Goal: Information Seeking & Learning: Learn about a topic

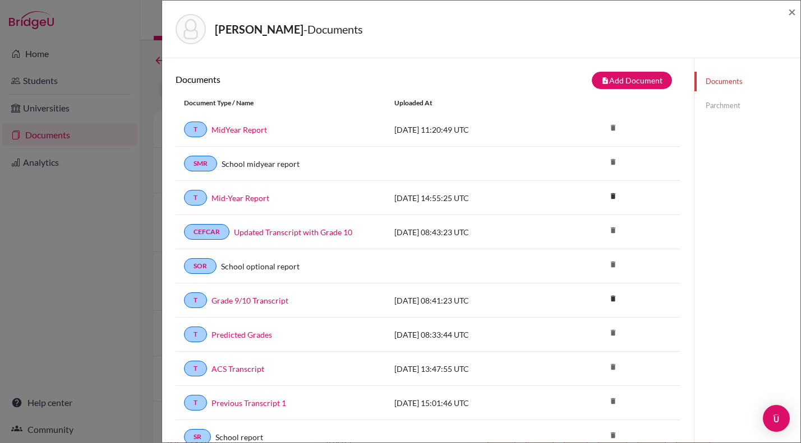
scroll to position [362, 0]
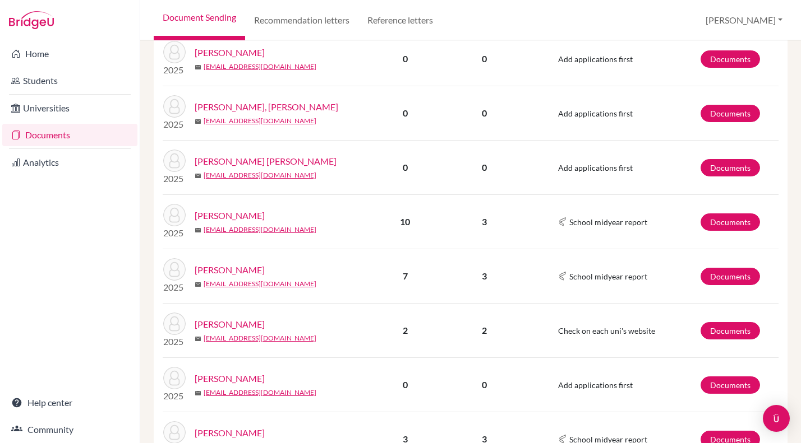
scroll to position [540, 0]
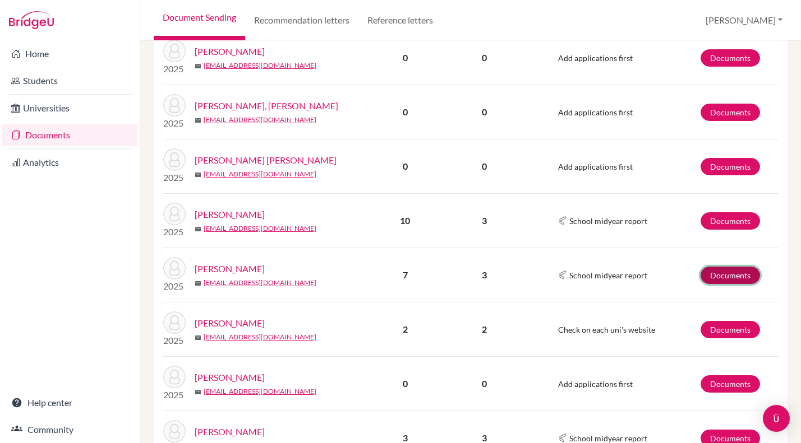
click at [729, 275] on link "Documents" at bounding box center [729, 275] width 59 height 17
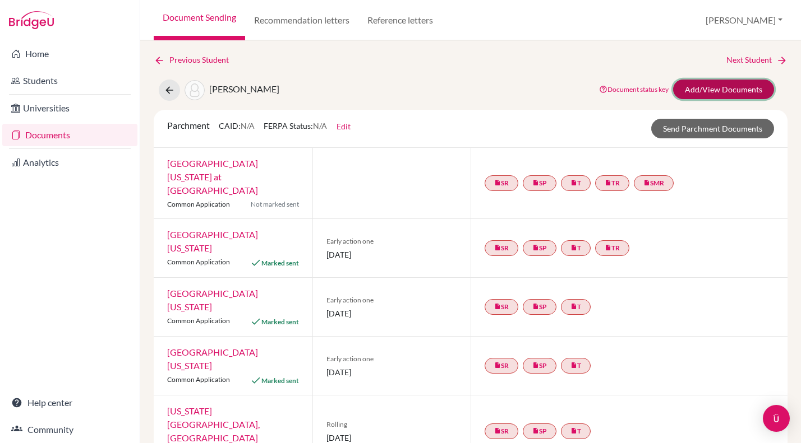
click at [726, 87] on link "Add/View Documents" at bounding box center [723, 90] width 101 height 20
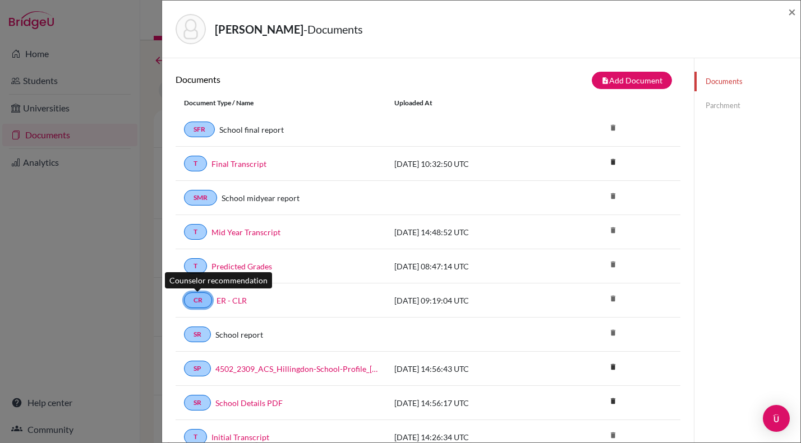
click at [200, 298] on link "CR" at bounding box center [198, 301] width 28 height 16
click at [199, 301] on link "CR" at bounding box center [198, 301] width 28 height 16
click at [232, 301] on link "ER - CLR" at bounding box center [231, 301] width 30 height 12
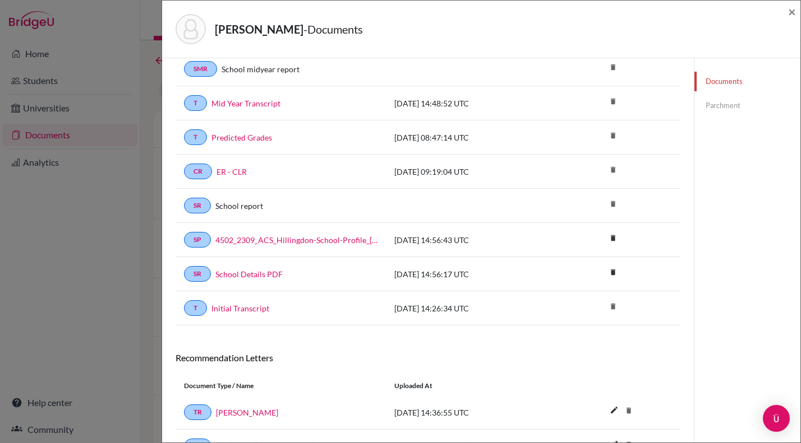
scroll to position [225, 0]
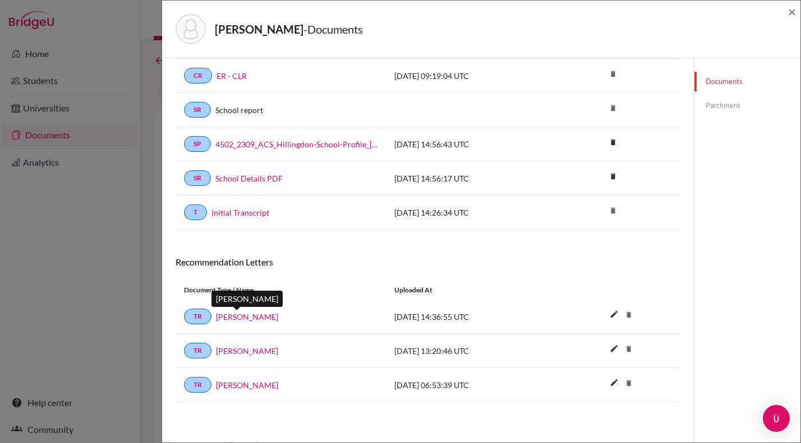
click at [236, 315] on link "Hala Mattar" at bounding box center [247, 317] width 62 height 12
click at [251, 349] on link "Mark Kennedy" at bounding box center [247, 351] width 62 height 12
click at [234, 389] on link "Tim Paling" at bounding box center [247, 386] width 62 height 12
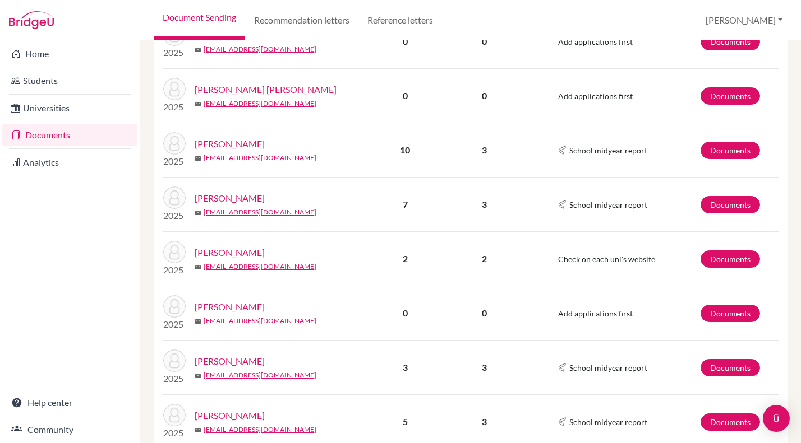
scroll to position [618, 0]
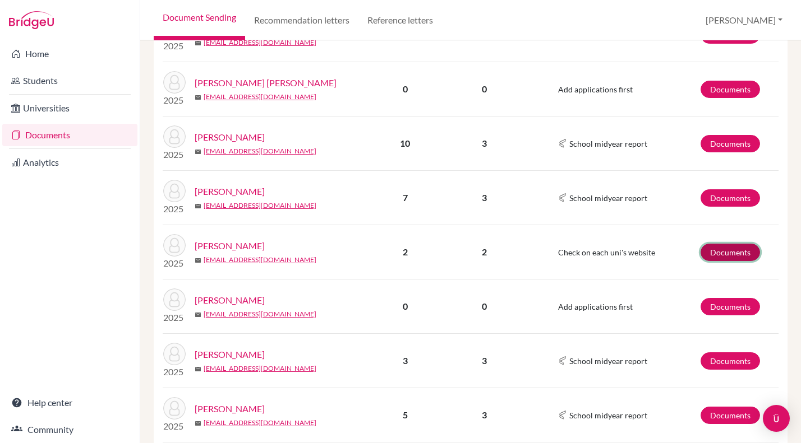
click at [725, 251] on link "Documents" at bounding box center [729, 252] width 59 height 17
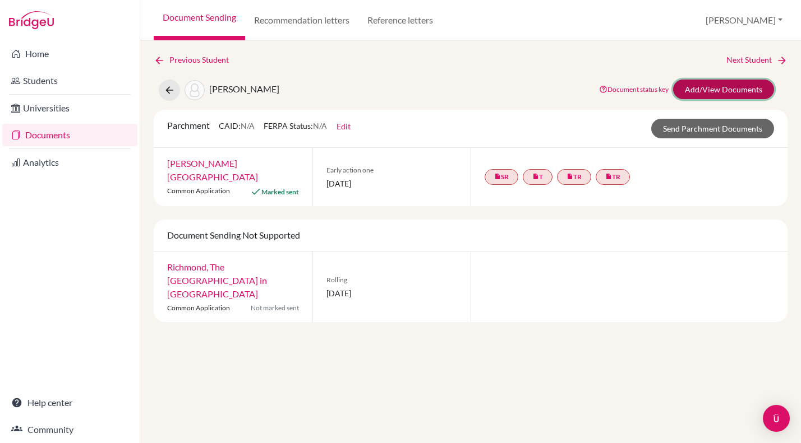
click at [748, 84] on link "Add/View Documents" at bounding box center [723, 90] width 101 height 20
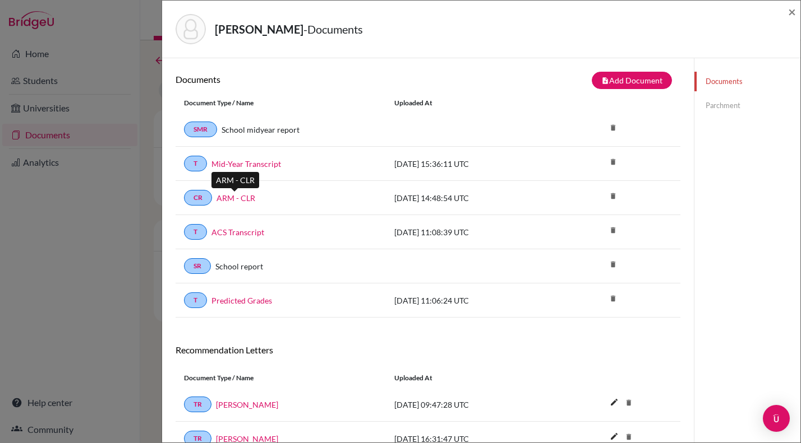
click at [234, 197] on link "ARM - CLR" at bounding box center [235, 198] width 39 height 12
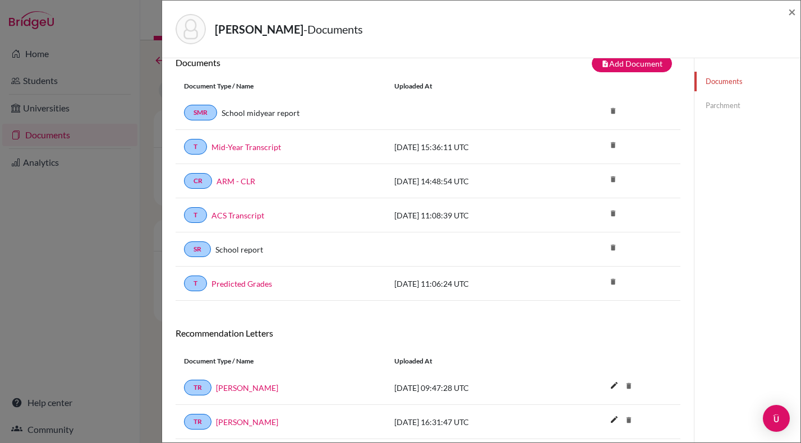
scroll to position [59, 0]
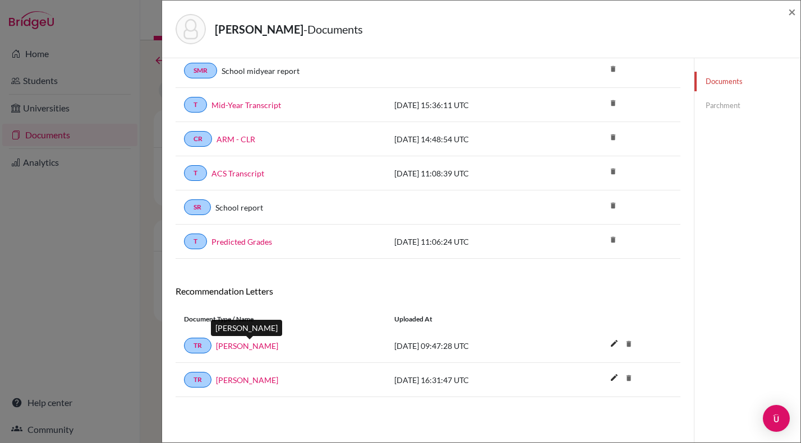
click at [260, 348] on link "Alison Aurnhammer" at bounding box center [247, 346] width 62 height 12
click at [243, 381] on link "Barbara Birchall" at bounding box center [247, 381] width 62 height 12
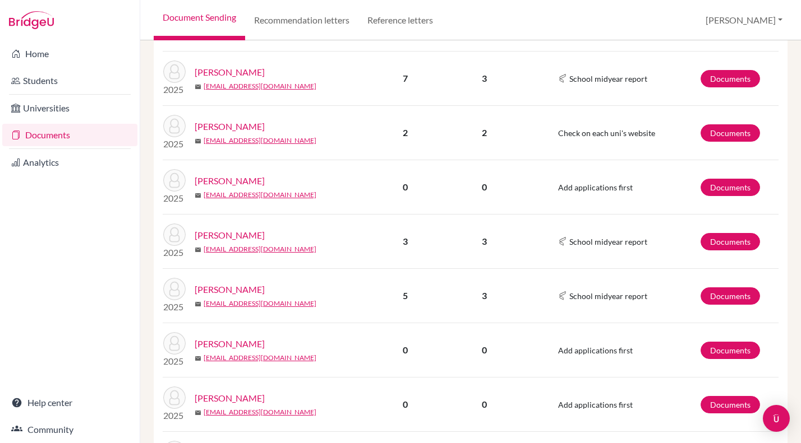
scroll to position [741, 0]
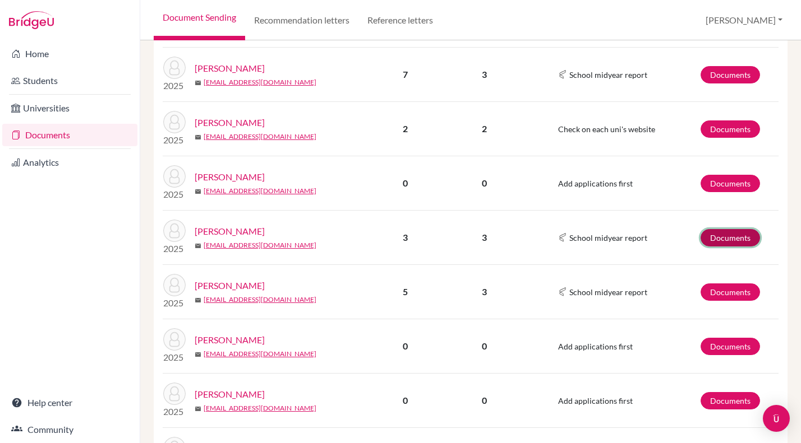
click at [730, 233] on link "Documents" at bounding box center [729, 237] width 59 height 17
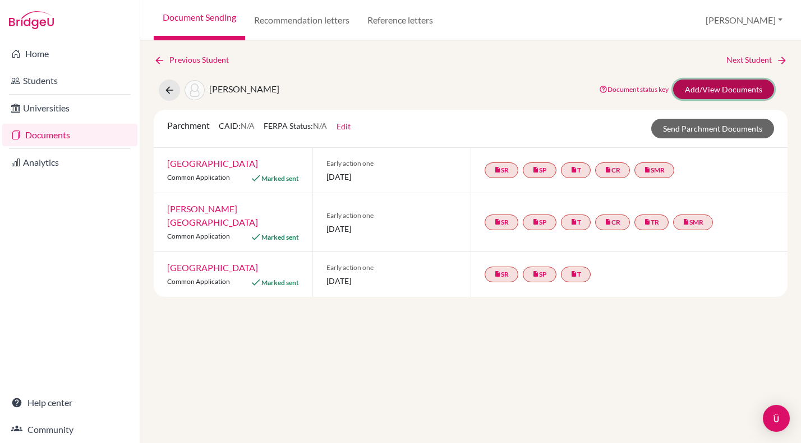
click at [731, 85] on link "Add/View Documents" at bounding box center [723, 90] width 101 height 20
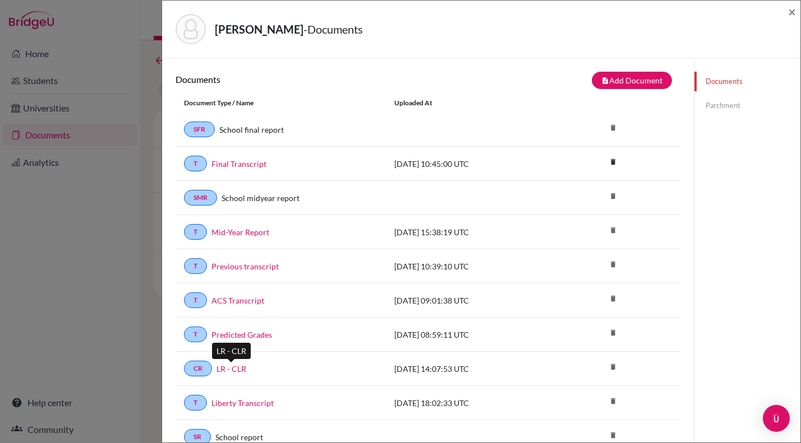
click at [236, 368] on link "LR - CLR" at bounding box center [231, 369] width 30 height 12
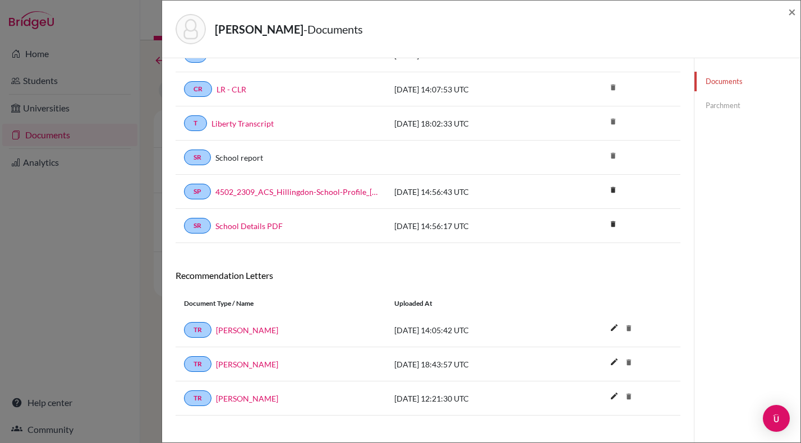
scroll to position [293, 0]
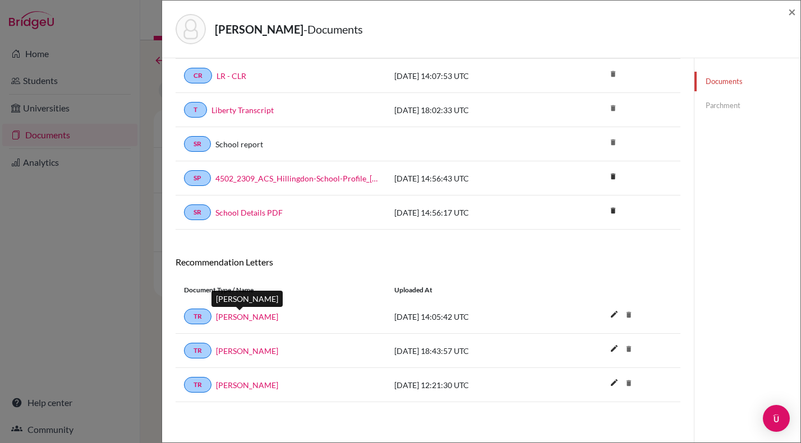
click at [244, 315] on link "Molly Hughes" at bounding box center [247, 317] width 62 height 12
click at [261, 350] on link "Clemente Perez Garcia" at bounding box center [247, 351] width 62 height 12
click at [259, 385] on link "Fleeta Chew-Siegel" at bounding box center [247, 386] width 62 height 12
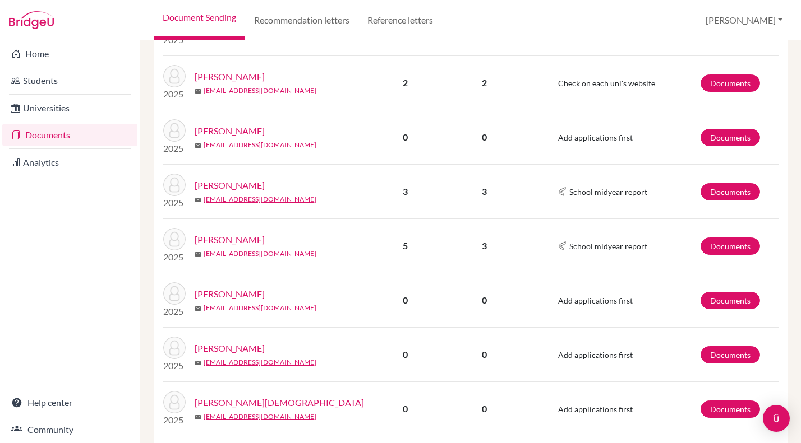
scroll to position [796, 0]
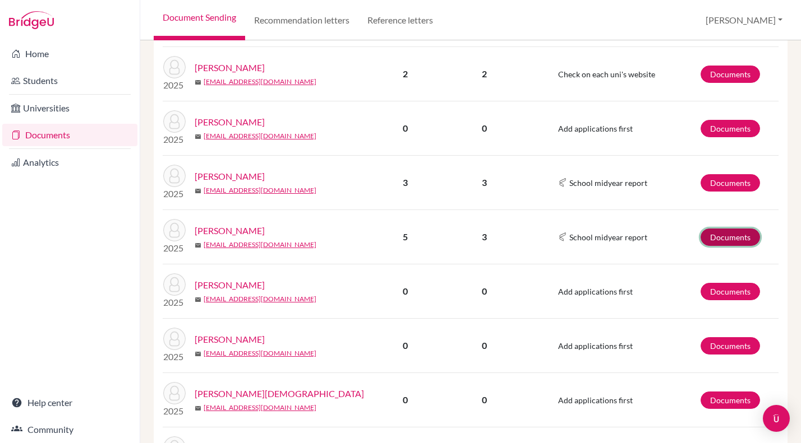
click at [734, 234] on link "Documents" at bounding box center [729, 237] width 59 height 17
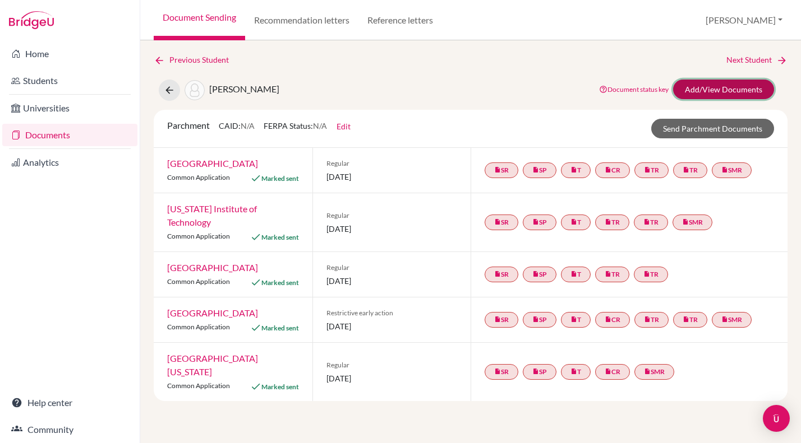
click at [720, 87] on link "Add/View Documents" at bounding box center [723, 90] width 101 height 20
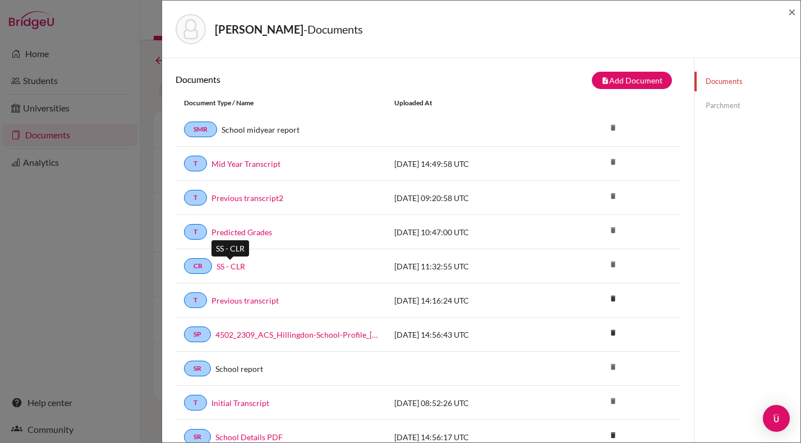
click at [236, 266] on link "SS - CLR" at bounding box center [230, 267] width 29 height 12
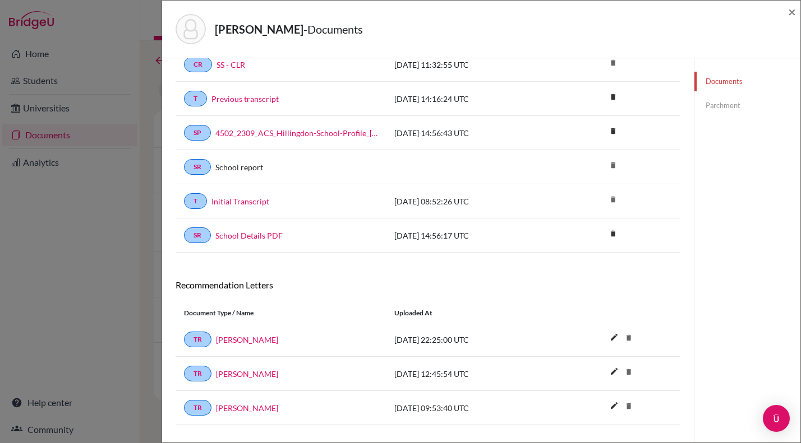
scroll to position [225, 0]
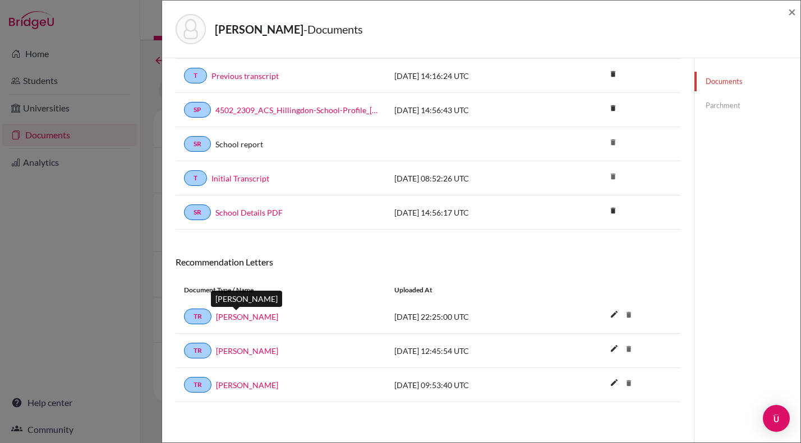
click at [240, 313] on link "[PERSON_NAME]" at bounding box center [247, 317] width 62 height 12
click at [246, 353] on link "[PERSON_NAME]" at bounding box center [247, 351] width 62 height 12
click at [246, 383] on link "[PERSON_NAME]" at bounding box center [247, 386] width 62 height 12
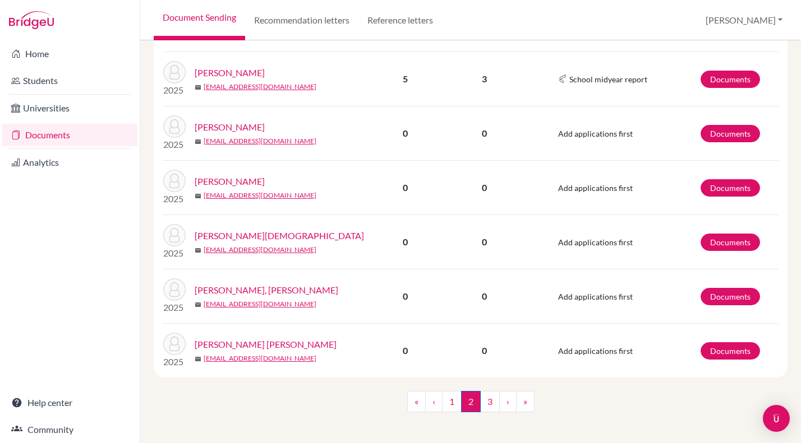
scroll to position [959, 0]
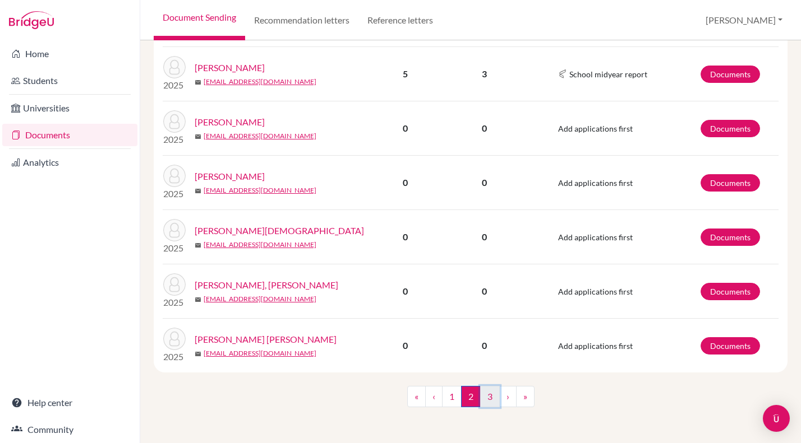
click at [491, 396] on link "3" at bounding box center [490, 396] width 20 height 21
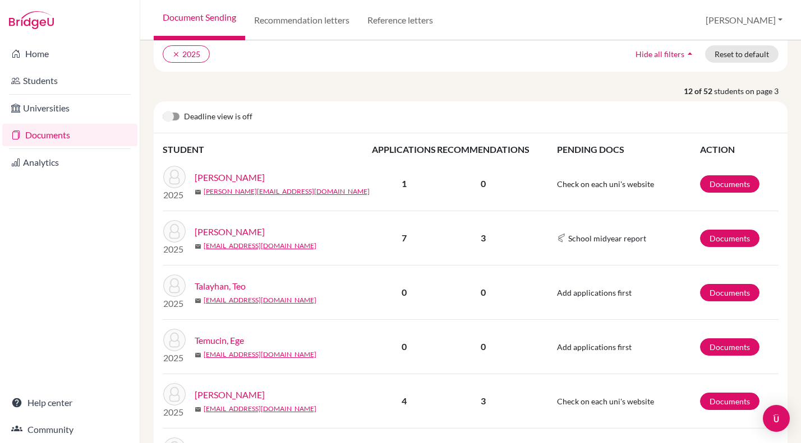
scroll to position [85, 0]
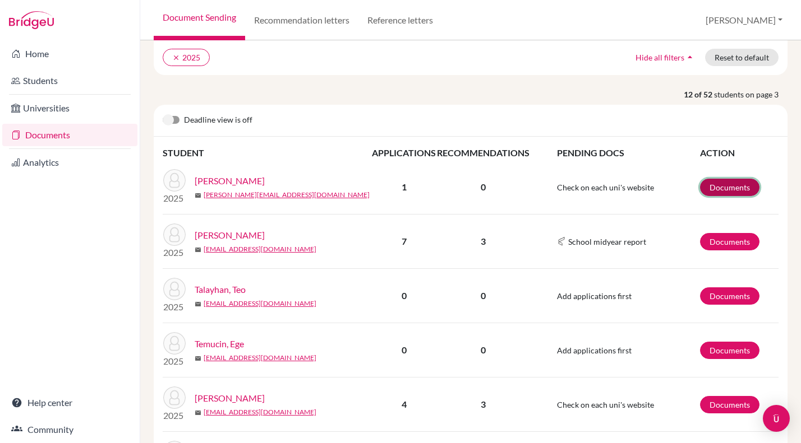
click at [727, 188] on link "Documents" at bounding box center [729, 187] width 59 height 17
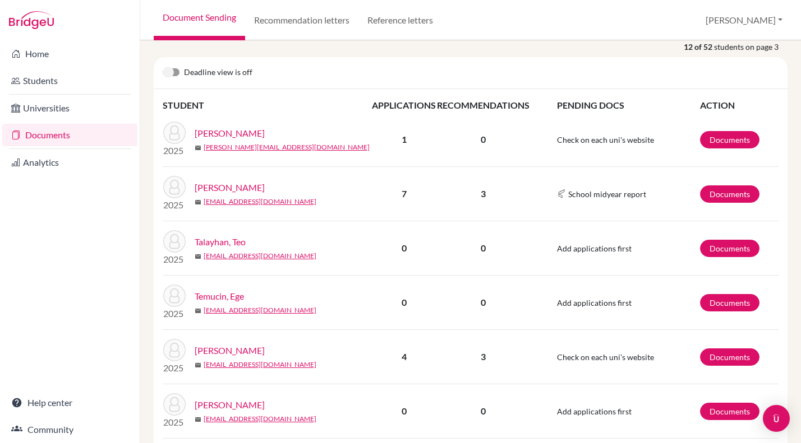
scroll to position [150, 0]
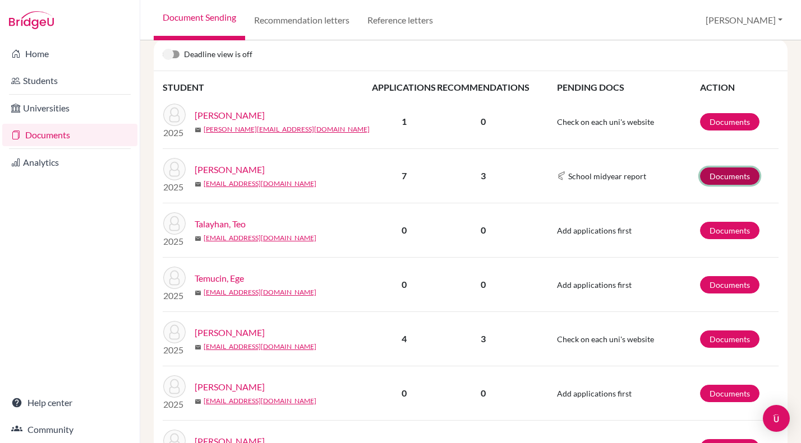
click at [728, 177] on link "Documents" at bounding box center [729, 176] width 59 height 17
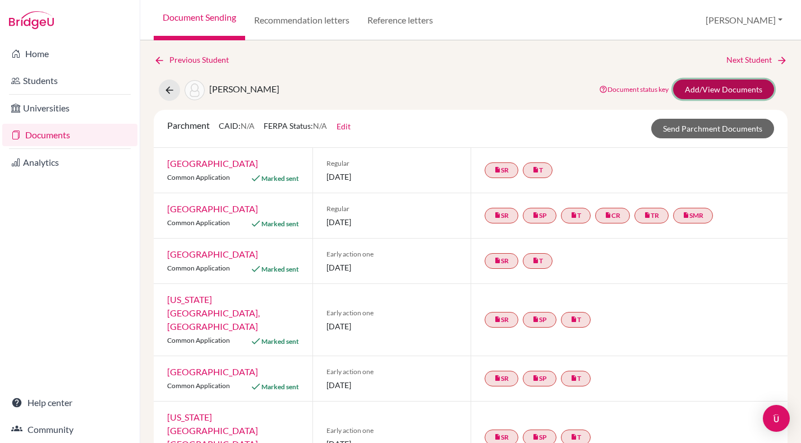
click at [714, 89] on link "Add/View Documents" at bounding box center [723, 90] width 101 height 20
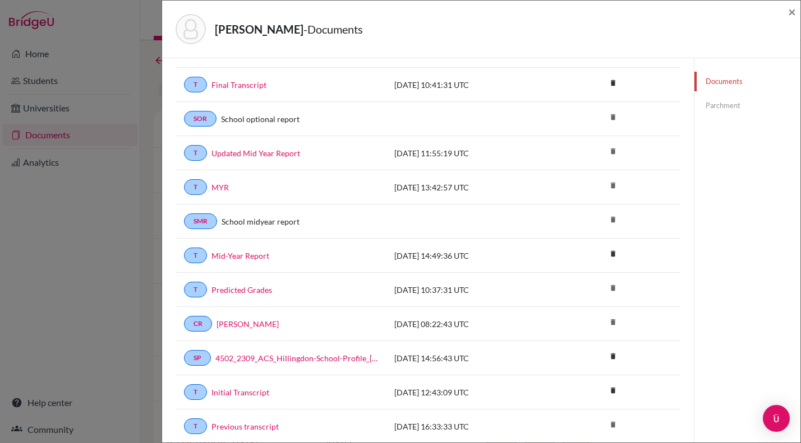
scroll to position [97, 0]
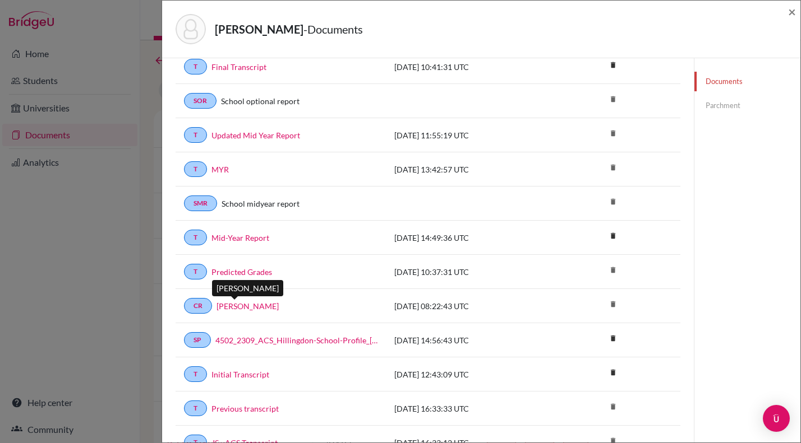
click at [241, 306] on link "[PERSON_NAME]" at bounding box center [247, 307] width 62 height 12
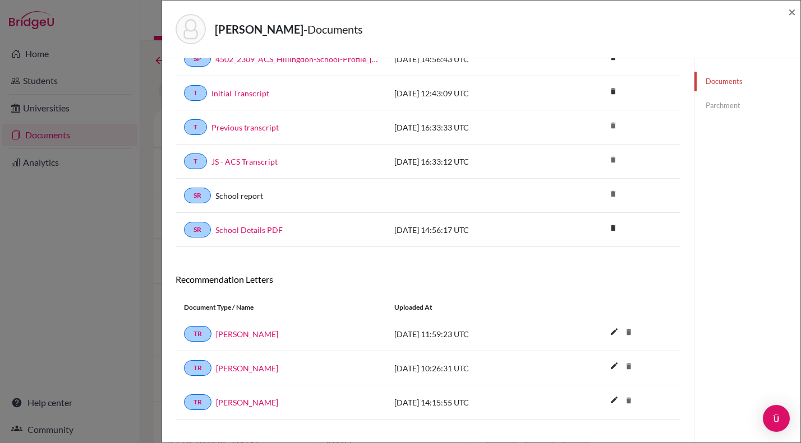
scroll to position [396, 0]
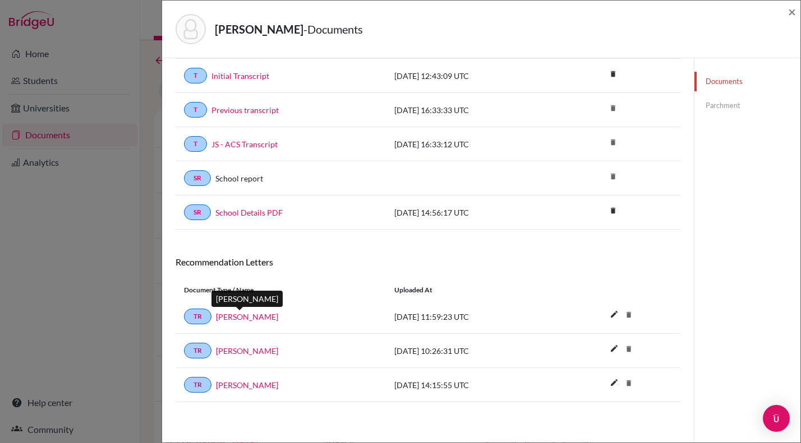
click at [237, 318] on link "[PERSON_NAME]" at bounding box center [247, 317] width 62 height 12
click at [227, 350] on link "[PERSON_NAME]" at bounding box center [247, 351] width 62 height 12
click at [253, 382] on link "[PERSON_NAME]" at bounding box center [247, 386] width 62 height 12
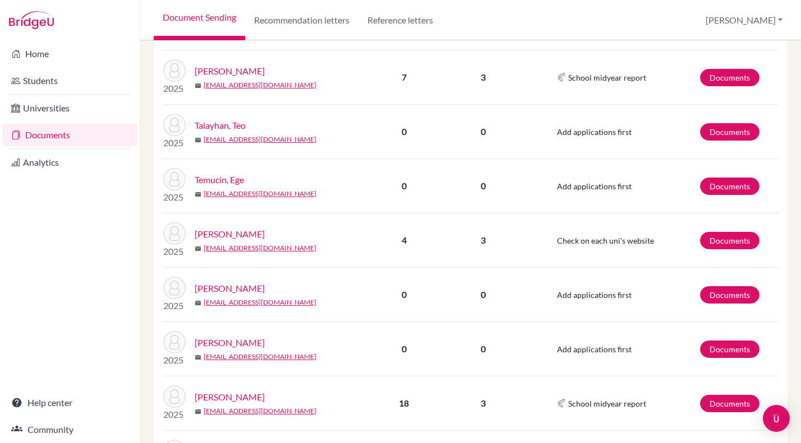
scroll to position [249, 0]
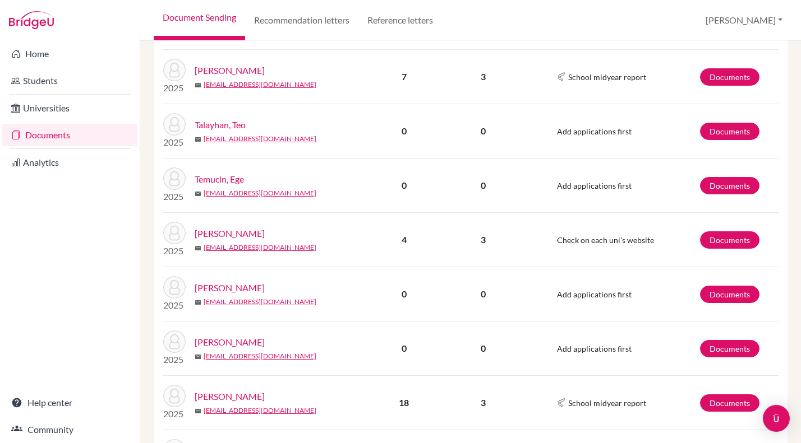
click at [232, 234] on link "[PERSON_NAME]" at bounding box center [230, 233] width 70 height 13
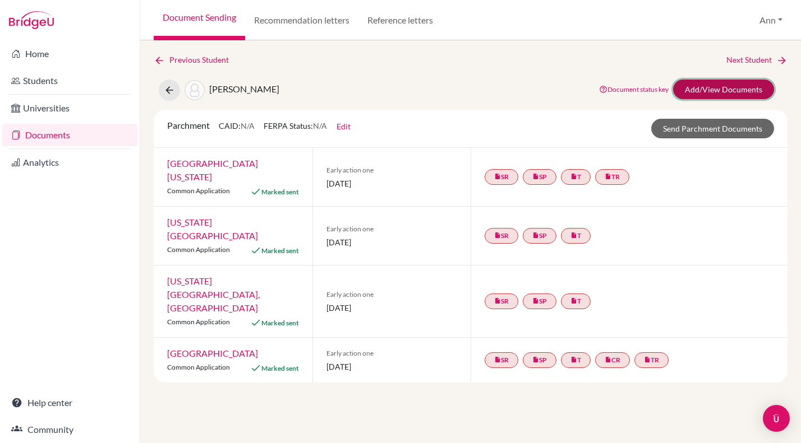
click at [725, 85] on link "Add/View Documents" at bounding box center [723, 90] width 101 height 20
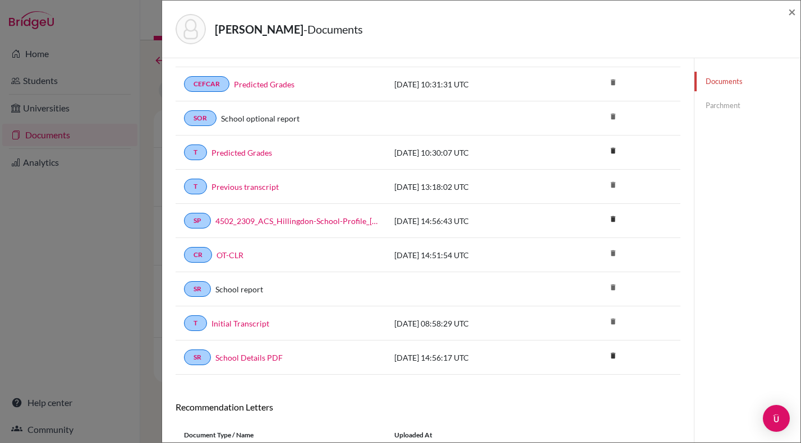
scroll to position [219, 0]
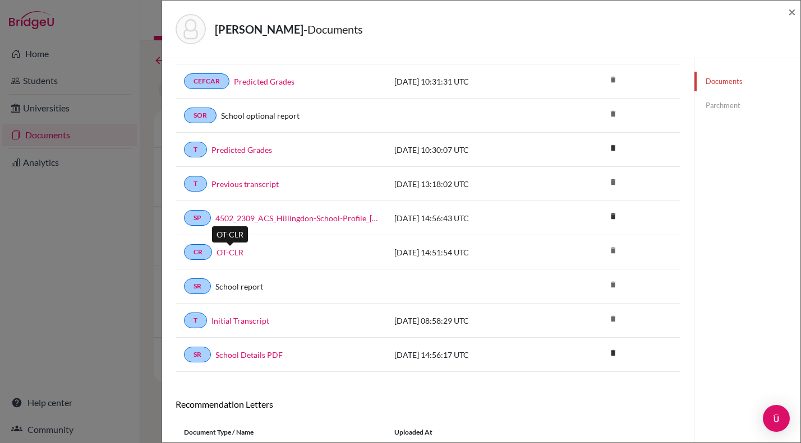
click at [234, 252] on link "OT-CLR" at bounding box center [229, 253] width 27 height 12
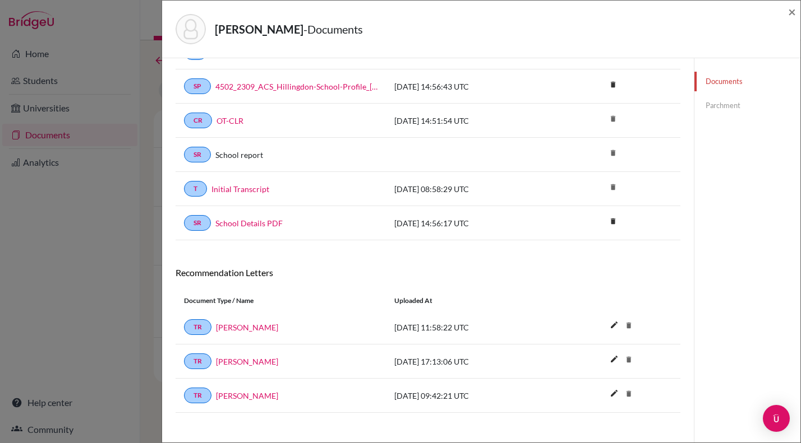
scroll to position [362, 0]
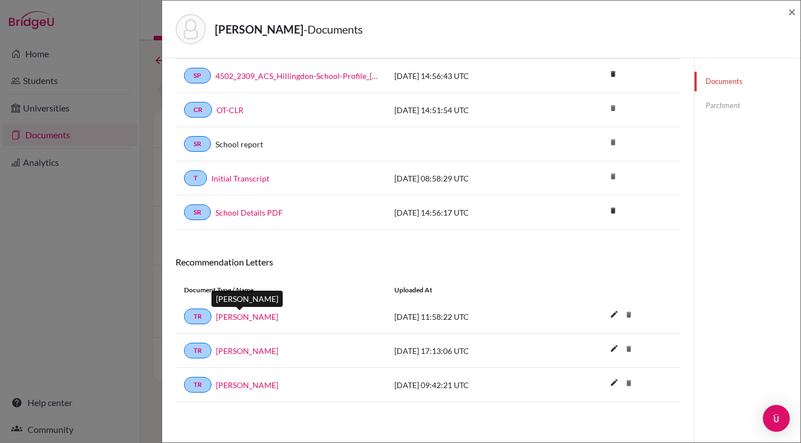
click at [235, 315] on link "Molly Hughes" at bounding box center [247, 317] width 62 height 12
click at [237, 350] on link "Sara Dean" at bounding box center [247, 351] width 62 height 12
click at [241, 385] on link "Mark Kennedy" at bounding box center [247, 386] width 62 height 12
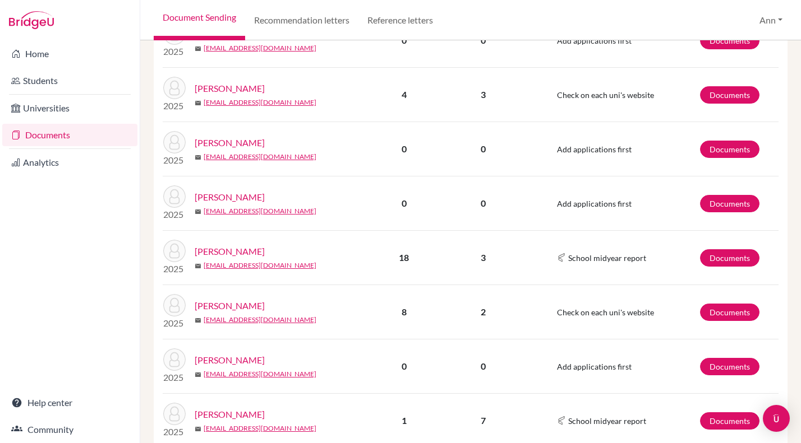
scroll to position [398, 0]
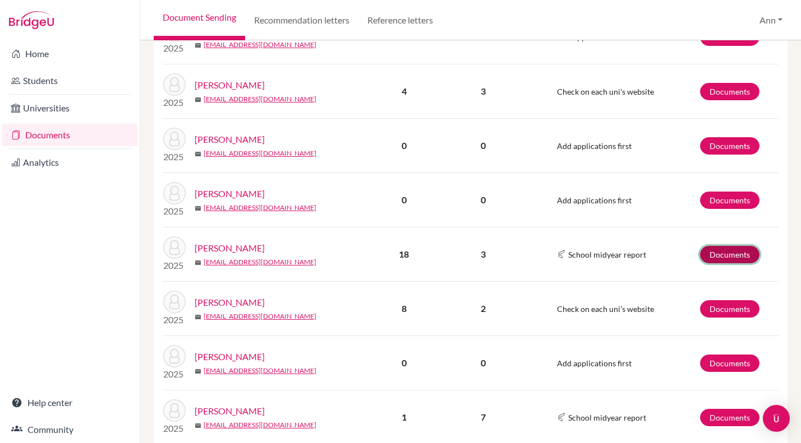
click at [736, 256] on link "Documents" at bounding box center [729, 254] width 59 height 17
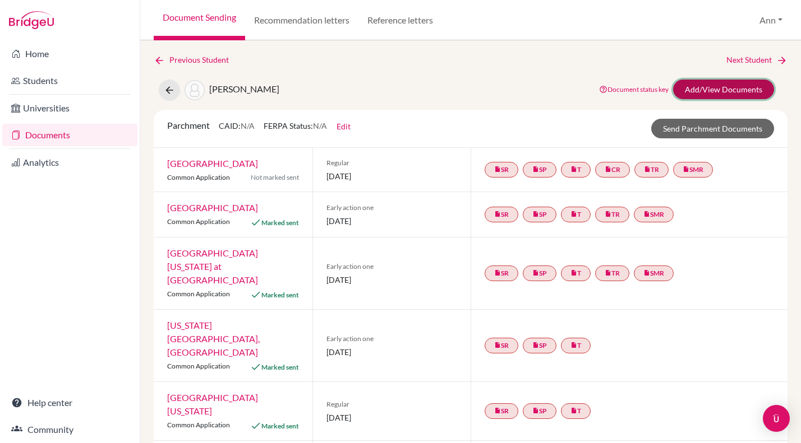
click at [747, 83] on link "Add/View Documents" at bounding box center [723, 90] width 101 height 20
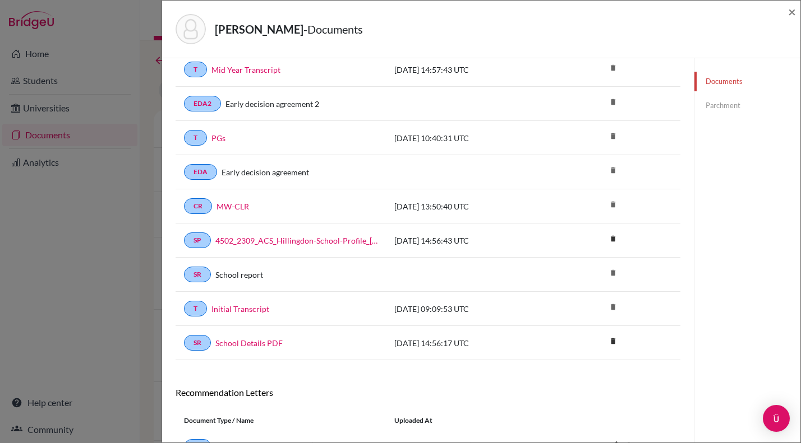
scroll to position [187, 0]
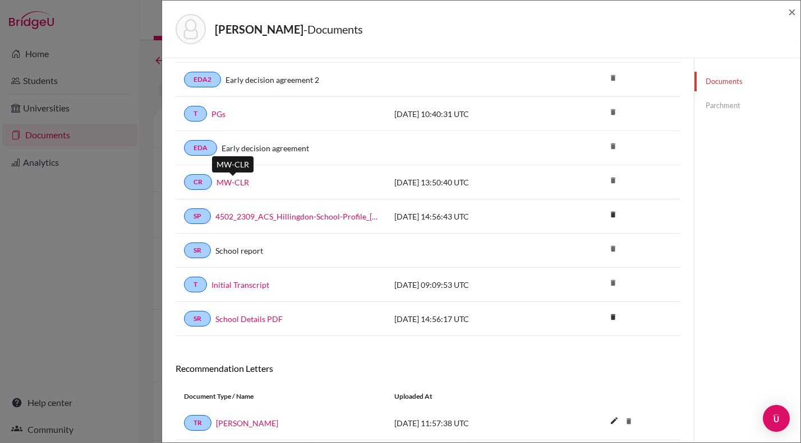
click at [241, 180] on link "MW-CLR" at bounding box center [232, 183] width 33 height 12
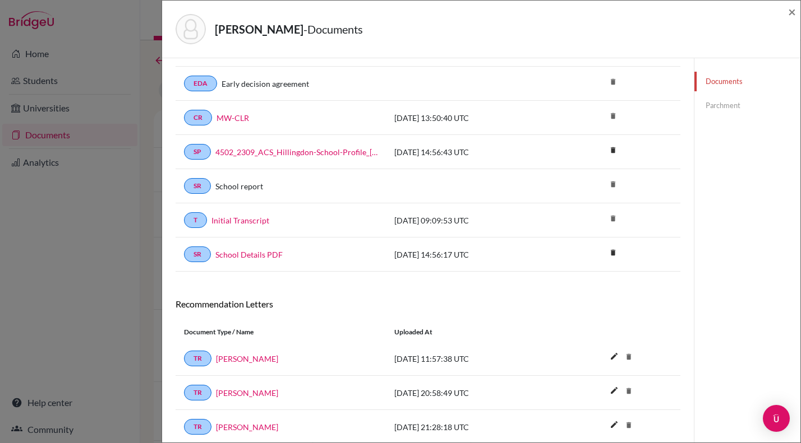
scroll to position [293, 0]
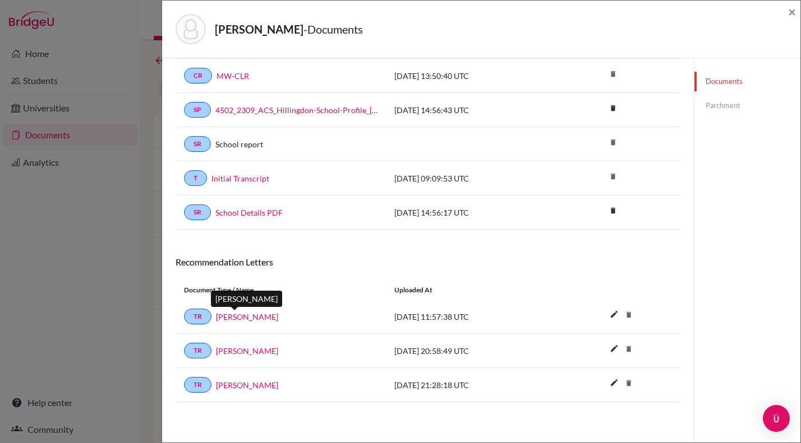
click at [237, 318] on link "Hala Matar" at bounding box center [247, 317] width 62 height 12
click at [252, 346] on link "Mark Kennedy" at bounding box center [247, 351] width 62 height 12
click at [238, 385] on link "Lisa Mckeon" at bounding box center [247, 386] width 62 height 12
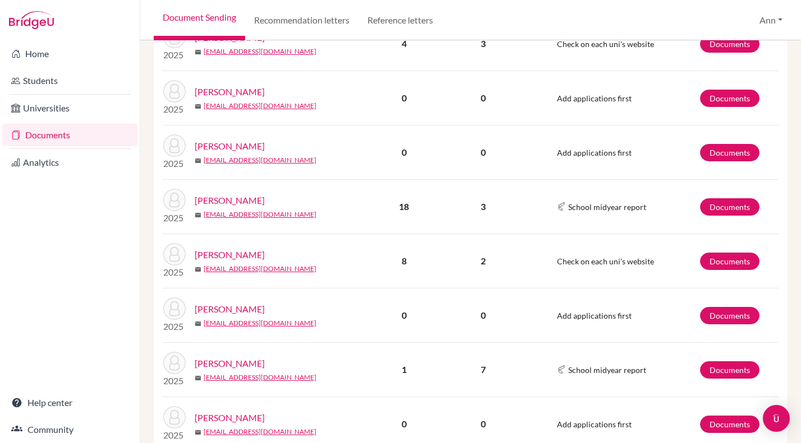
scroll to position [449, 0]
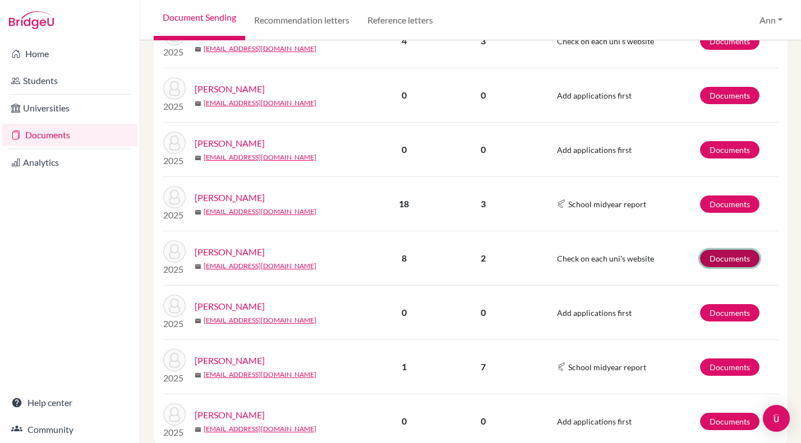
click at [722, 255] on link "Documents" at bounding box center [729, 258] width 59 height 17
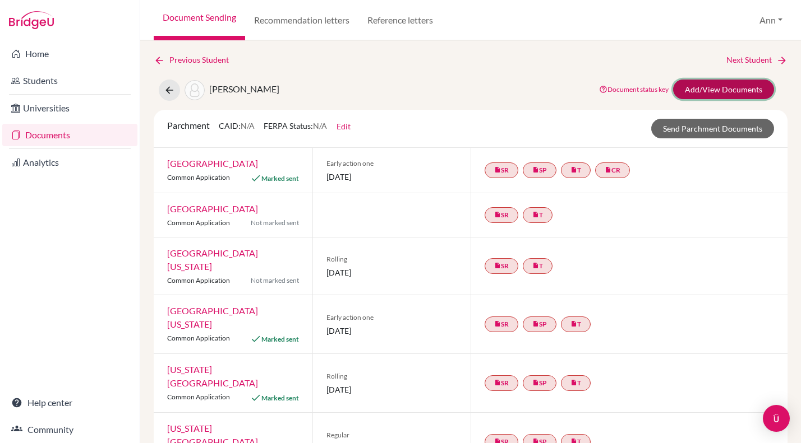
click at [731, 87] on link "Add/View Documents" at bounding box center [723, 90] width 101 height 20
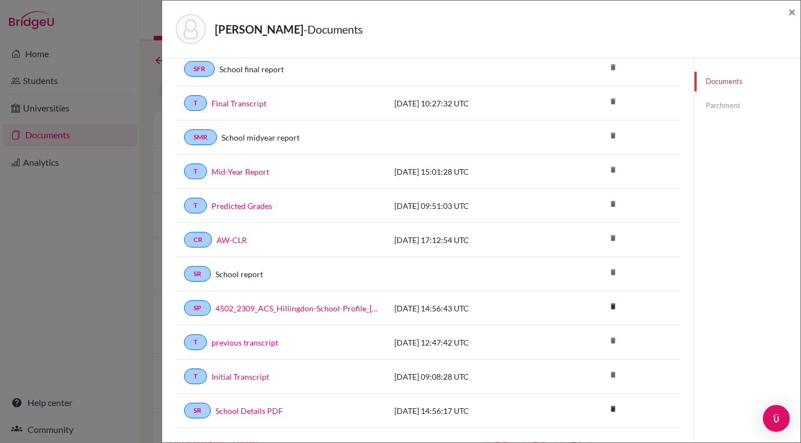
scroll to position [68, 0]
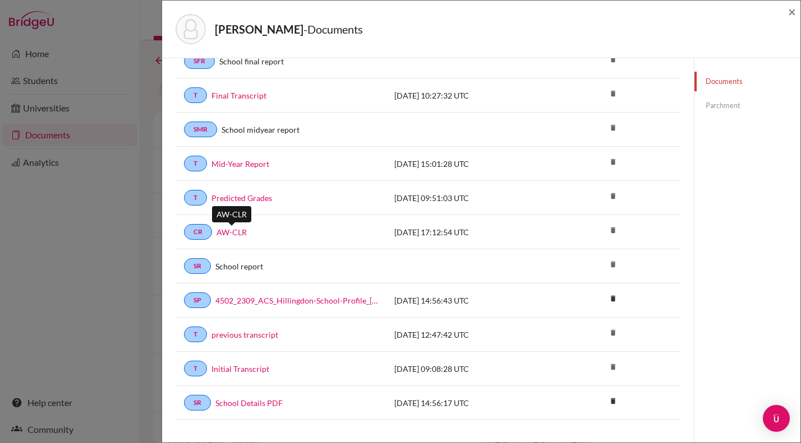
click at [235, 231] on link "AW-CLR" at bounding box center [231, 233] width 30 height 12
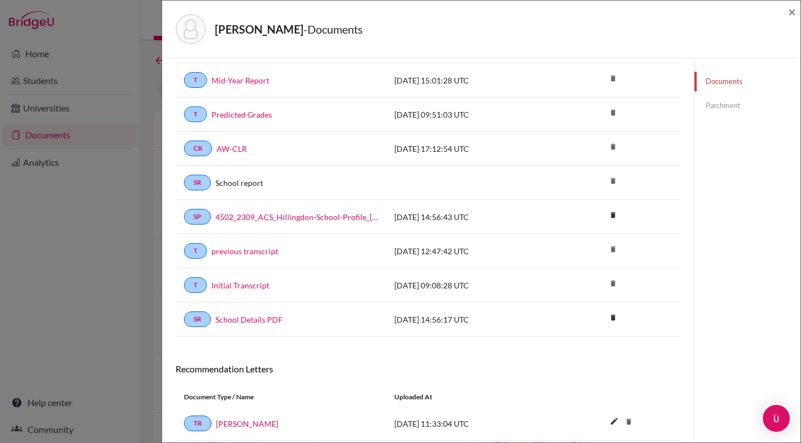
scroll to position [225, 0]
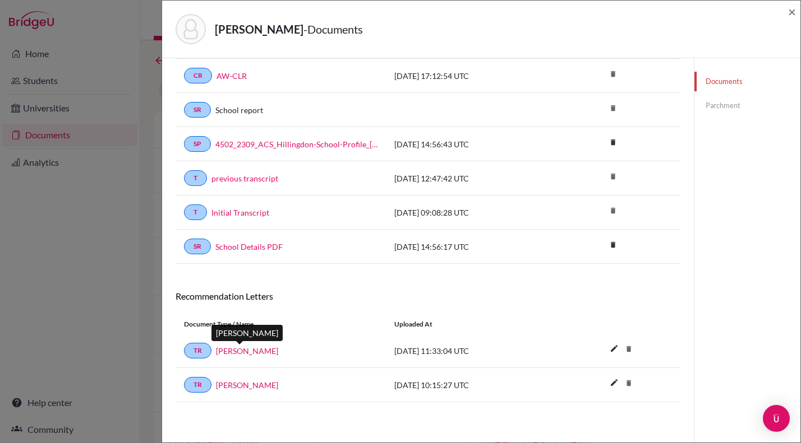
click at [249, 350] on link "Molly Hughes" at bounding box center [247, 351] width 62 height 12
click at [232, 385] on link "Sara Dean" at bounding box center [247, 386] width 62 height 12
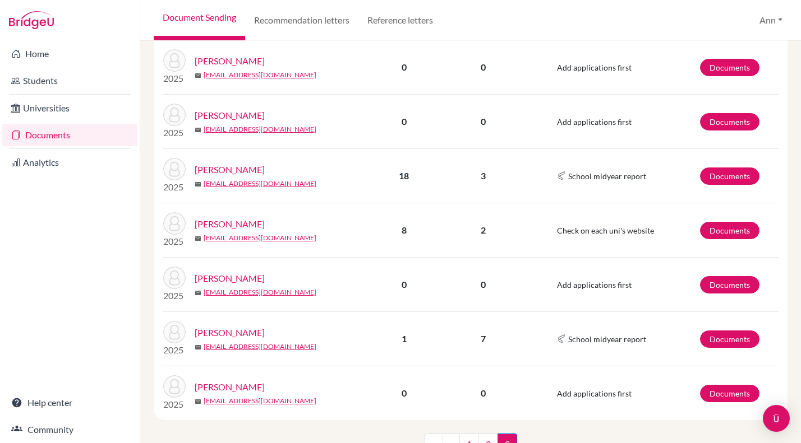
scroll to position [524, 0]
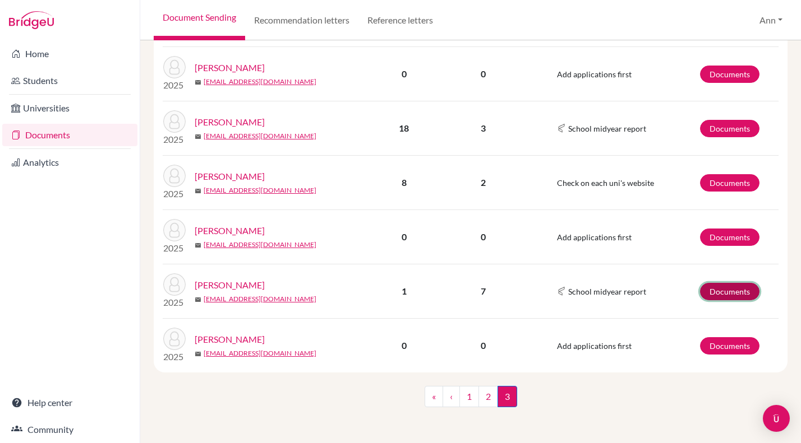
click at [736, 289] on link "Documents" at bounding box center [729, 291] width 59 height 17
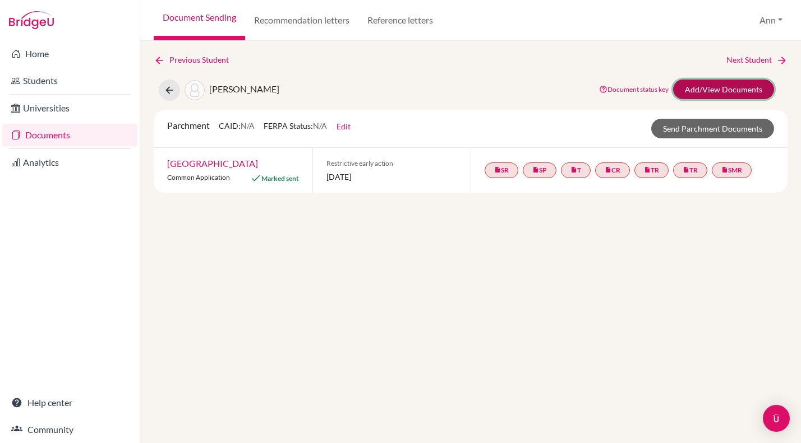
click at [734, 86] on link "Add/View Documents" at bounding box center [723, 90] width 101 height 20
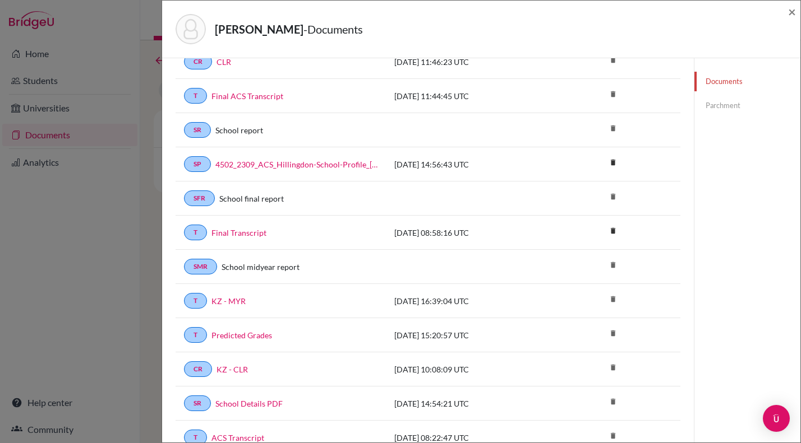
scroll to position [109, 0]
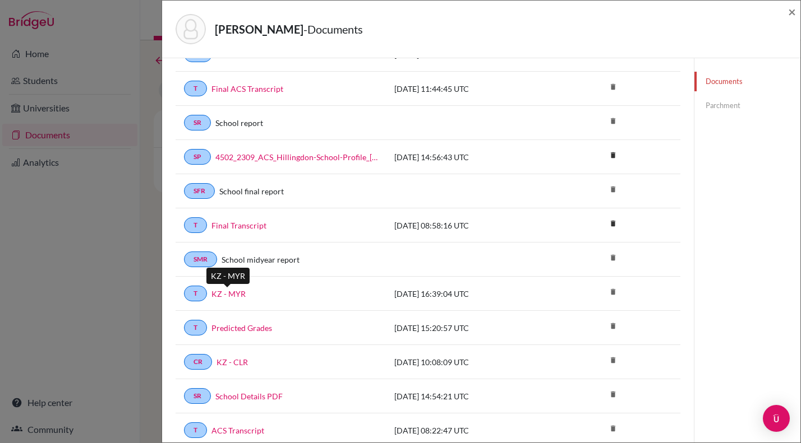
click at [235, 295] on link "KZ - MYR" at bounding box center [228, 294] width 34 height 12
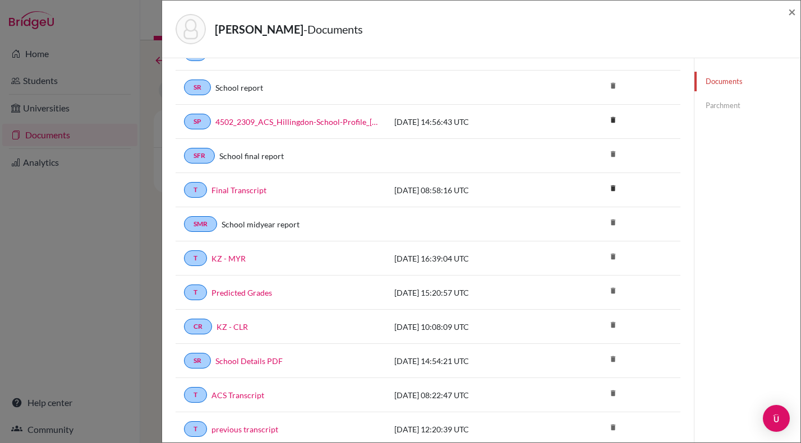
scroll to position [179, 0]
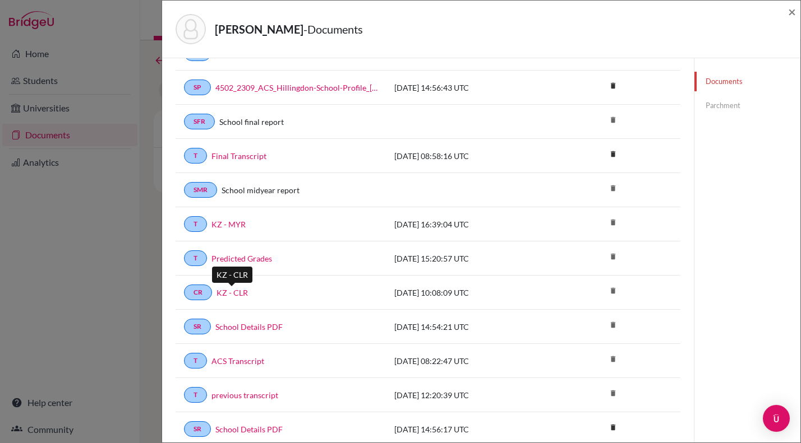
click at [236, 292] on link "KZ - CLR" at bounding box center [231, 293] width 31 height 12
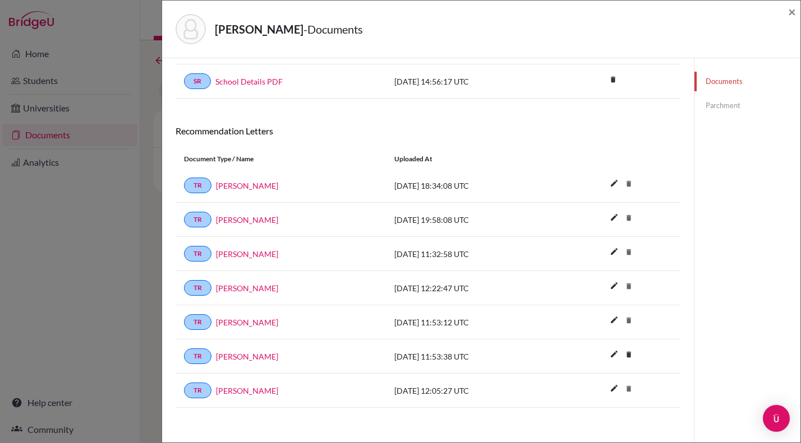
scroll to position [533, 0]
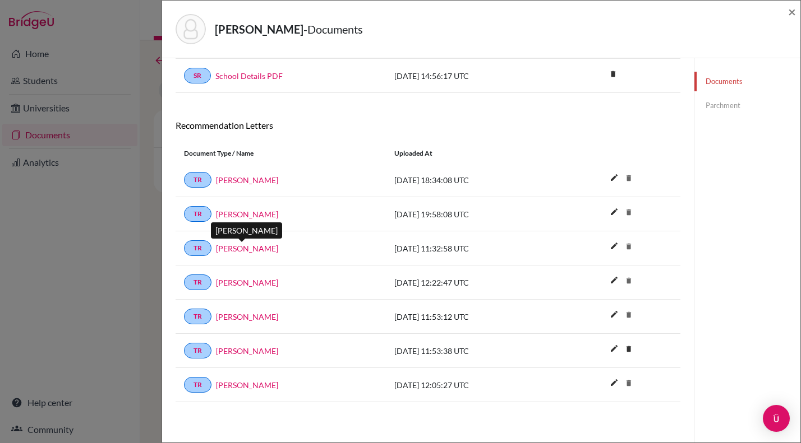
click at [249, 247] on link "[PERSON_NAME]" at bounding box center [247, 249] width 62 height 12
click at [232, 280] on link "[PERSON_NAME]" at bounding box center [247, 283] width 62 height 12
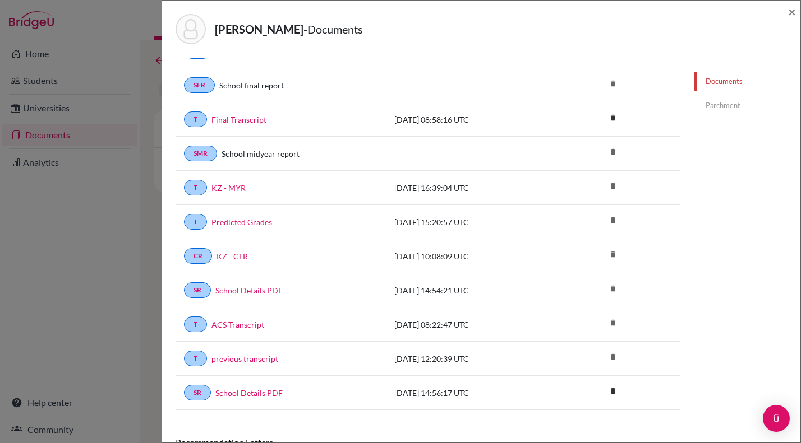
scroll to position [0, 0]
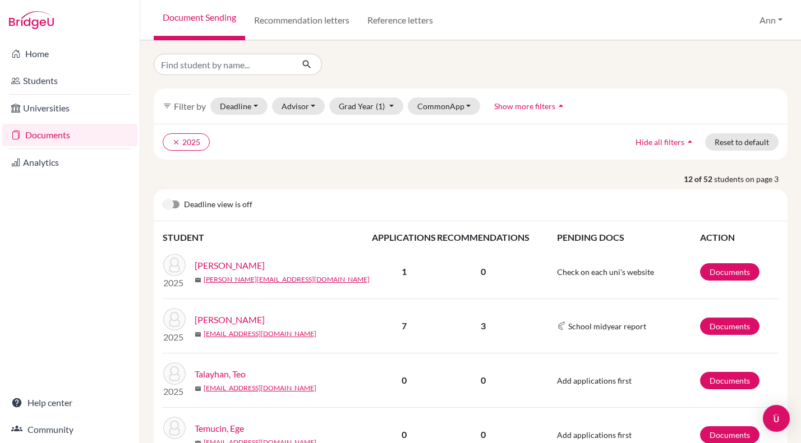
click at [547, 108] on span "Show more filters" at bounding box center [524, 106] width 61 height 10
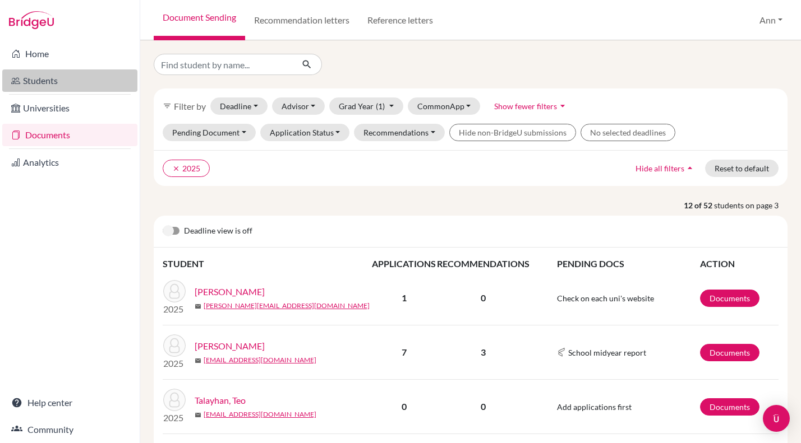
click at [35, 77] on link "Students" at bounding box center [69, 81] width 135 height 22
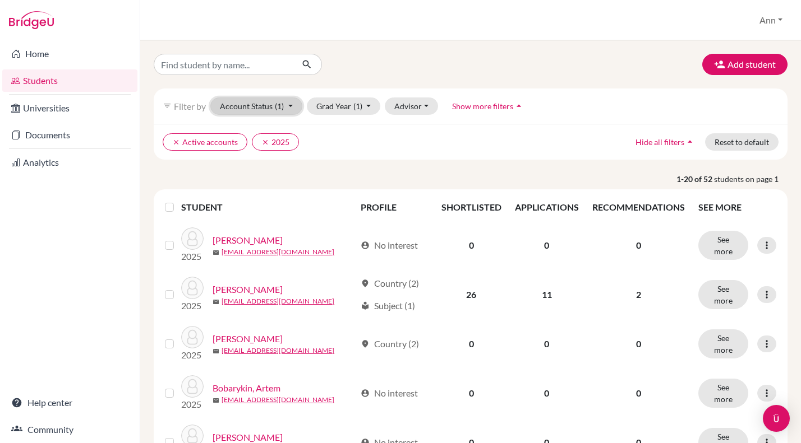
click at [293, 105] on button "Account Status (1)" at bounding box center [256, 106] width 92 height 17
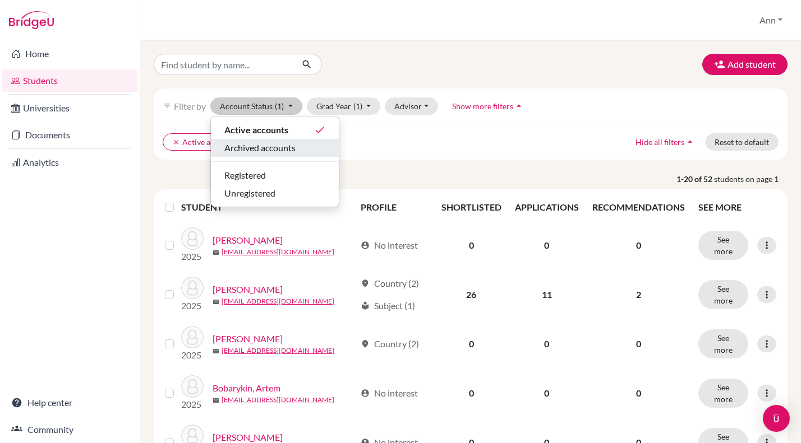
click at [261, 146] on span "Archived accounts" at bounding box center [259, 147] width 71 height 13
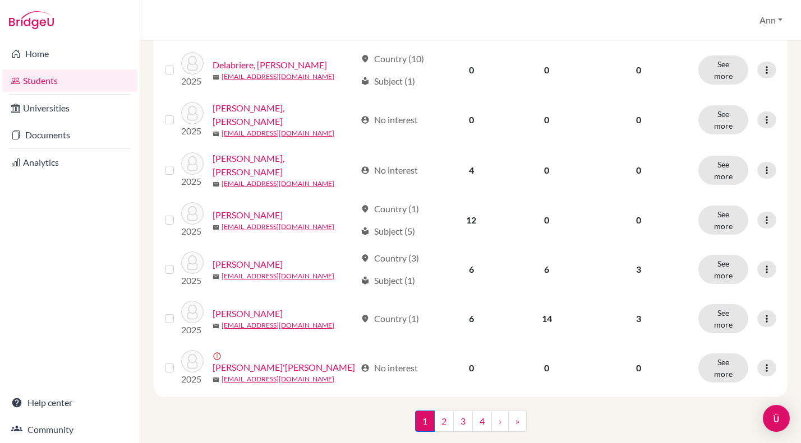
scroll to position [839, 0]
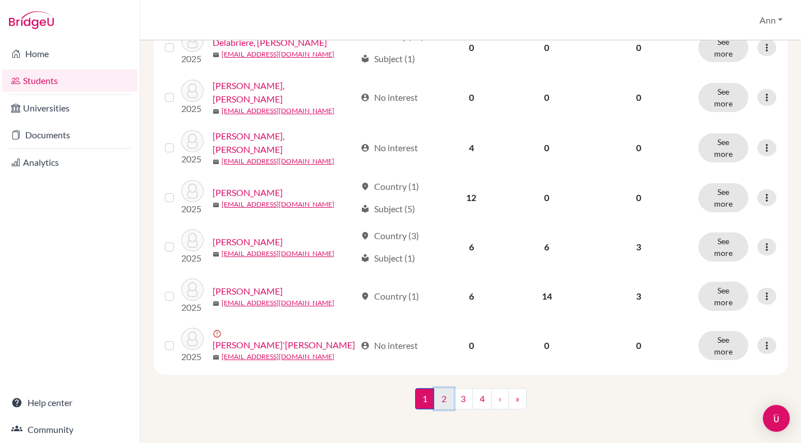
click at [445, 394] on link "2" at bounding box center [444, 399] width 20 height 21
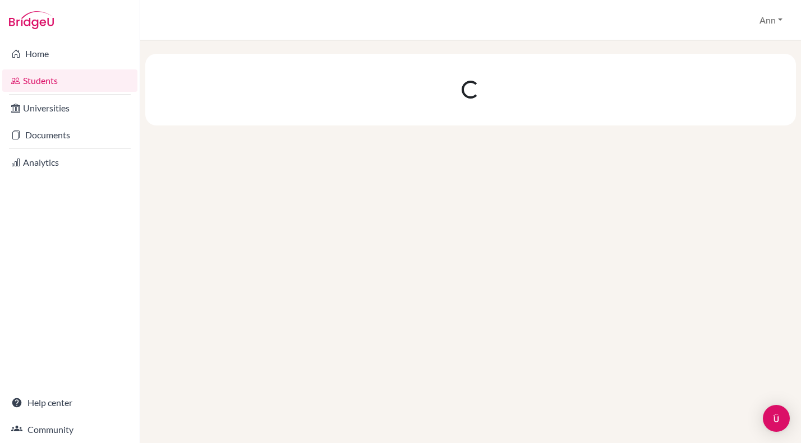
scroll to position [0, 0]
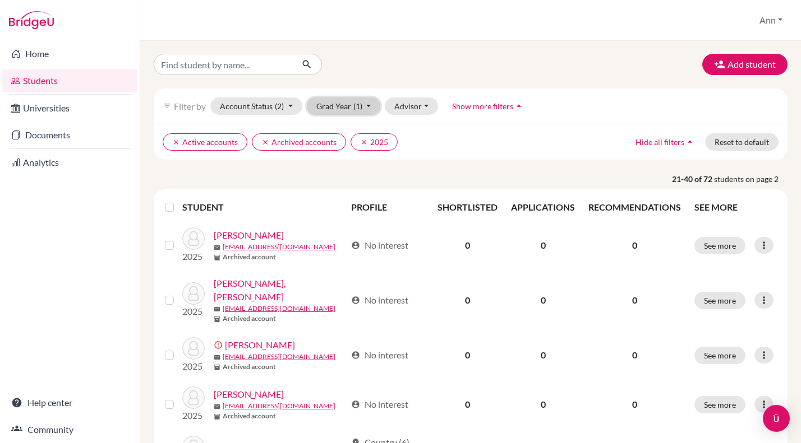
click at [368, 106] on button "Grad Year (1)" at bounding box center [344, 106] width 74 height 17
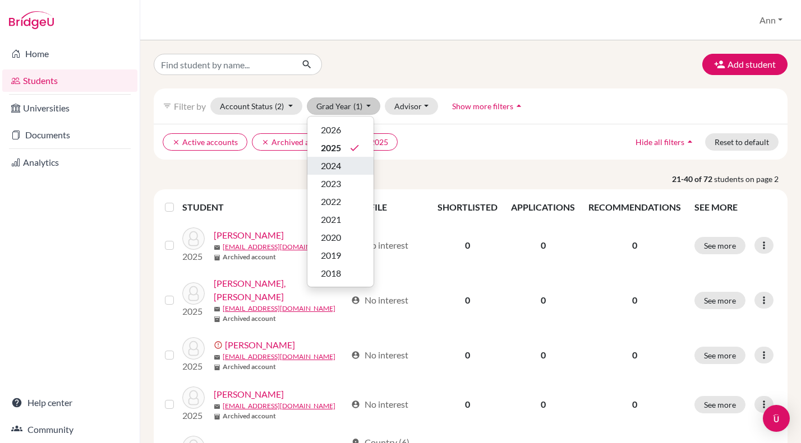
click at [337, 168] on span "2024" at bounding box center [331, 165] width 20 height 13
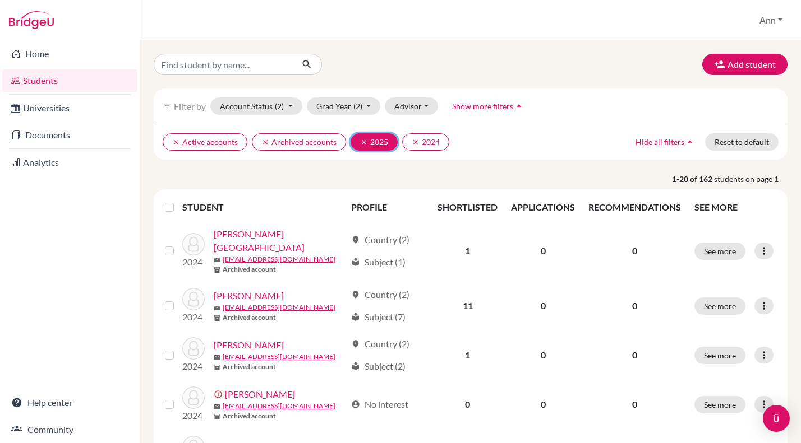
click at [360, 140] on icon "clear" at bounding box center [364, 142] width 8 height 8
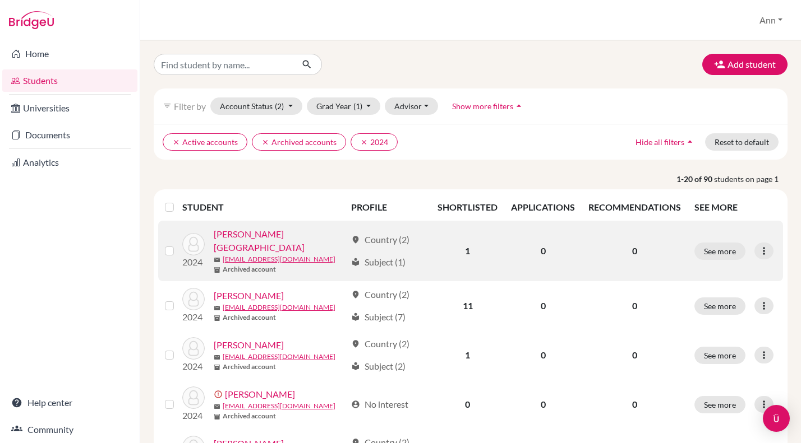
click at [242, 235] on link "Alamir, Riyad" at bounding box center [280, 241] width 132 height 27
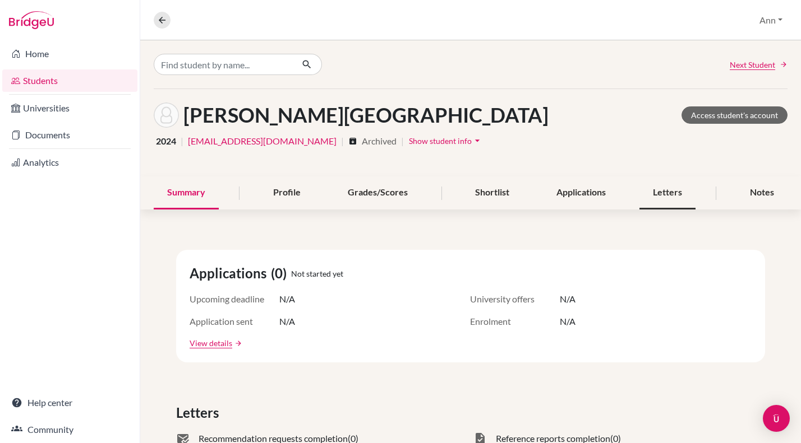
click at [671, 190] on div "Letters" at bounding box center [667, 193] width 56 height 33
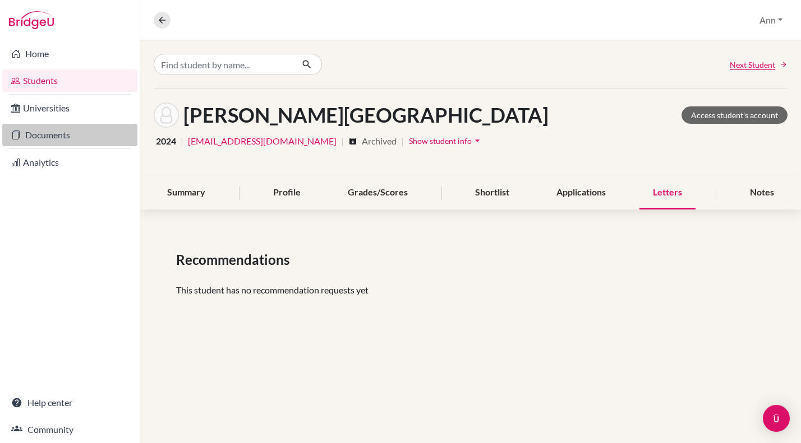
click at [20, 135] on link "Documents" at bounding box center [69, 135] width 135 height 22
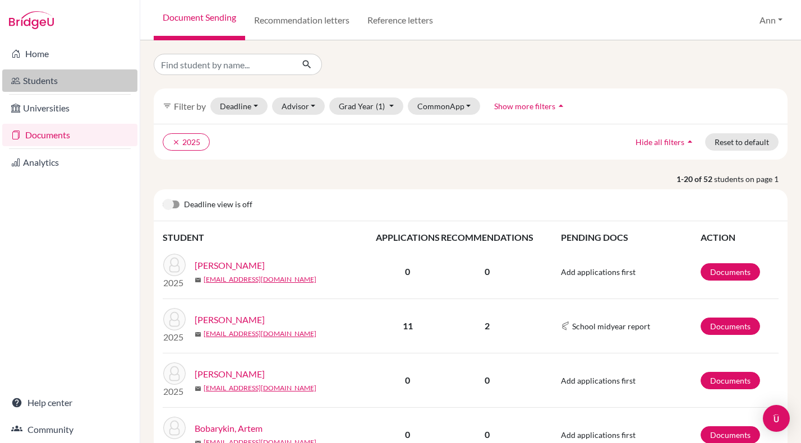
click at [59, 81] on link "Students" at bounding box center [69, 81] width 135 height 22
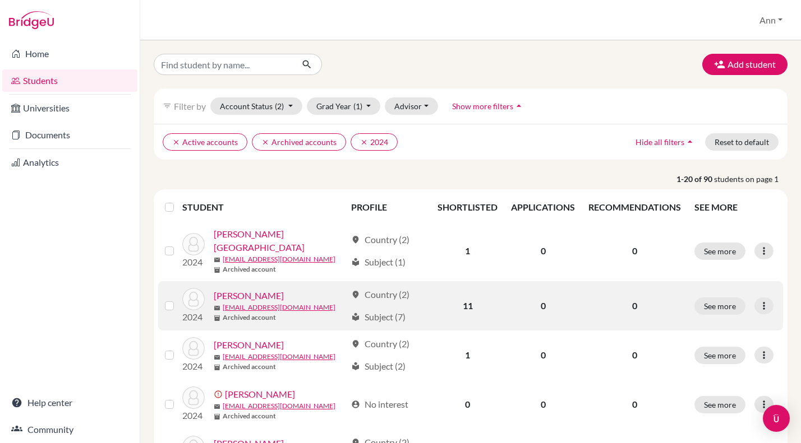
click at [275, 290] on link "[PERSON_NAME]" at bounding box center [249, 295] width 70 height 13
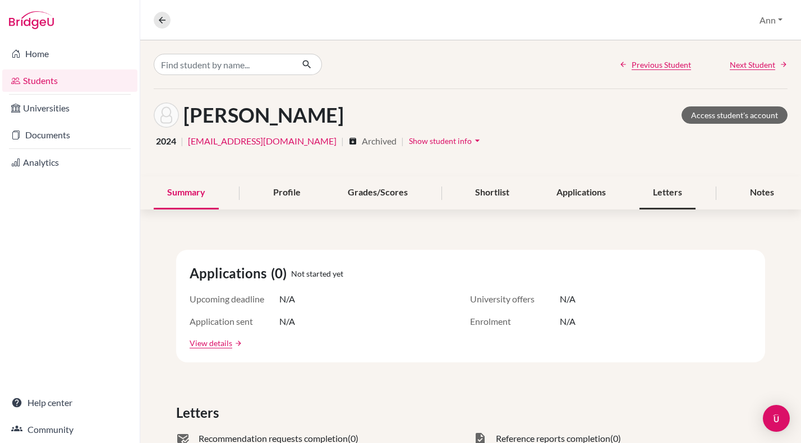
click at [661, 191] on div "Letters" at bounding box center [667, 193] width 56 height 33
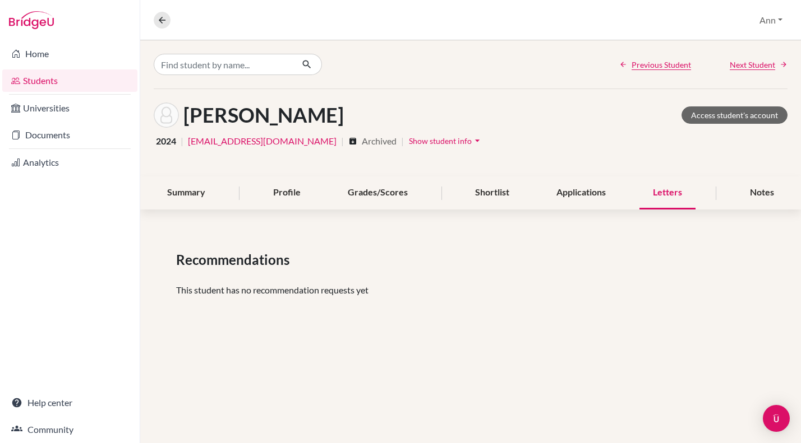
click at [472, 140] on icon "arrow_drop_down" at bounding box center [477, 140] width 11 height 11
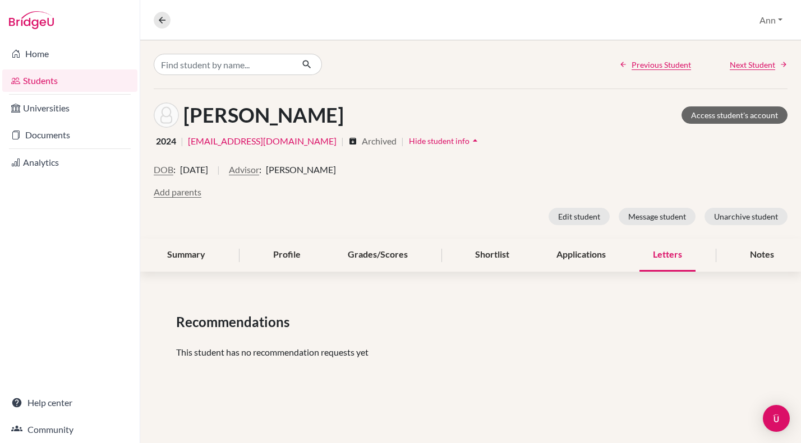
click at [469, 140] on icon "arrow_drop_up" at bounding box center [474, 140] width 11 height 11
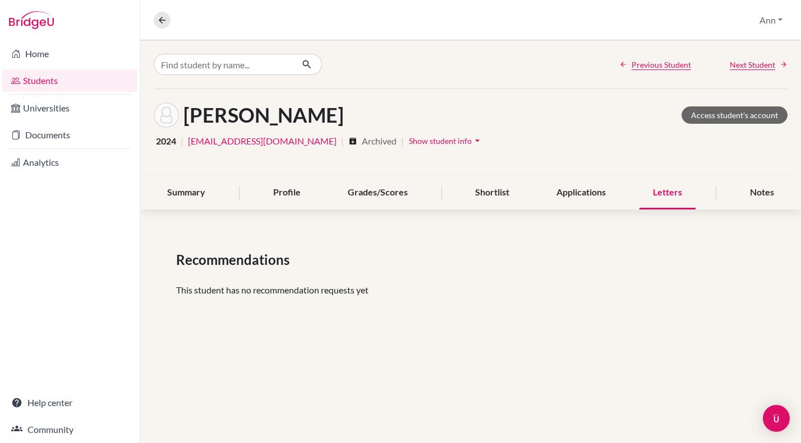
click at [43, 77] on link "Students" at bounding box center [69, 81] width 135 height 22
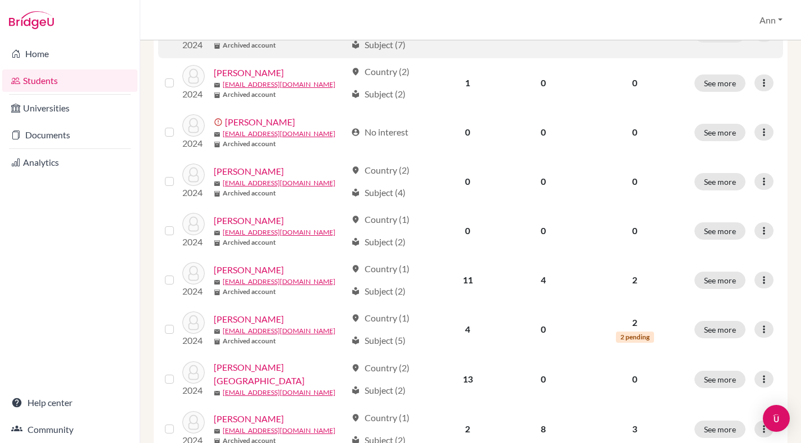
scroll to position [278, 0]
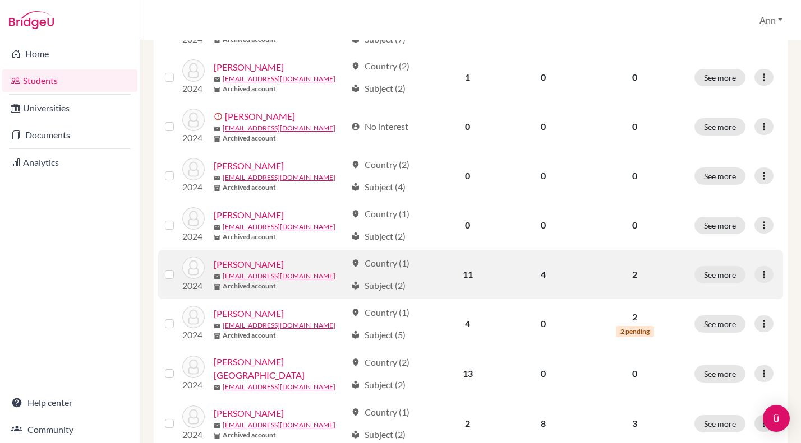
click at [256, 258] on link "[PERSON_NAME]" at bounding box center [249, 264] width 70 height 13
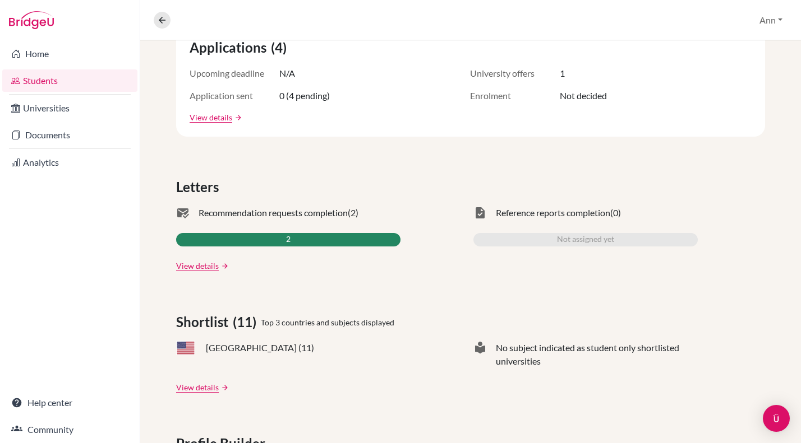
scroll to position [227, 0]
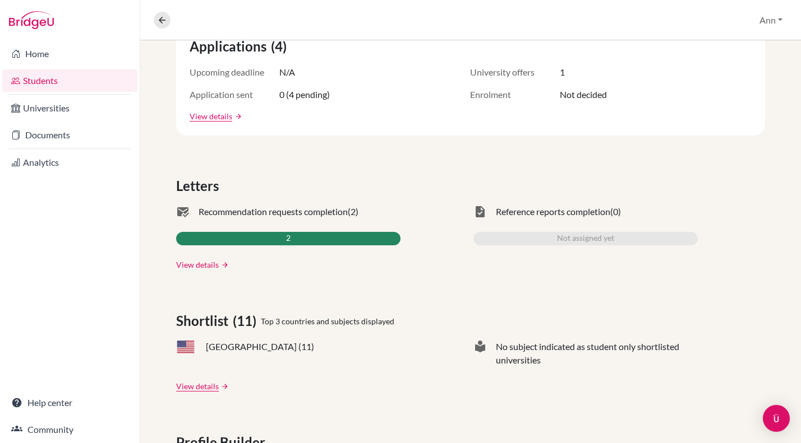
click at [201, 264] on link "View details" at bounding box center [197, 265] width 43 height 12
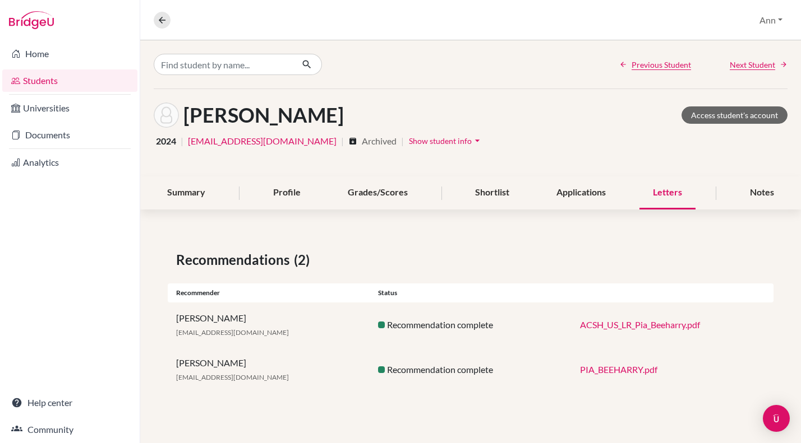
click at [647, 323] on link "ACSH_US_LR_Pia_Beeharry.pdf" at bounding box center [640, 325] width 120 height 11
click at [618, 369] on link "PIA_BEEHARRY.pdf" at bounding box center [618, 369] width 77 height 11
click at [192, 192] on div "Summary" at bounding box center [186, 193] width 65 height 33
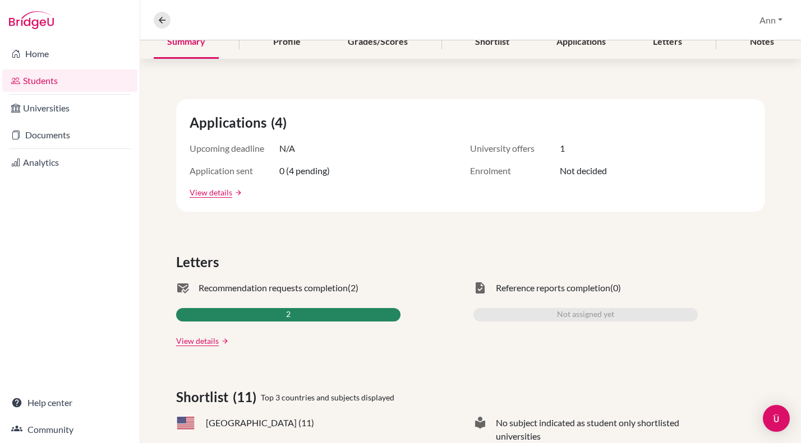
scroll to position [121, 0]
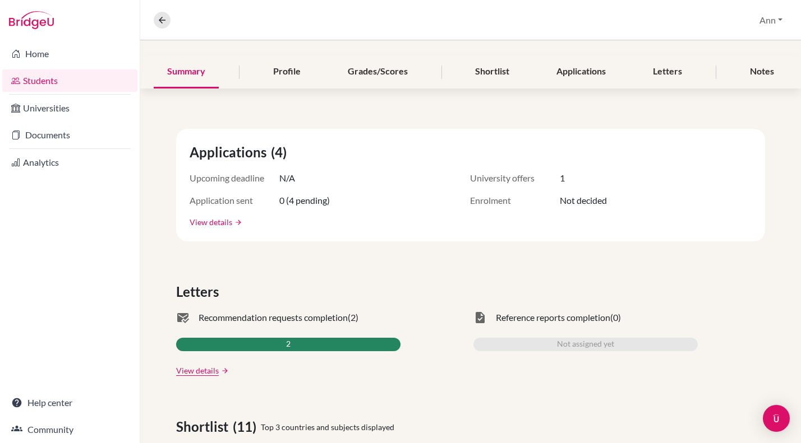
click at [210, 223] on link "View details" at bounding box center [210, 222] width 43 height 12
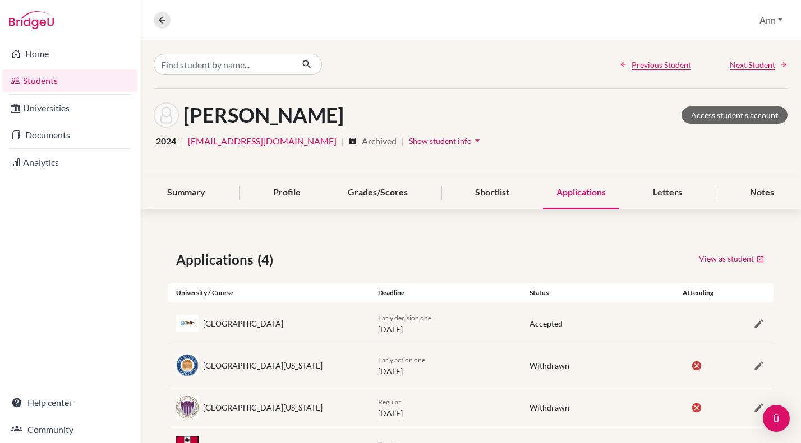
click at [472, 140] on icon "arrow_drop_down" at bounding box center [477, 140] width 11 height 11
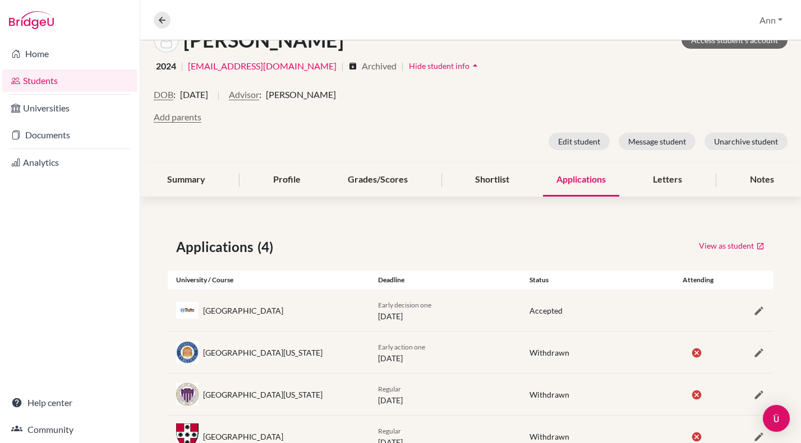
scroll to position [117, 0]
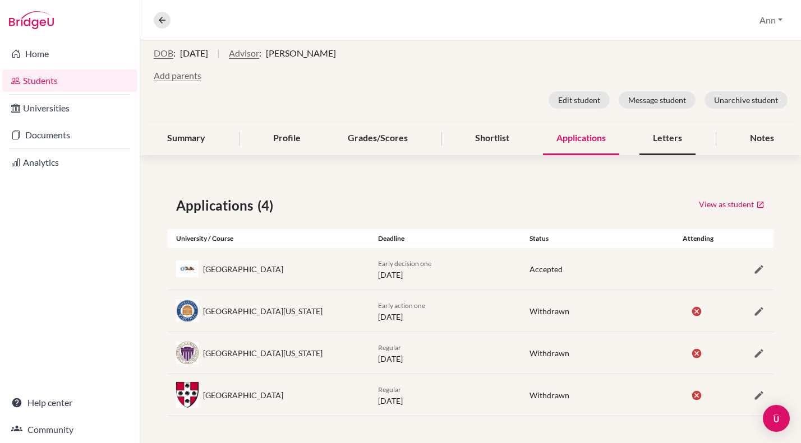
click at [665, 137] on div "Letters" at bounding box center [667, 138] width 56 height 33
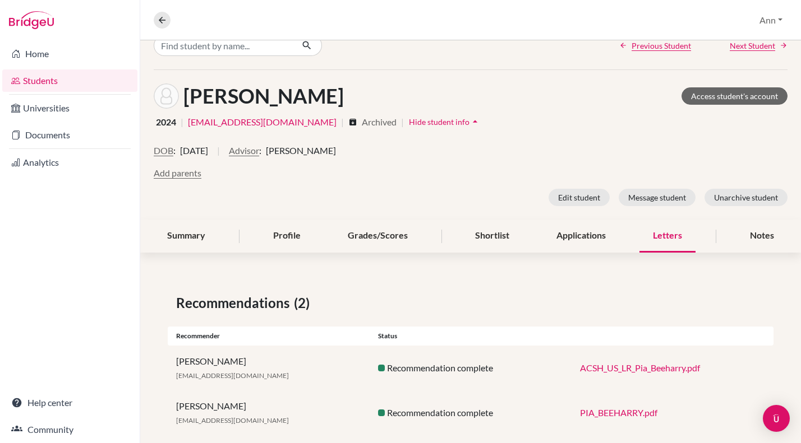
scroll to position [38, 0]
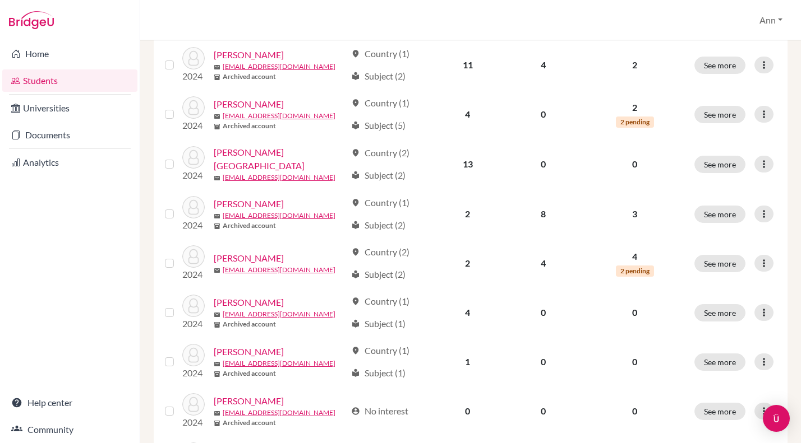
scroll to position [454, 0]
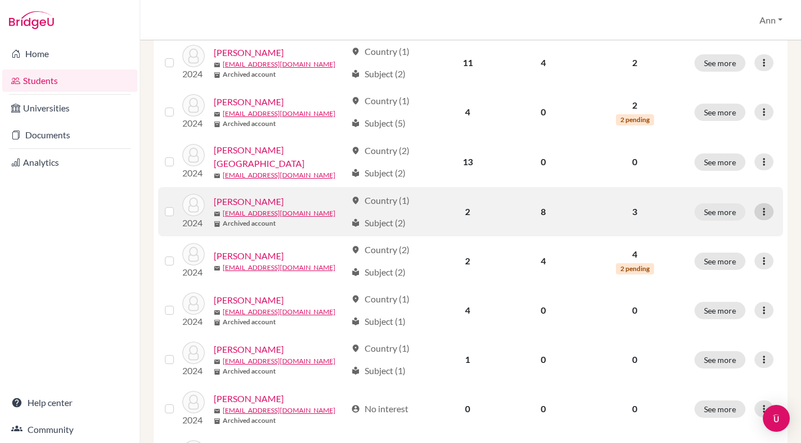
click at [766, 206] on icon at bounding box center [763, 211] width 11 height 11
click at [675, 205] on p "3" at bounding box center [634, 211] width 93 height 13
click at [241, 195] on link "[PERSON_NAME]" at bounding box center [249, 201] width 70 height 13
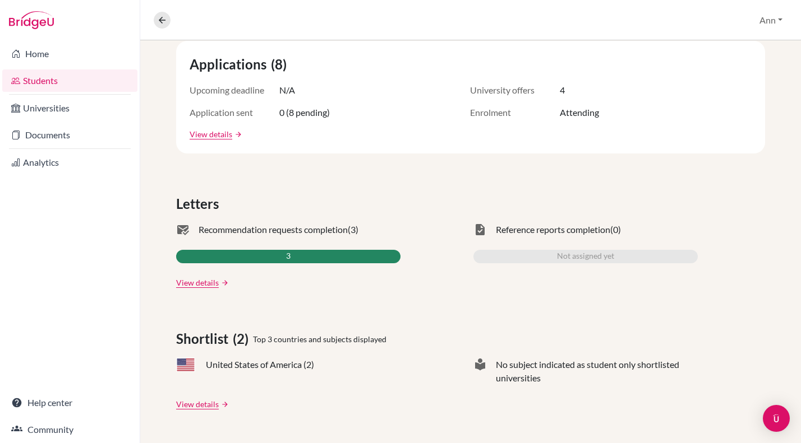
scroll to position [212, 0]
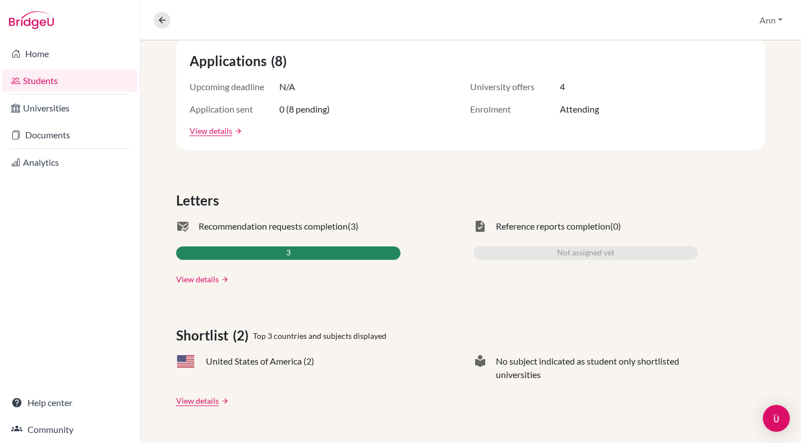
click at [195, 278] on link "View details" at bounding box center [197, 280] width 43 height 12
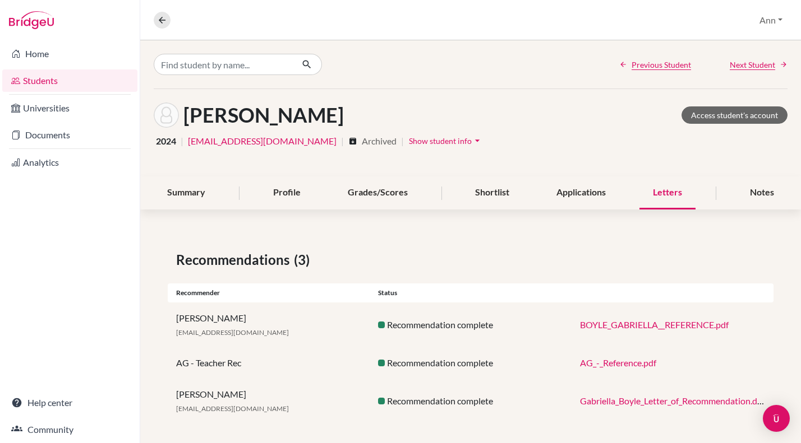
scroll to position [7, 0]
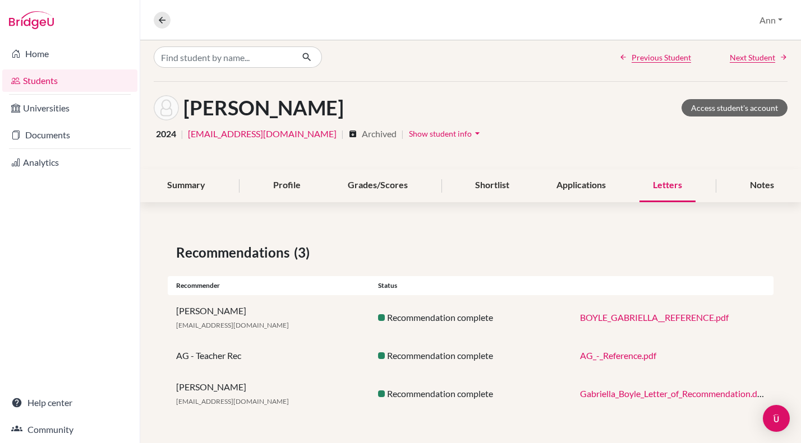
click at [667, 318] on link "BOYLE_GABRIELLA__REFERENCE.pdf" at bounding box center [654, 317] width 149 height 11
click at [628, 353] on link "AG_-_Reference.pdf" at bounding box center [618, 355] width 76 height 11
click at [619, 392] on link "Gabriella_Boyle_Letter_of_Recommendation.docx.pdf" at bounding box center [682, 394] width 205 height 11
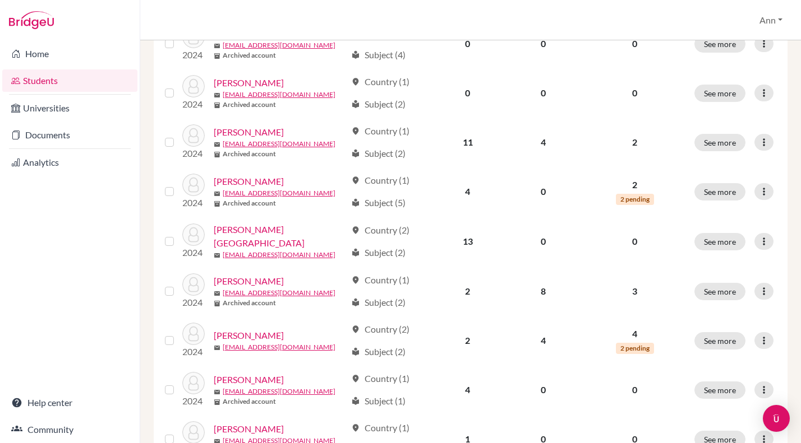
scroll to position [418, 0]
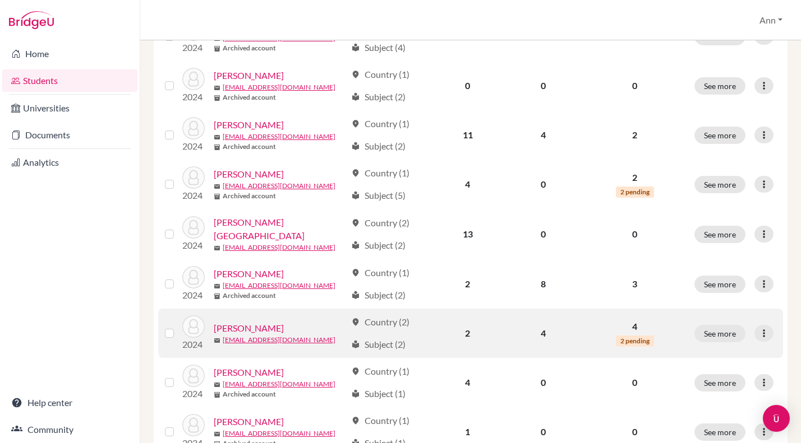
click at [250, 322] on link "[PERSON_NAME]" at bounding box center [249, 328] width 70 height 13
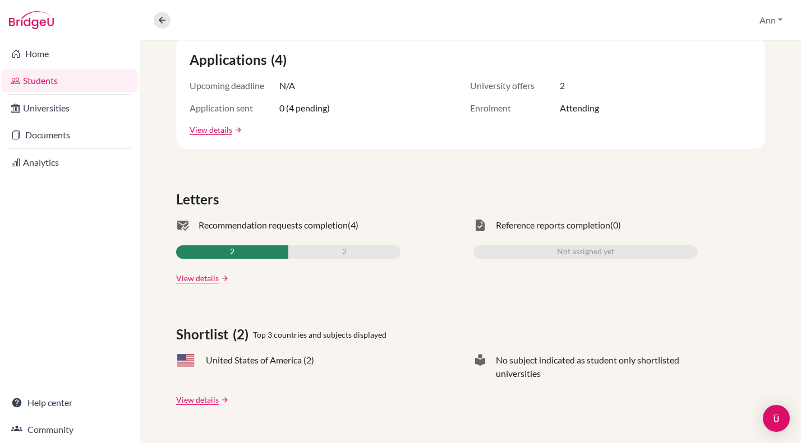
scroll to position [229, 0]
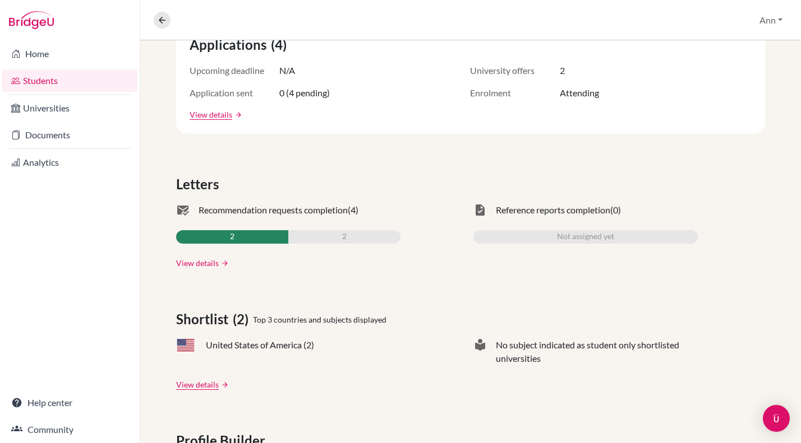
click at [196, 264] on link "View details" at bounding box center [197, 263] width 43 height 12
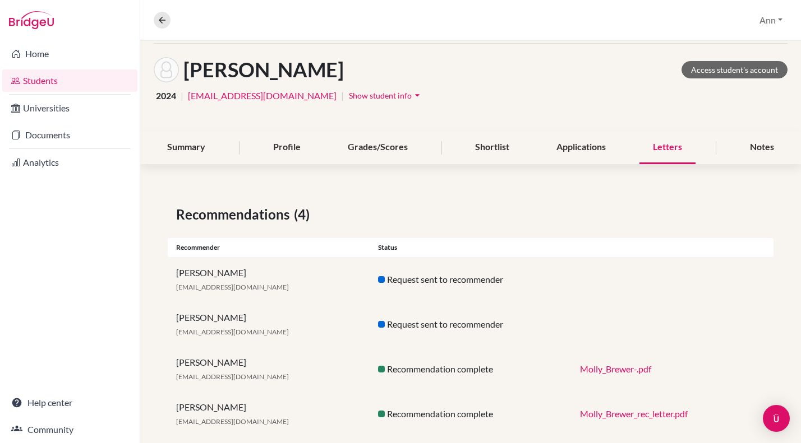
scroll to position [66, 0]
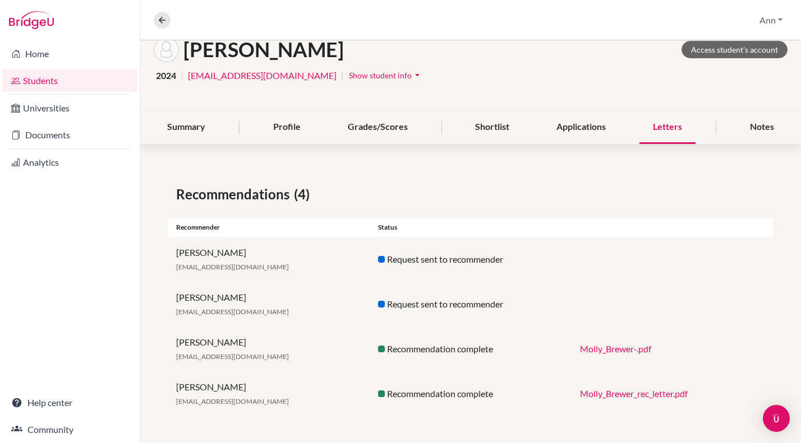
click at [623, 348] on link "Molly_Brewer-.pdf" at bounding box center [615, 349] width 71 height 11
click at [635, 395] on link "Molly_Brewer_rec_letter.pdf" at bounding box center [634, 394] width 108 height 11
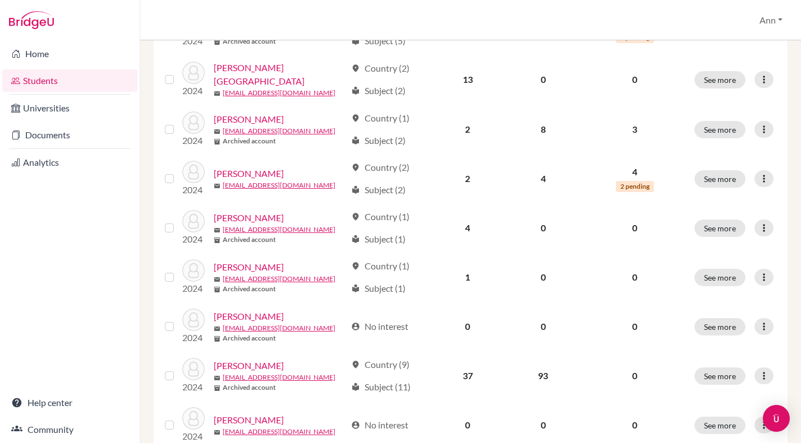
scroll to position [580, 0]
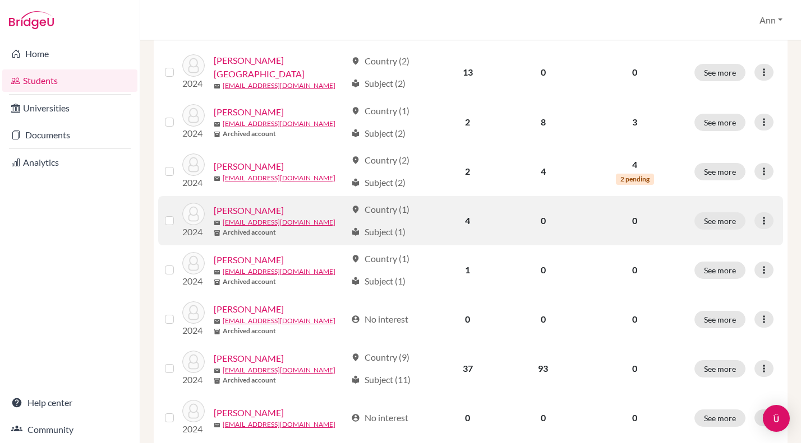
click at [266, 204] on link "[PERSON_NAME]" at bounding box center [249, 210] width 70 height 13
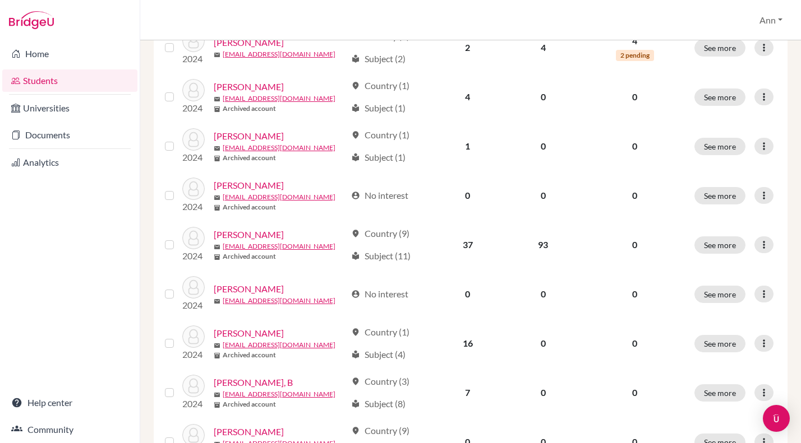
scroll to position [715, 0]
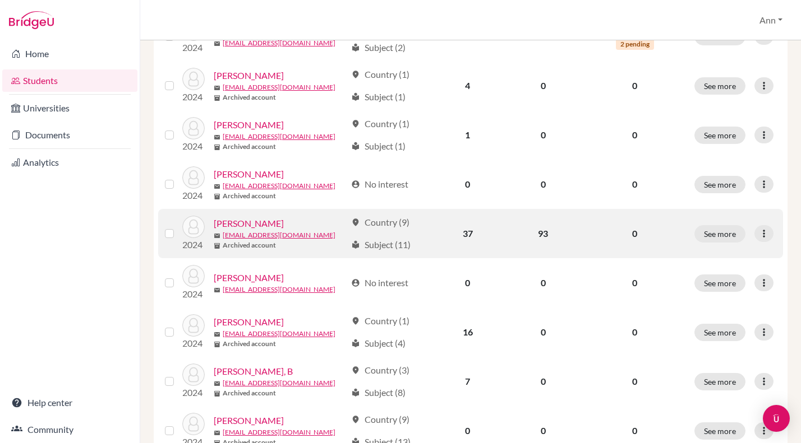
click at [257, 217] on link "[PERSON_NAME]" at bounding box center [249, 223] width 70 height 13
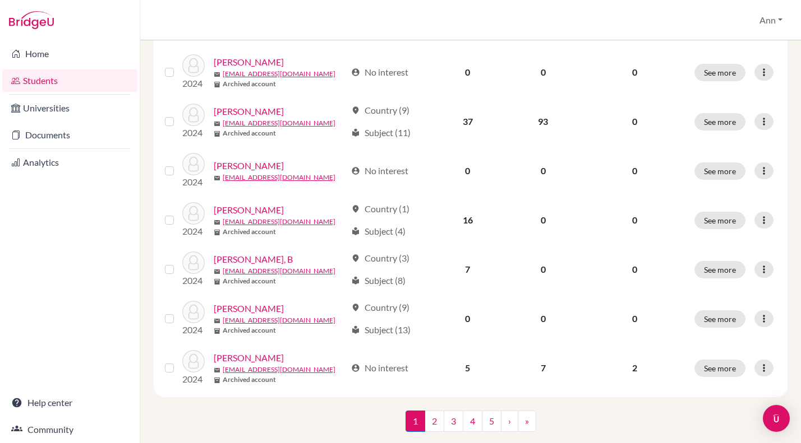
scroll to position [839, 0]
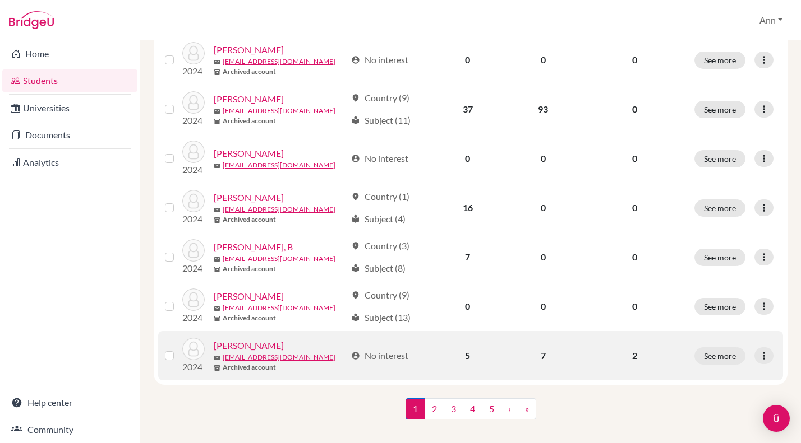
click at [253, 339] on link "[PERSON_NAME]" at bounding box center [249, 345] width 70 height 13
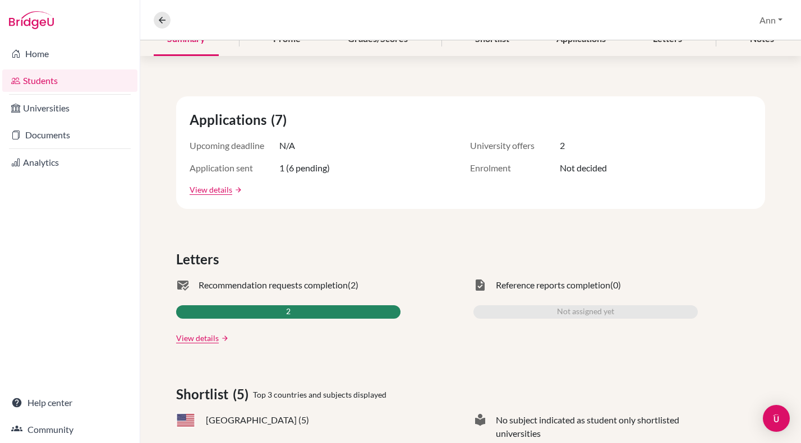
scroll to position [187, 0]
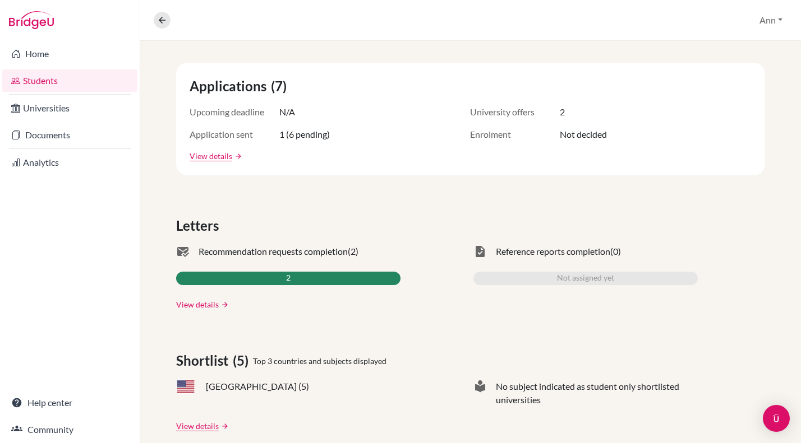
click at [205, 303] on link "View details" at bounding box center [197, 305] width 43 height 12
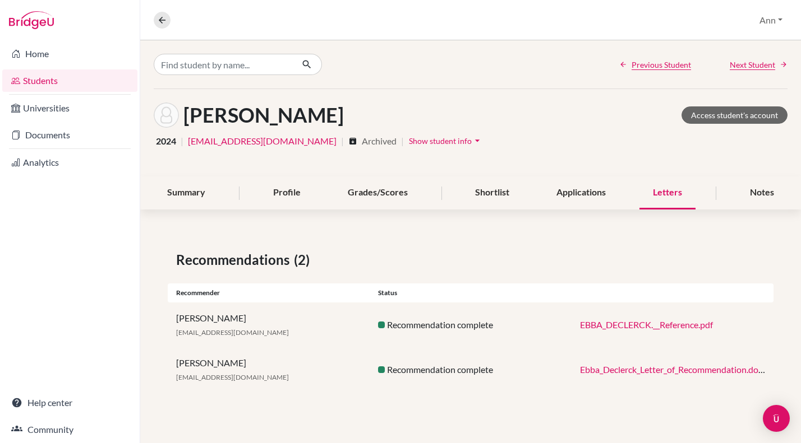
click at [642, 323] on link "EBBA_DECLERCK.__Reference.pdf" at bounding box center [646, 325] width 133 height 11
click at [598, 367] on link "Ebba_Declerck_Letter_of_Recommendation.docx.pdf" at bounding box center [680, 369] width 201 height 11
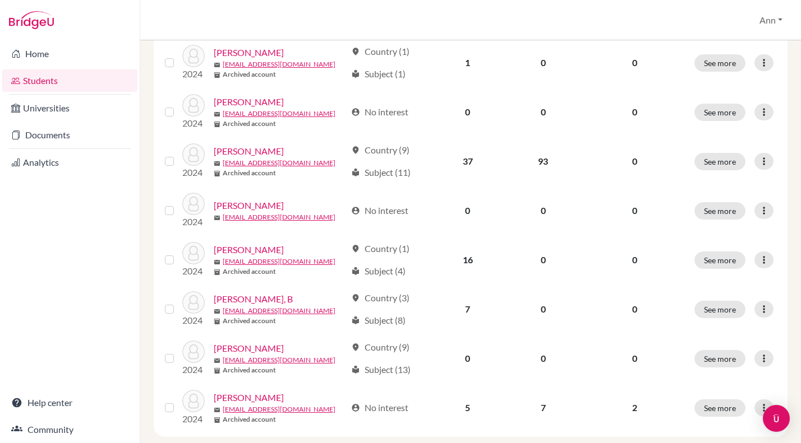
scroll to position [839, 0]
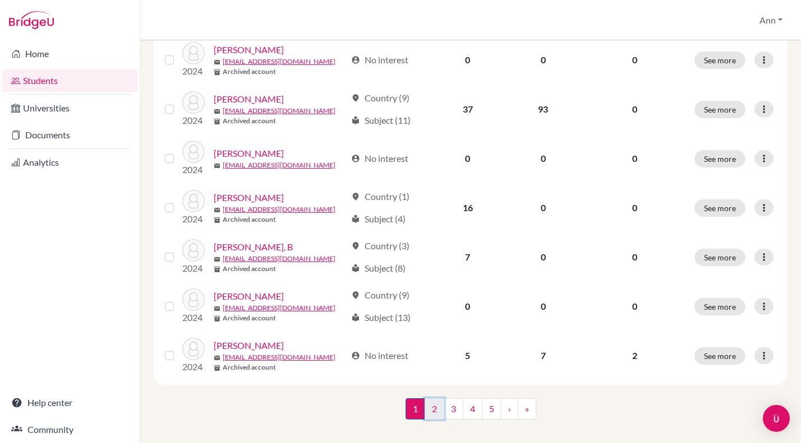
click at [433, 399] on link "2" at bounding box center [434, 409] width 20 height 21
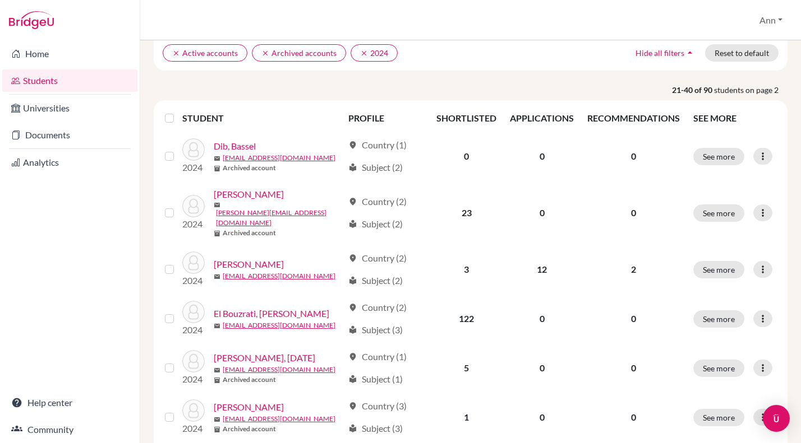
scroll to position [98, 0]
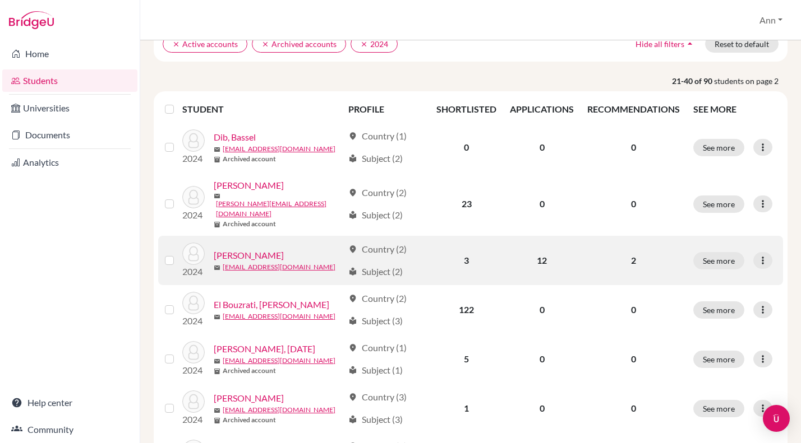
click at [265, 249] on link "[PERSON_NAME]" at bounding box center [249, 255] width 70 height 13
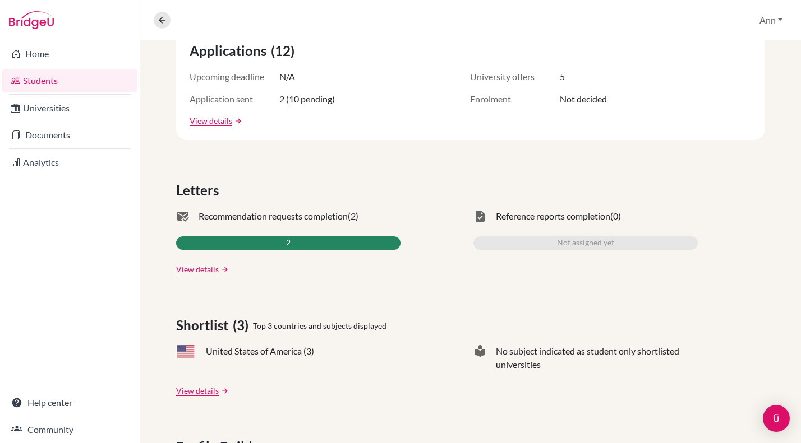
scroll to position [270, 0]
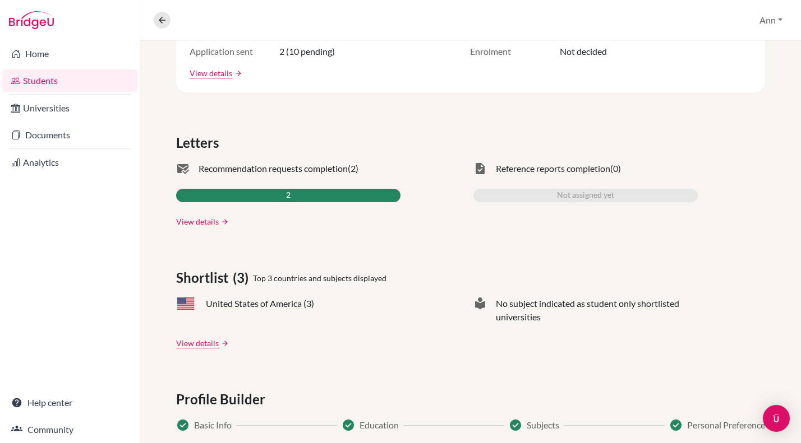
click at [205, 219] on link "View details" at bounding box center [197, 222] width 43 height 12
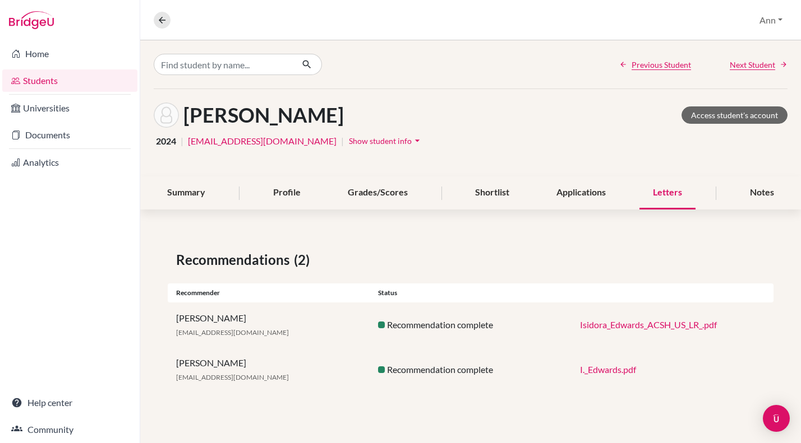
click at [654, 325] on link "Isidora_Edwards_ACSH_US_LR_.pdf" at bounding box center [648, 325] width 137 height 11
click at [610, 369] on link "I._Edwards.pdf" at bounding box center [608, 369] width 56 height 11
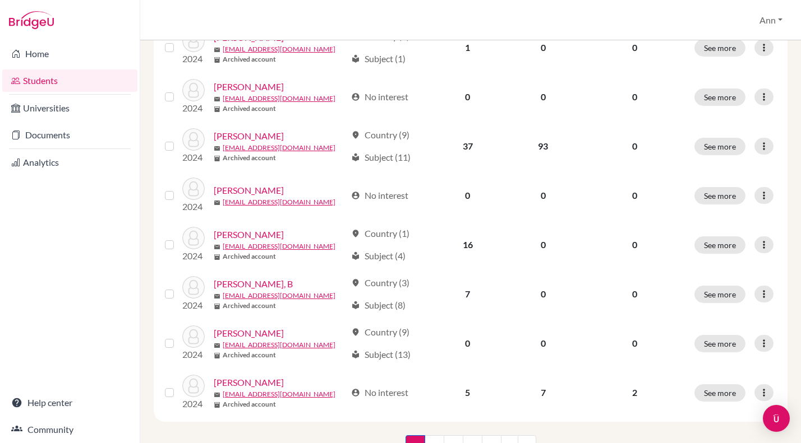
scroll to position [820, 0]
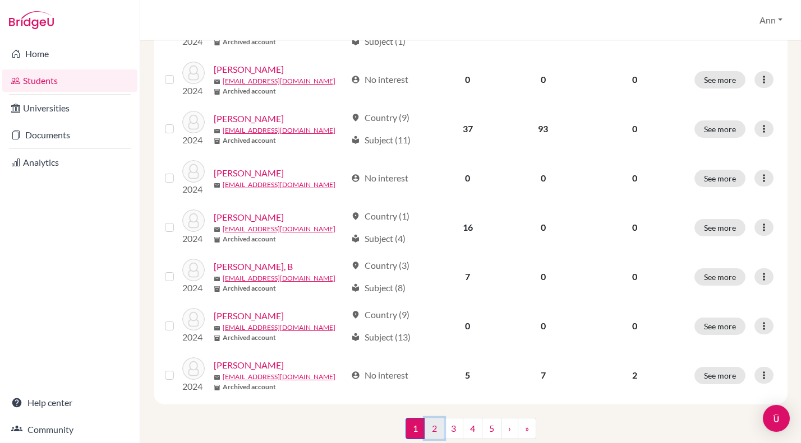
click at [432, 418] on link "2" at bounding box center [434, 428] width 20 height 21
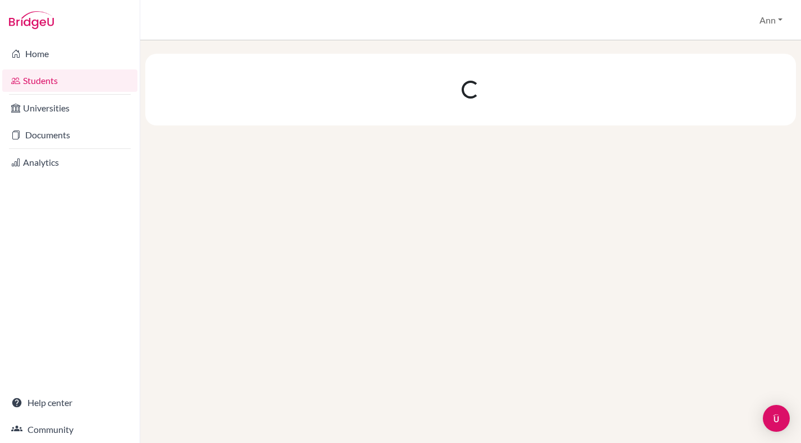
scroll to position [0, 0]
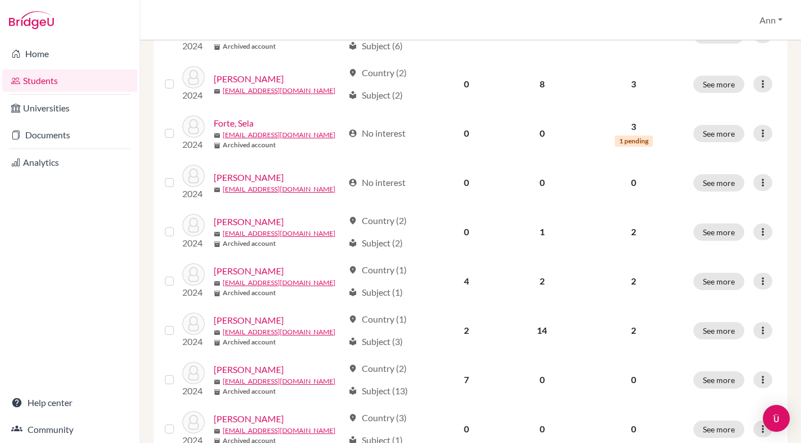
scroll to position [528, 0]
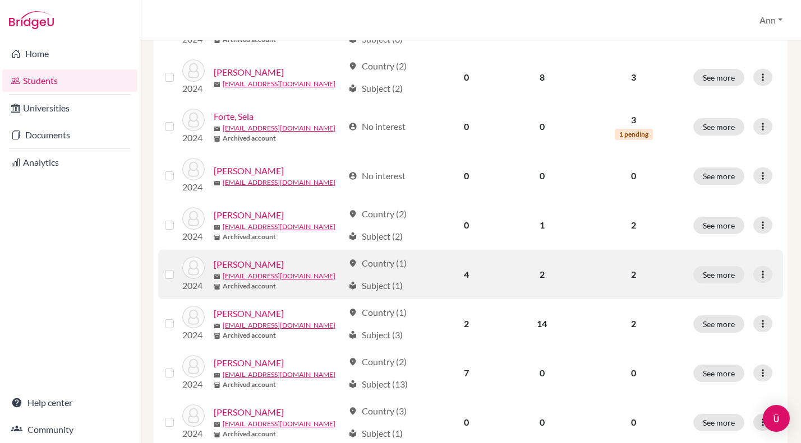
click at [254, 258] on link "George, Matthew" at bounding box center [249, 264] width 70 height 13
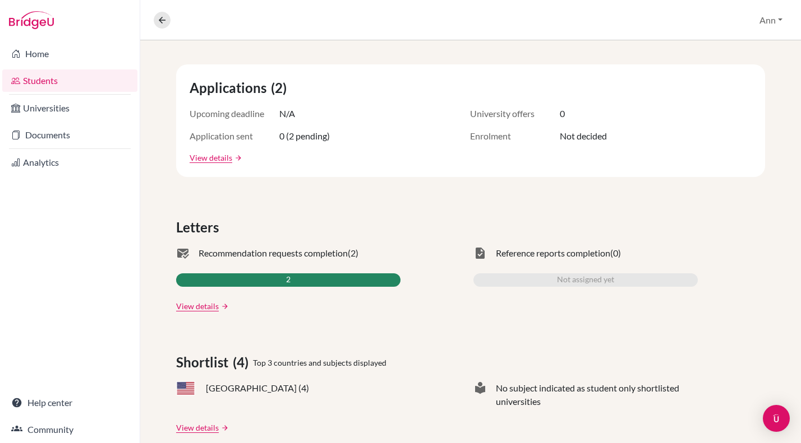
scroll to position [227, 0]
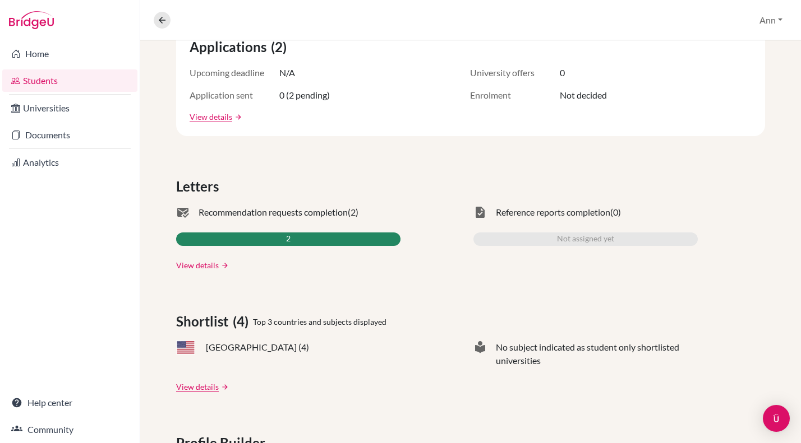
click at [205, 265] on link "View details" at bounding box center [197, 266] width 43 height 12
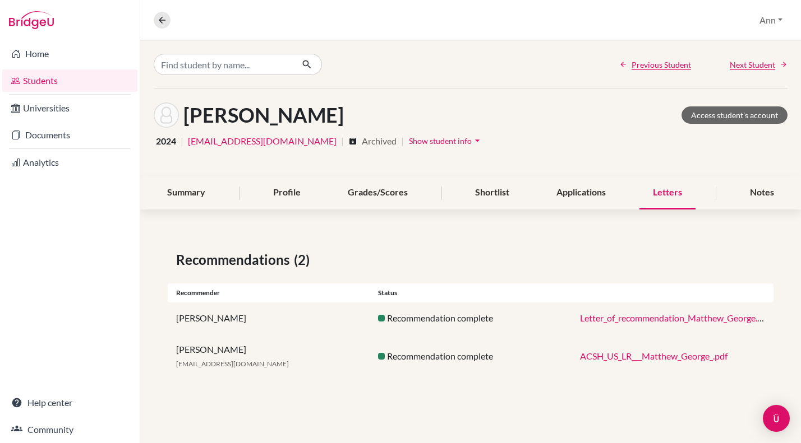
click at [658, 315] on link "Letter_of_recommendation_Matthew_George.pdf" at bounding box center [675, 318] width 190 height 11
click at [660, 357] on link "ACSH_US_LR___Matthew_George_.pdf" at bounding box center [653, 356] width 147 height 11
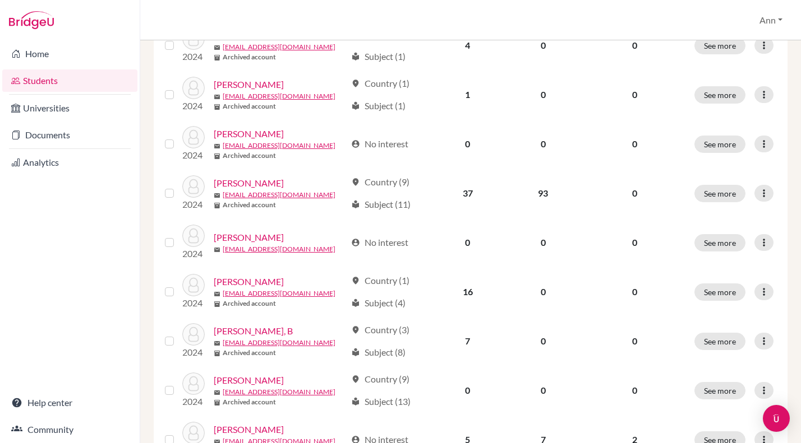
scroll to position [839, 0]
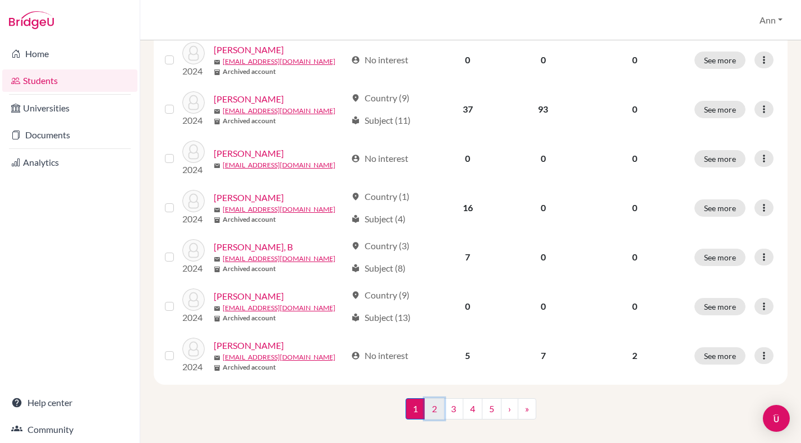
click at [436, 399] on link "2" at bounding box center [434, 409] width 20 height 21
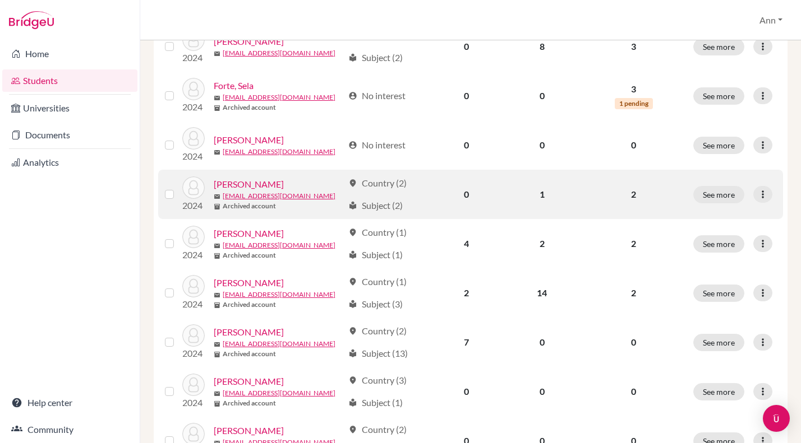
scroll to position [564, 0]
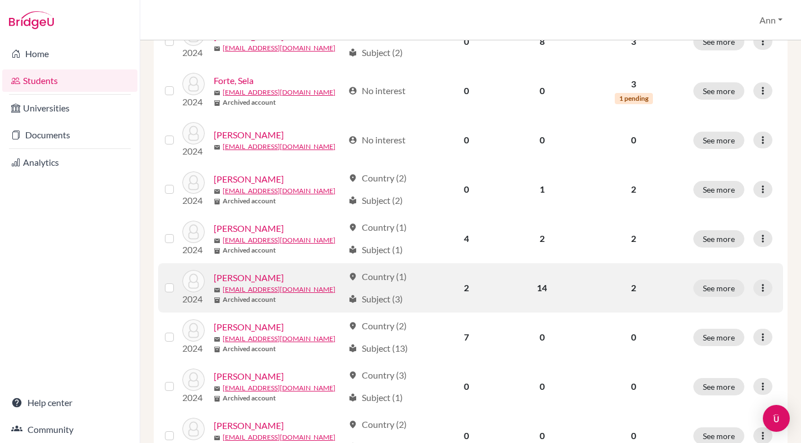
click at [242, 271] on link "Gersh, Ryan" at bounding box center [249, 277] width 70 height 13
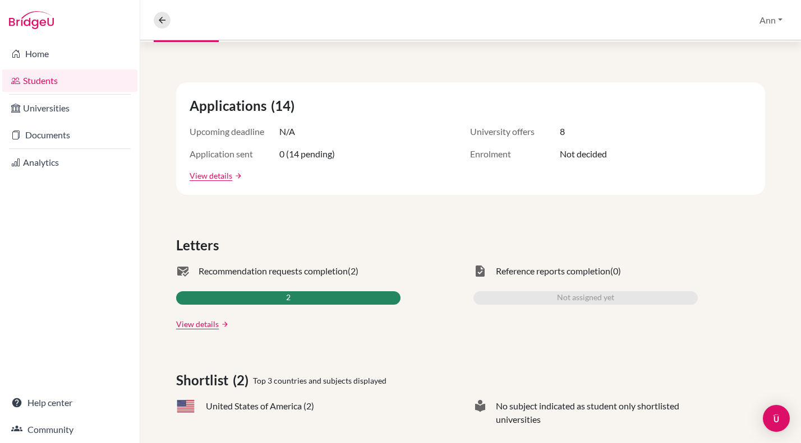
scroll to position [199, 0]
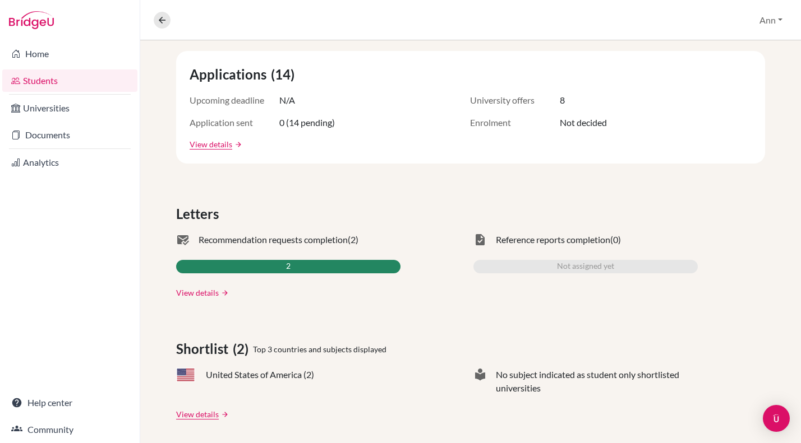
click at [196, 290] on link "View details" at bounding box center [197, 293] width 43 height 12
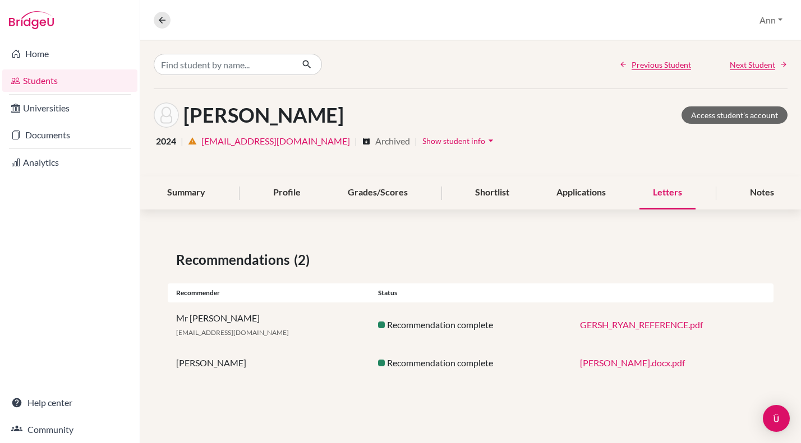
click at [644, 323] on link "GERSH_RYAN_REFERENCE.pdf" at bounding box center [641, 325] width 123 height 11
click at [663, 362] on link "Ryan_Gersh_Recommendation_Letter__Ela_Hancer__.docx.pdf" at bounding box center [632, 363] width 105 height 11
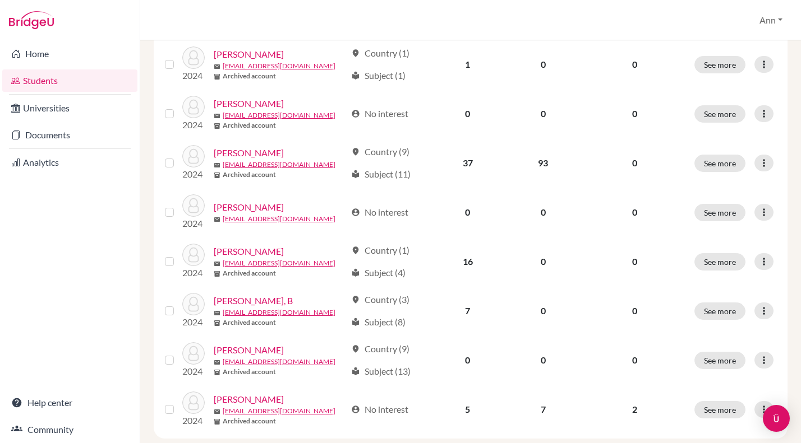
scroll to position [839, 0]
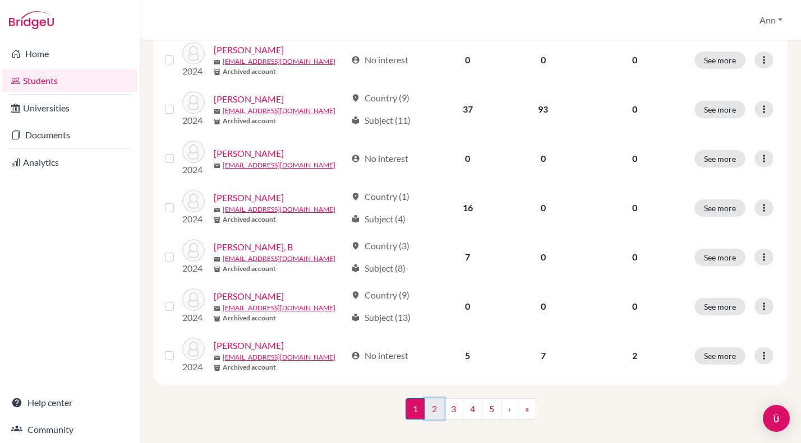
click at [436, 399] on link "2" at bounding box center [434, 409] width 20 height 21
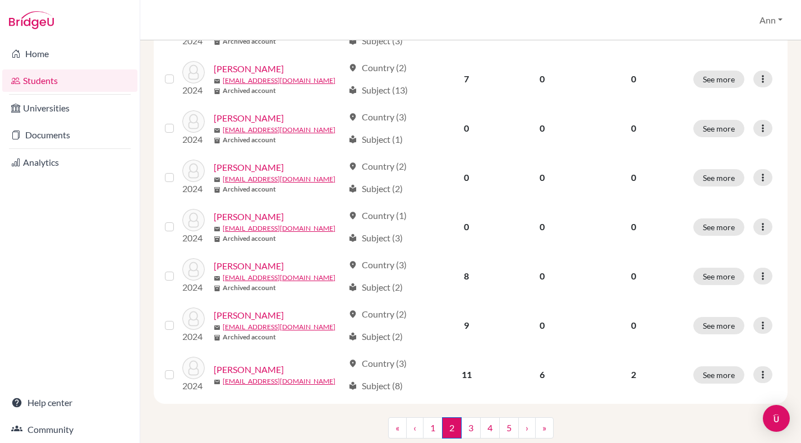
scroll to position [839, 0]
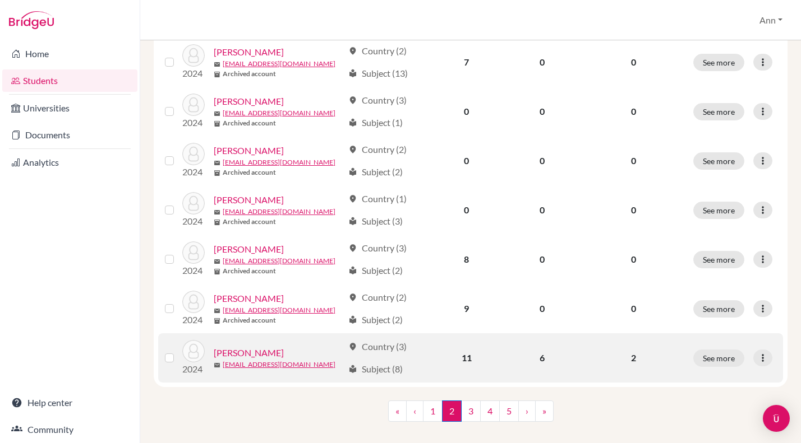
click at [249, 346] on link "Jefferies, Cecily" at bounding box center [249, 352] width 70 height 13
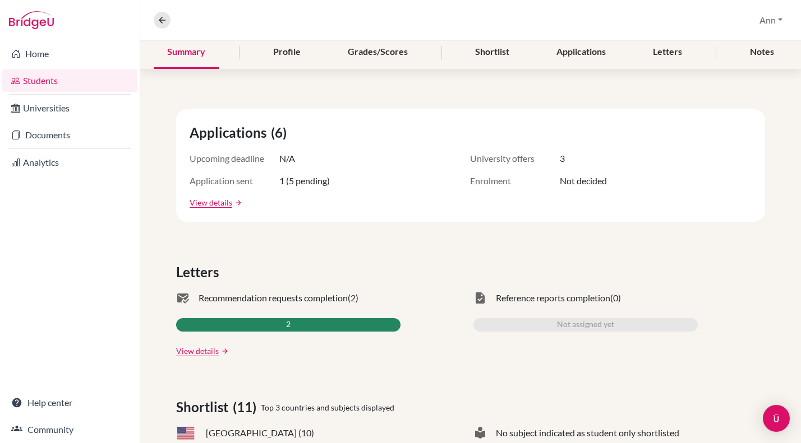
scroll to position [146, 0]
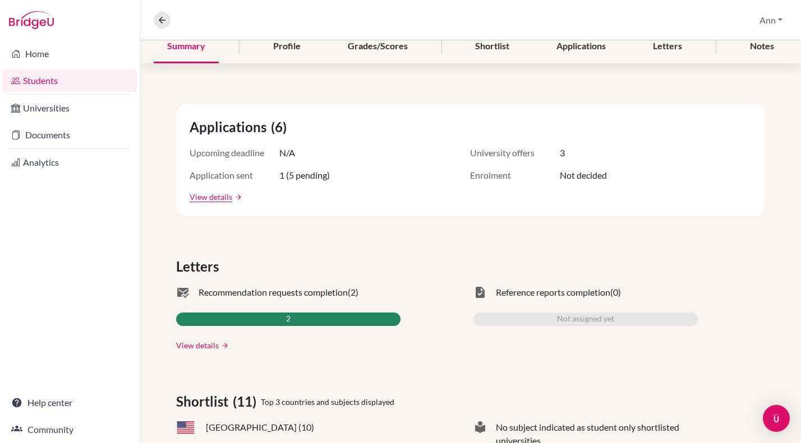
click at [196, 344] on link "View details" at bounding box center [197, 346] width 43 height 12
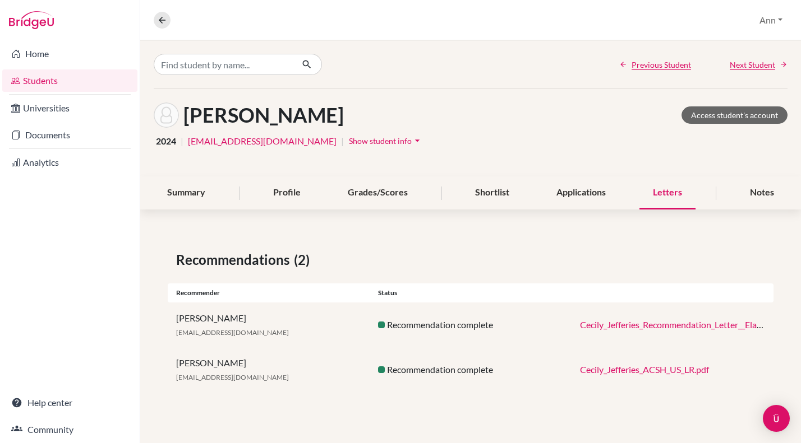
click at [667, 325] on link "Cecily_Jefferies_Recommendation_Letter__Ela_Hancer_.pdf" at bounding box center [693, 325] width 226 height 11
click at [617, 370] on link "Cecily_Jefferies_ACSH_US_LR.pdf" at bounding box center [644, 369] width 129 height 11
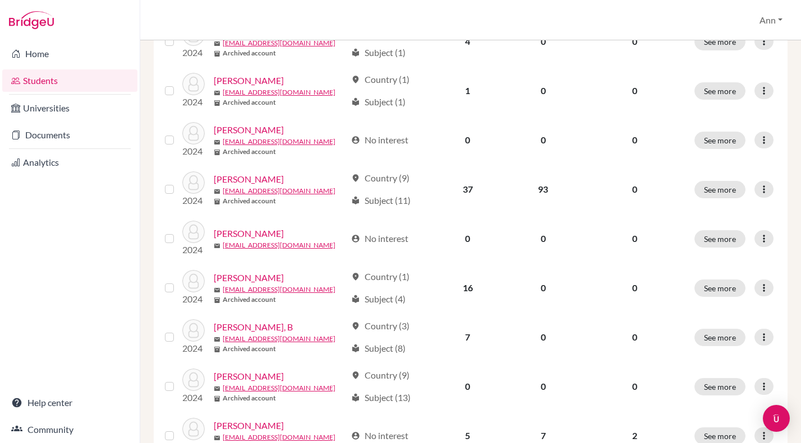
scroll to position [839, 0]
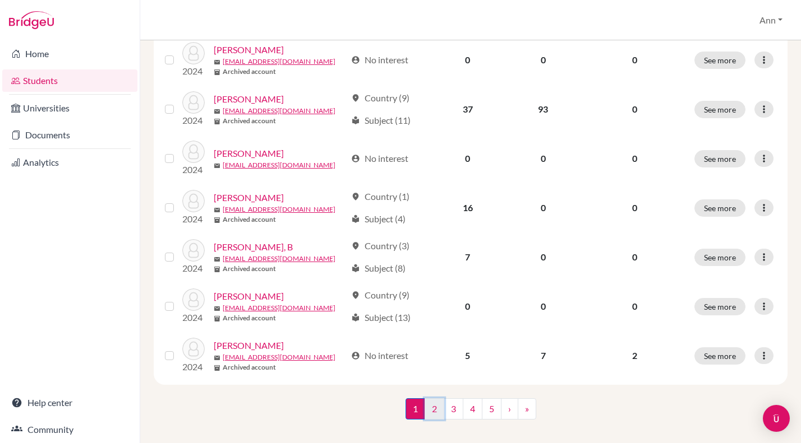
click at [432, 399] on link "2" at bounding box center [434, 409] width 20 height 21
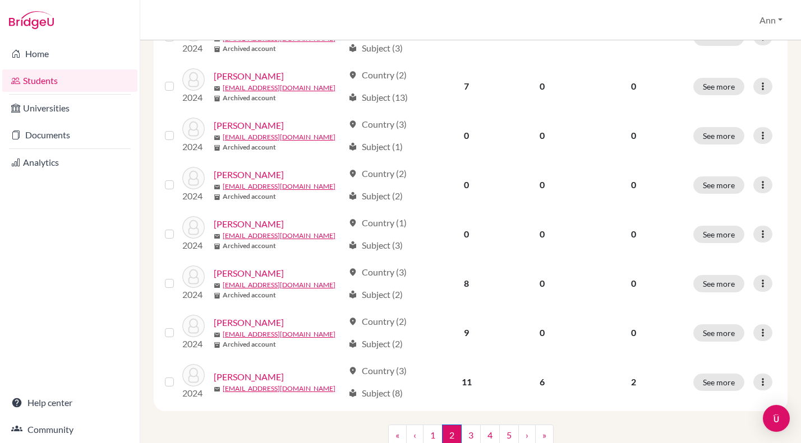
scroll to position [834, 0]
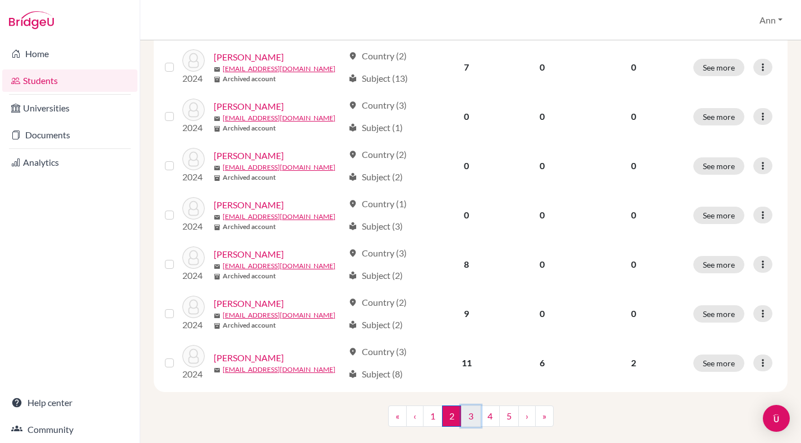
click at [471, 406] on link "3" at bounding box center [471, 416] width 20 height 21
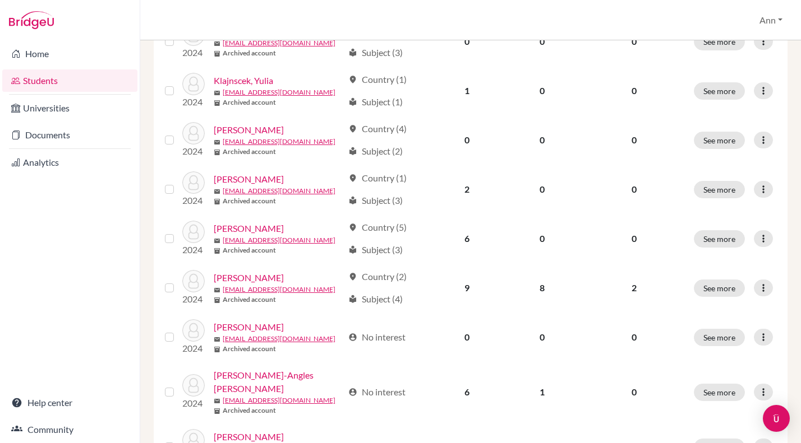
scroll to position [466, 0]
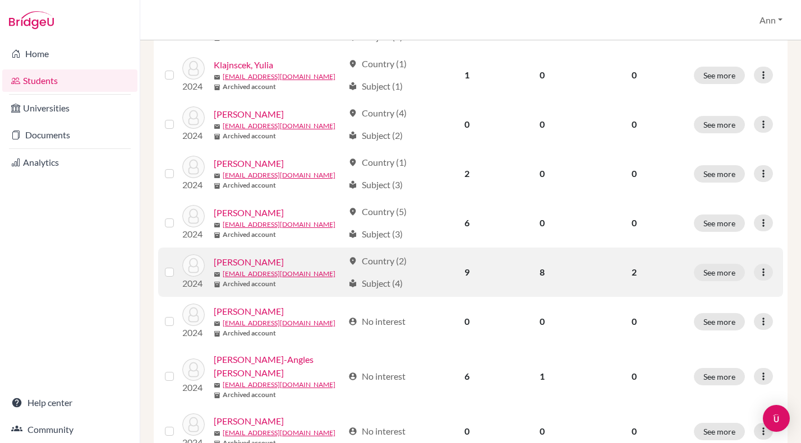
click at [237, 260] on link "Lohr, Oscar" at bounding box center [249, 262] width 70 height 13
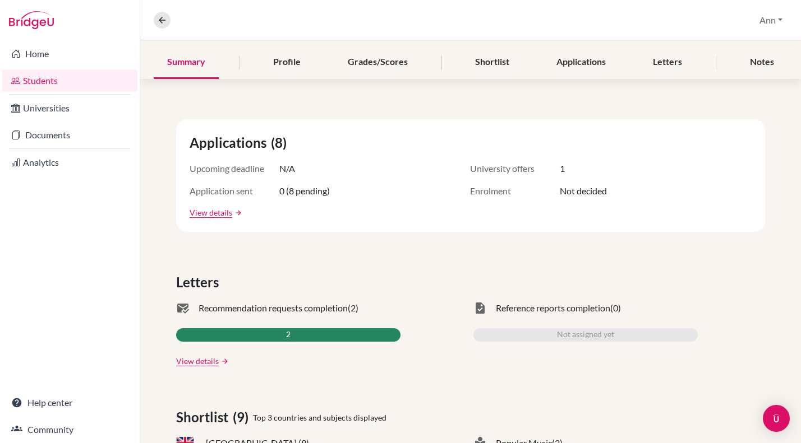
scroll to position [163, 0]
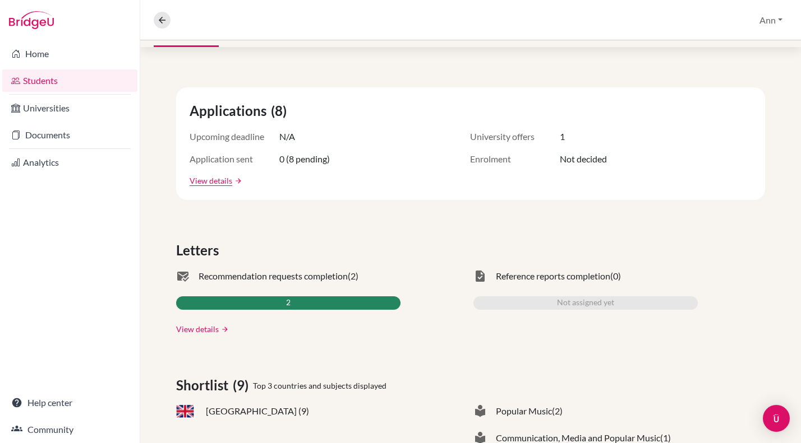
click at [205, 327] on link "View details" at bounding box center [197, 329] width 43 height 12
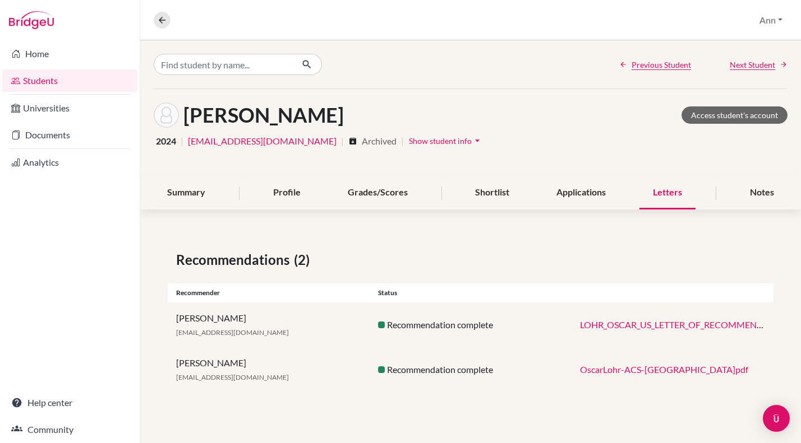
click at [652, 320] on link "LOHR_OSCAR_US_LETTER_OF_RECOMMENDATION.pdf" at bounding box center [692, 325] width 225 height 11
click at [614, 371] on link "OscarLohr-ACS-US.pdf" at bounding box center [664, 369] width 168 height 11
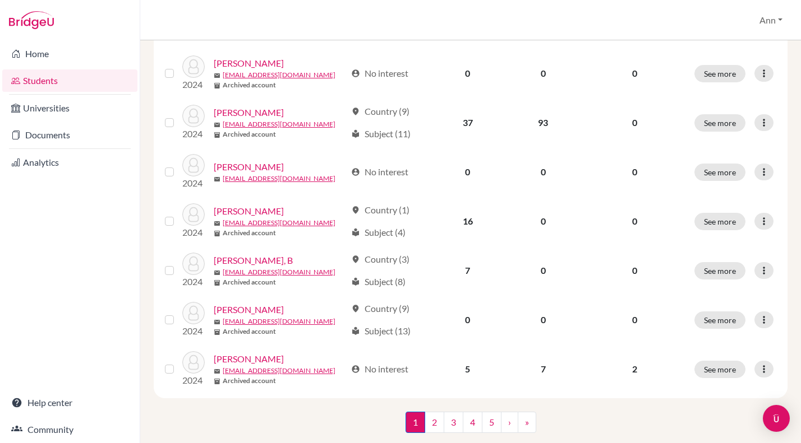
scroll to position [839, 0]
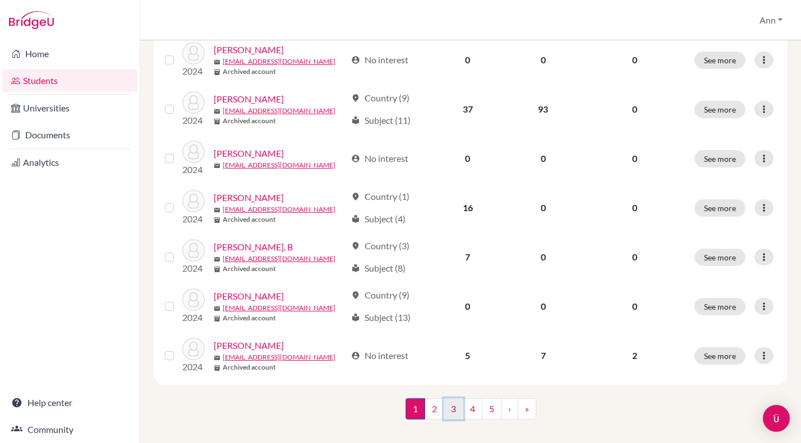
click at [453, 399] on link "3" at bounding box center [453, 409] width 20 height 21
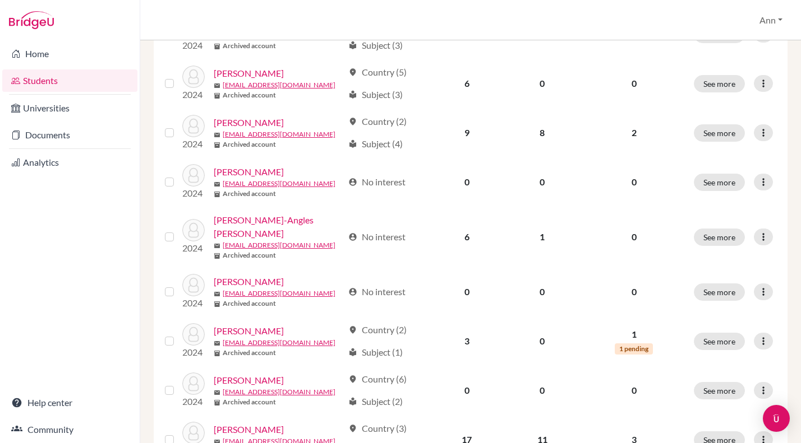
scroll to position [609, 0]
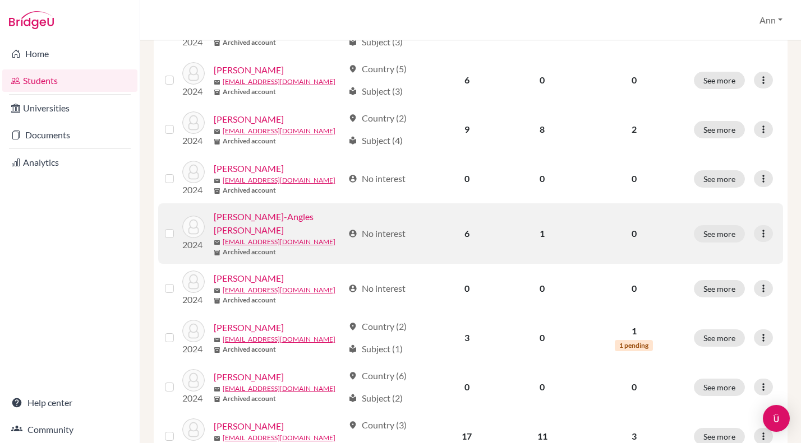
click at [310, 221] on link "Martinez-Angles Willke, Victor" at bounding box center [279, 223] width 130 height 27
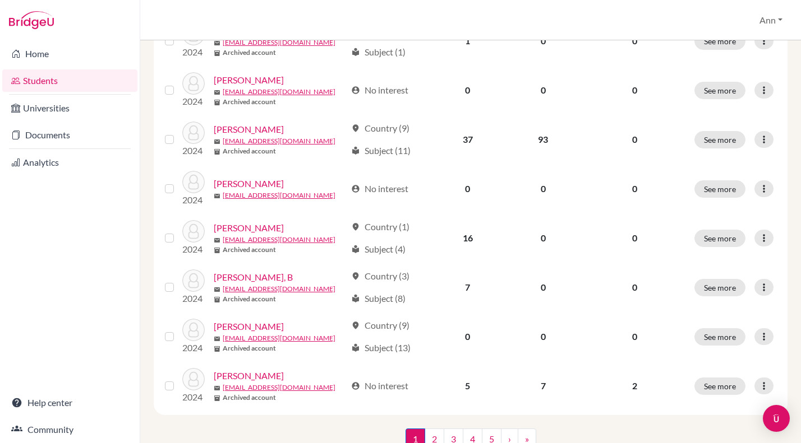
scroll to position [839, 0]
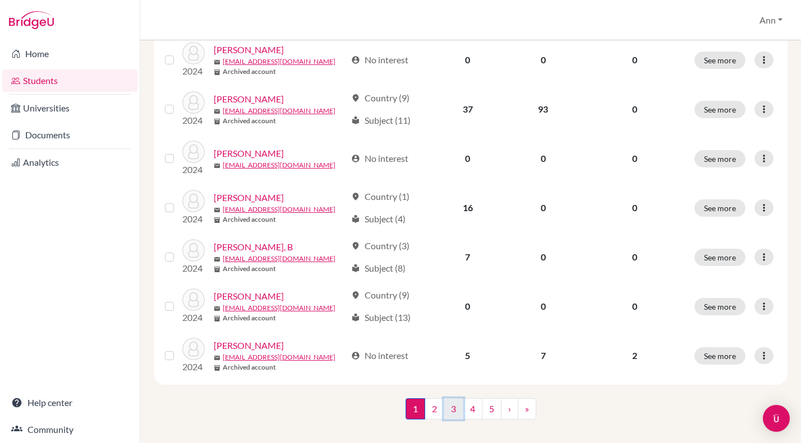
click at [452, 399] on link "3" at bounding box center [453, 409] width 20 height 21
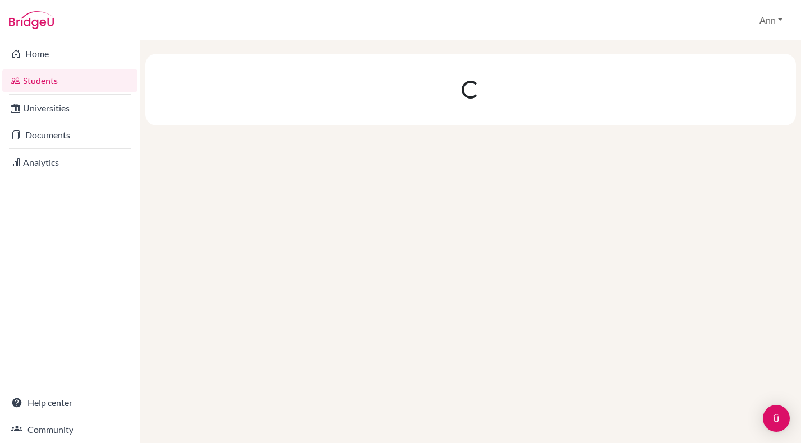
scroll to position [0, 0]
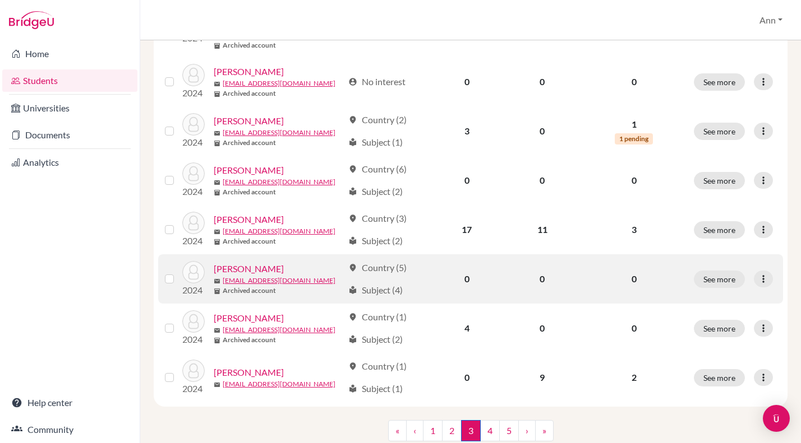
scroll to position [817, 0]
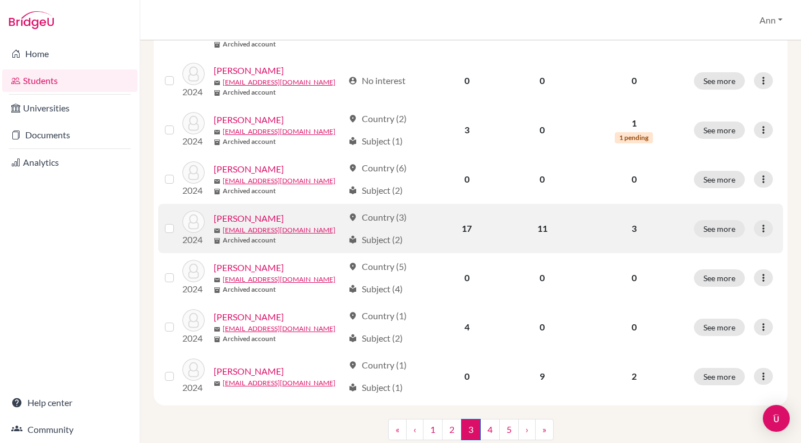
click at [238, 212] on link "Molu, Jaden" at bounding box center [249, 218] width 70 height 13
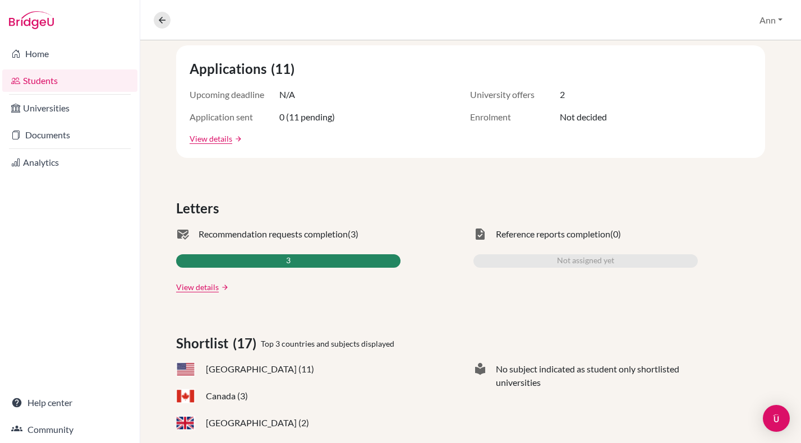
scroll to position [217, 0]
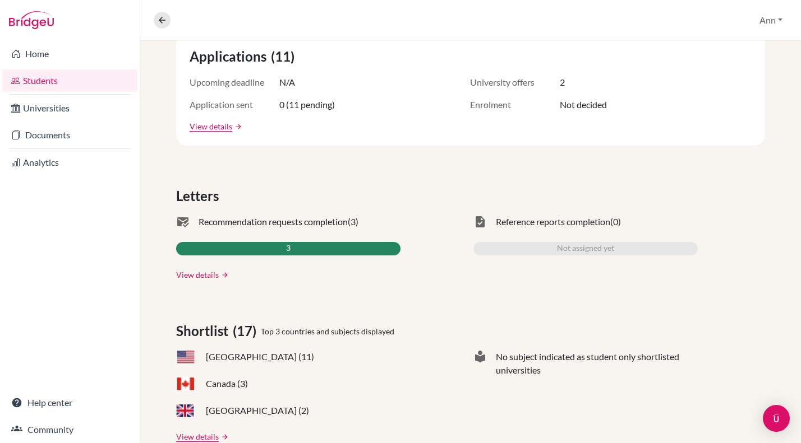
click at [196, 275] on link "View details" at bounding box center [197, 275] width 43 height 12
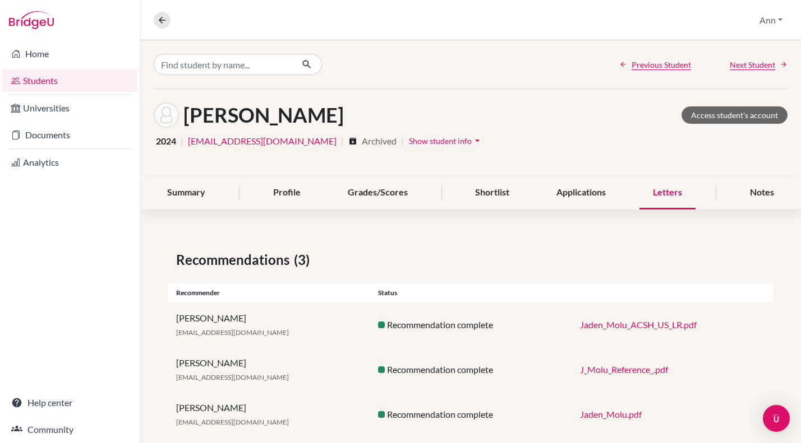
click at [625, 325] on link "Jaden_Molu_ACSH_US_LR.pdf" at bounding box center [638, 325] width 117 height 11
click at [632, 368] on link "J_Molu_Reference_.pdf" at bounding box center [624, 369] width 88 height 11
click at [608, 417] on link "Jaden_Molu.pdf" at bounding box center [611, 414] width 62 height 11
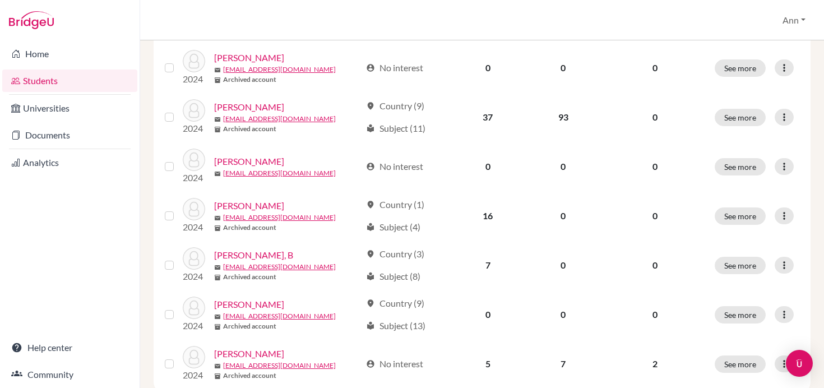
scroll to position [895, 0]
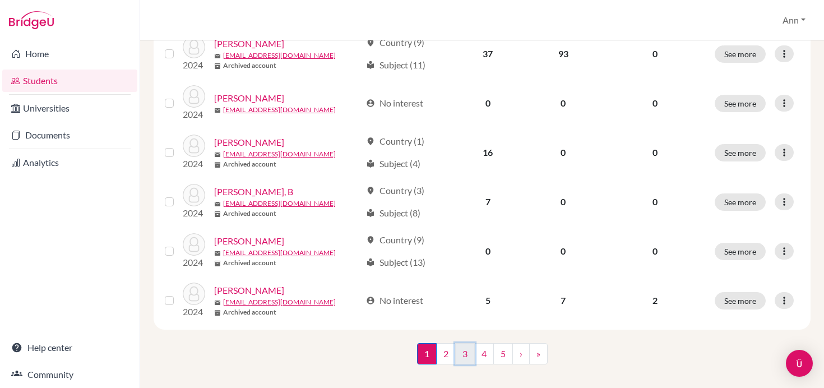
click at [464, 343] on link "3" at bounding box center [465, 353] width 20 height 21
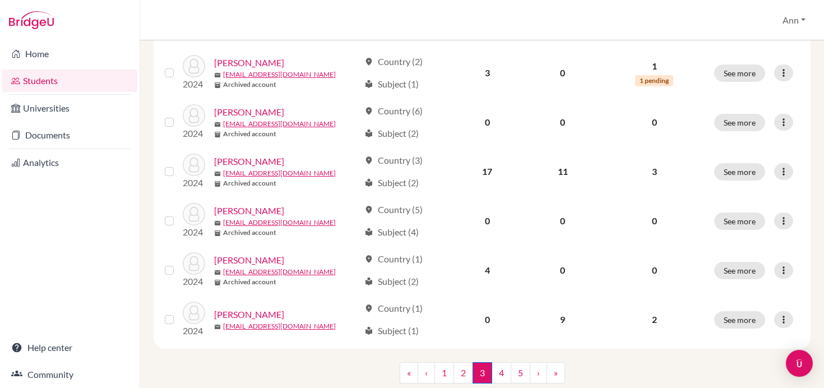
scroll to position [895, 0]
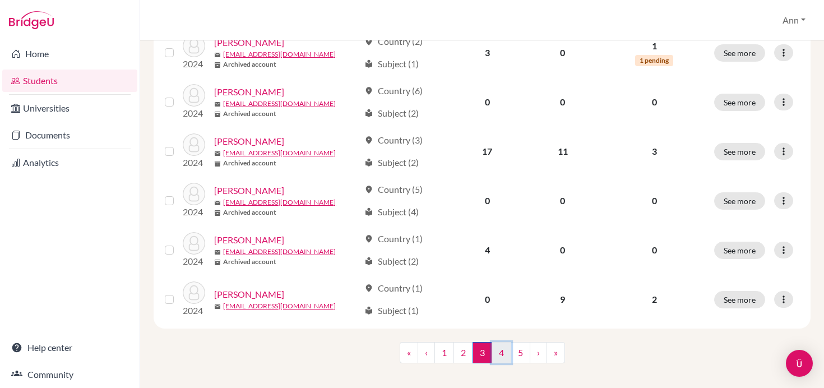
click at [501, 342] on link "4" at bounding box center [502, 352] width 20 height 21
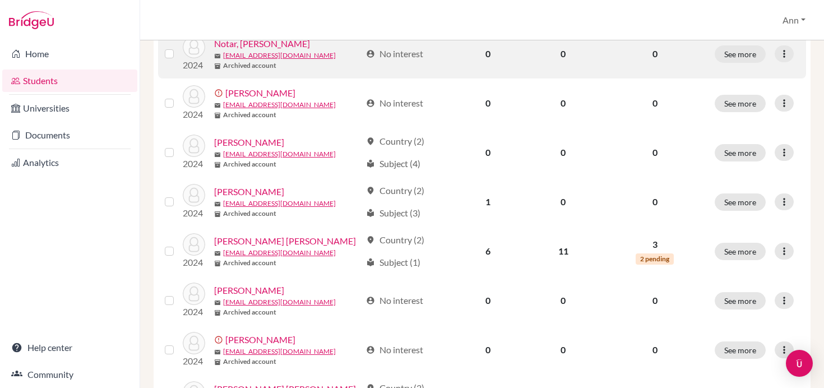
scroll to position [249, 0]
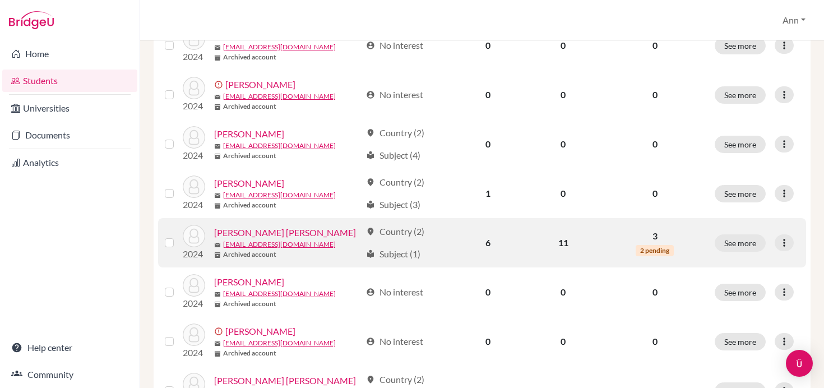
click at [264, 231] on link "Peluso Barreto, Pedro" at bounding box center [285, 232] width 142 height 13
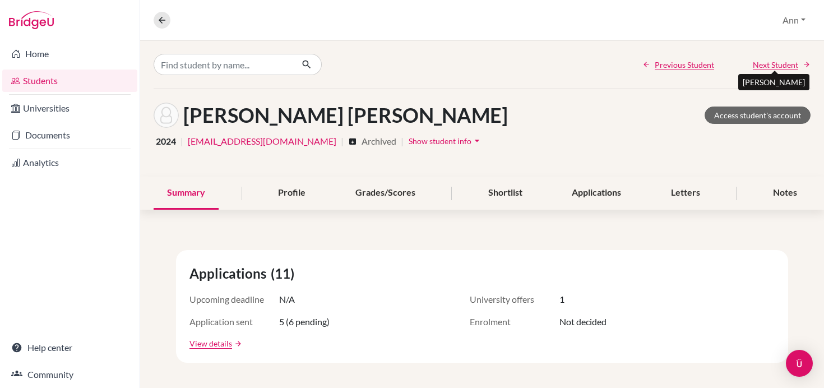
click at [771, 64] on span "Next Student" at bounding box center [775, 65] width 45 height 12
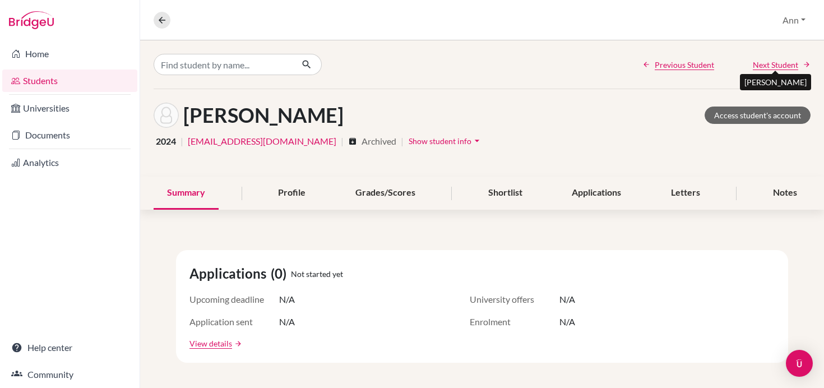
click at [776, 66] on span "Next Student" at bounding box center [775, 65] width 45 height 12
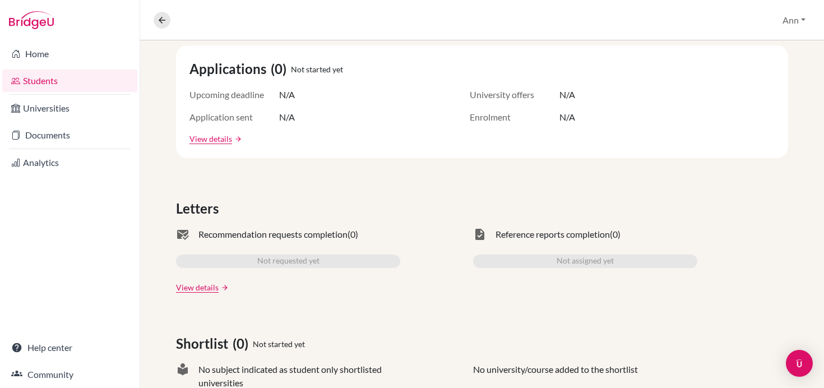
scroll to position [246, 0]
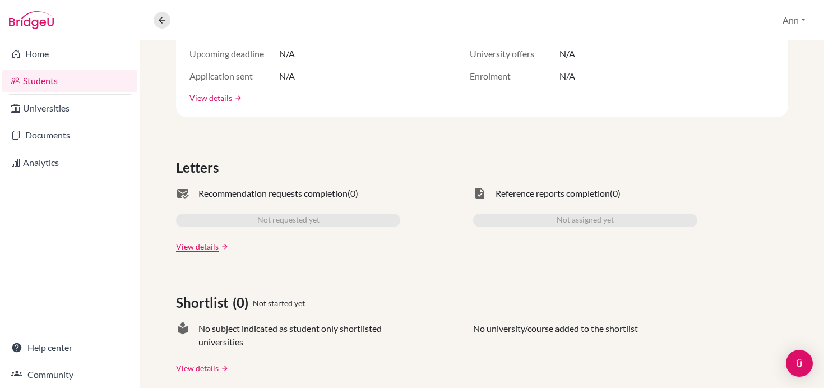
click at [605, 136] on div "Applications (0) Not started yet Upcoming deadline N/A University offers N/A Ap…" at bounding box center [482, 359] width 684 height 763
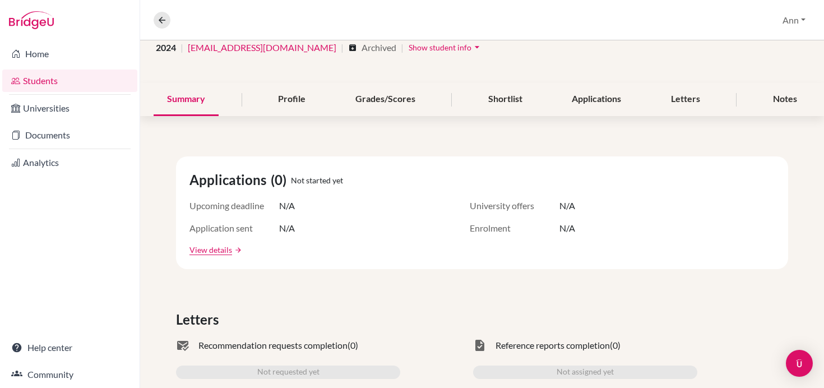
scroll to position [0, 0]
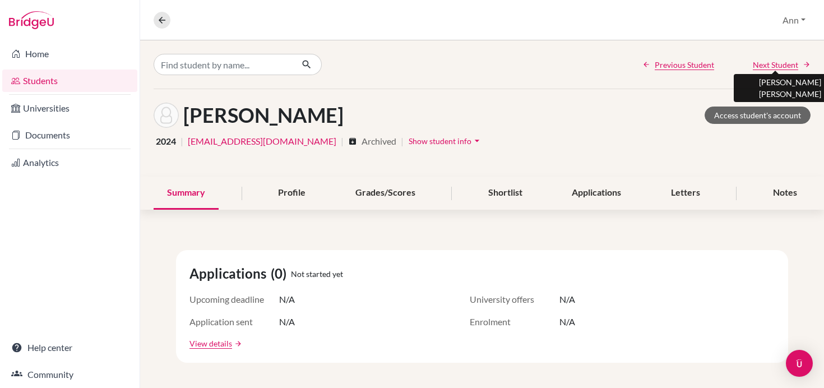
click at [779, 67] on span "Next Student" at bounding box center [775, 65] width 45 height 12
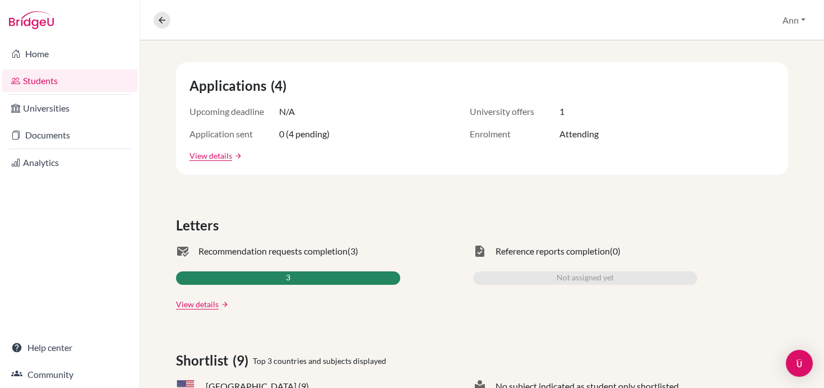
scroll to position [220, 0]
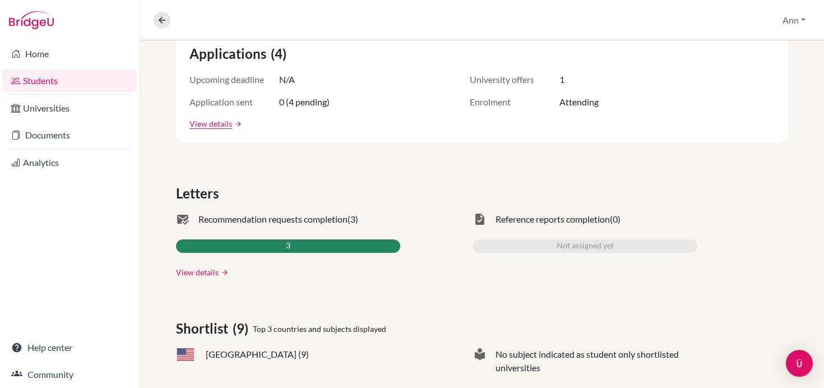
click at [196, 271] on link "View details" at bounding box center [197, 272] width 43 height 12
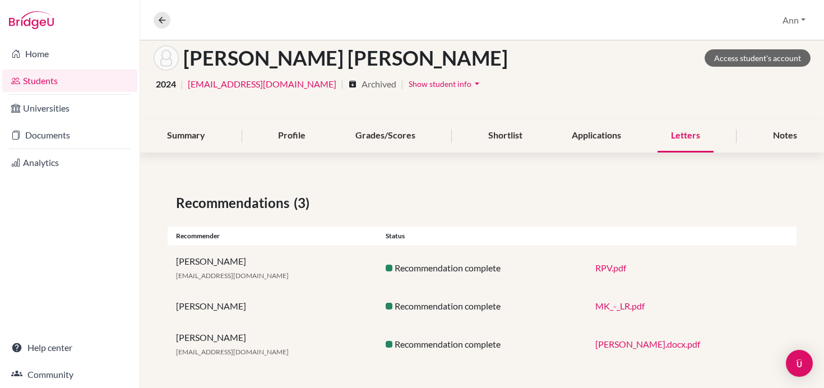
scroll to position [63, 0]
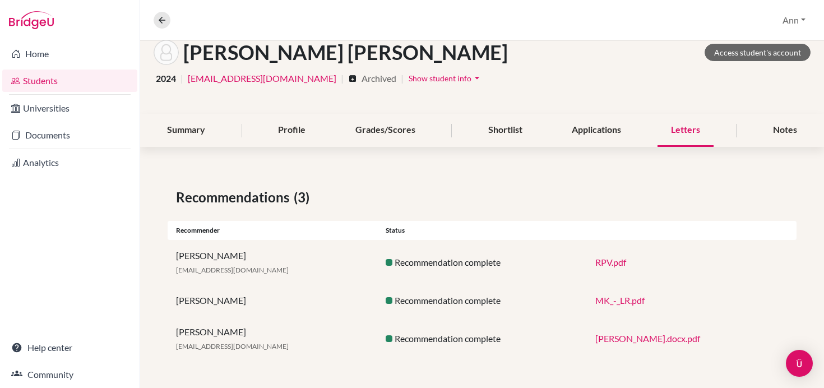
click at [609, 263] on link "RPV.pdf" at bounding box center [610, 262] width 31 height 11
click at [628, 301] on link "MK_-_LR.pdf" at bounding box center [619, 300] width 49 height 11
click at [665, 336] on link "Rodrigo_Recommendation_Letter.docx.pdf" at bounding box center [647, 338] width 105 height 11
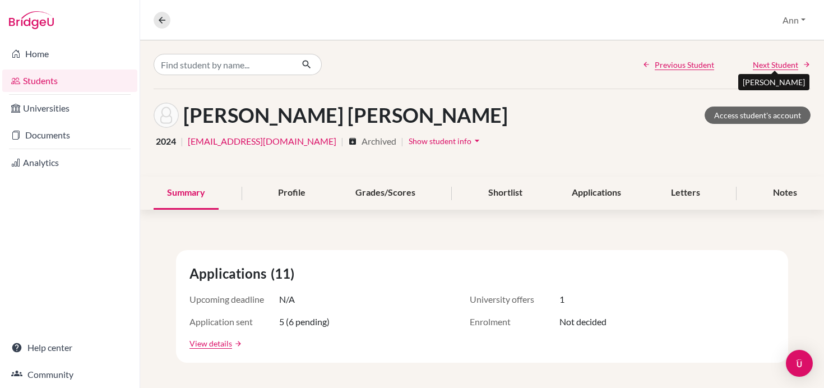
click at [783, 66] on span "Next Student" at bounding box center [775, 65] width 45 height 12
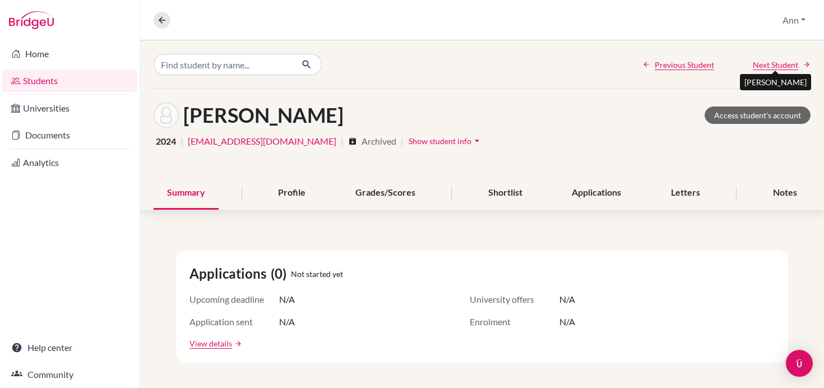
click at [783, 66] on span "Next Student" at bounding box center [775, 65] width 45 height 12
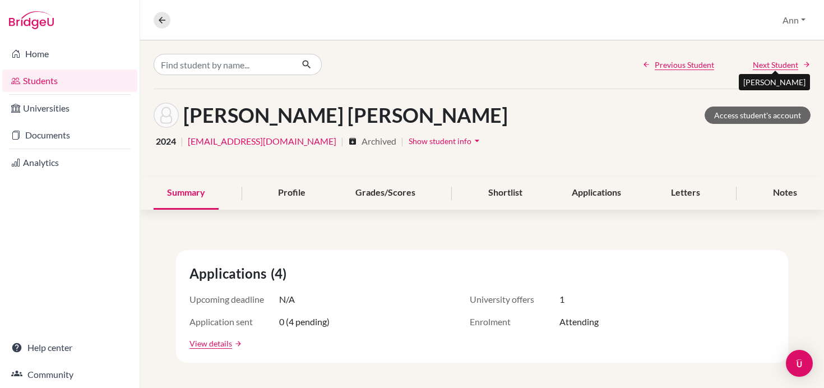
click at [783, 66] on span "Next Student" at bounding box center [775, 65] width 45 height 12
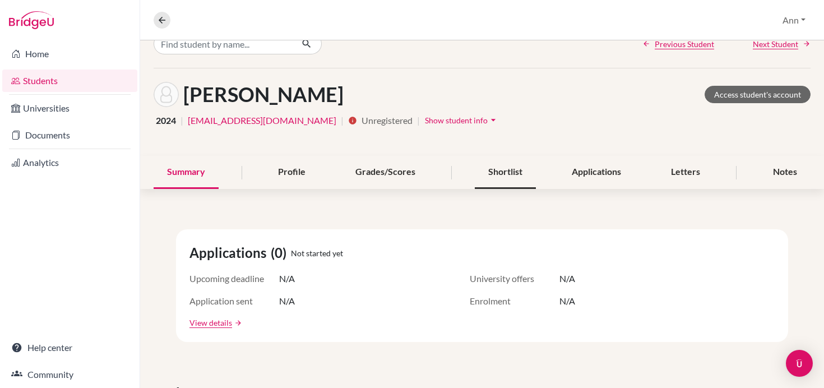
scroll to position [9, 0]
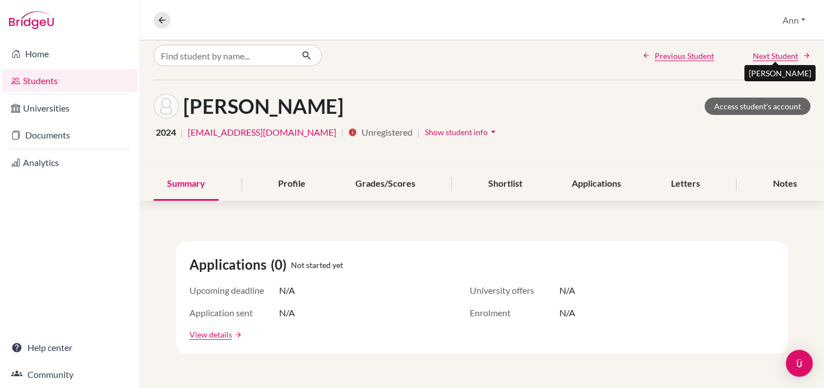
click at [788, 53] on span "Next Student" at bounding box center [775, 56] width 45 height 12
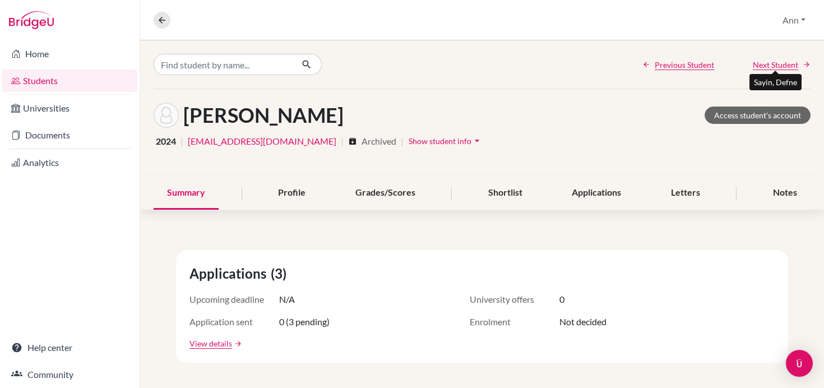
click at [787, 64] on span "Next Student" at bounding box center [775, 65] width 45 height 12
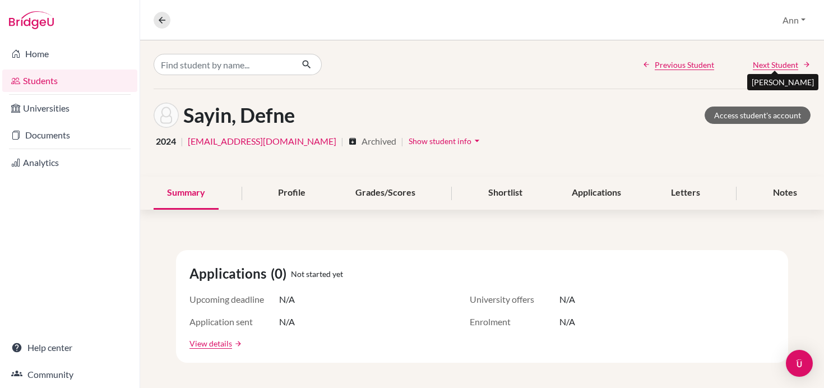
click at [773, 64] on span "Next Student" at bounding box center [775, 65] width 45 height 12
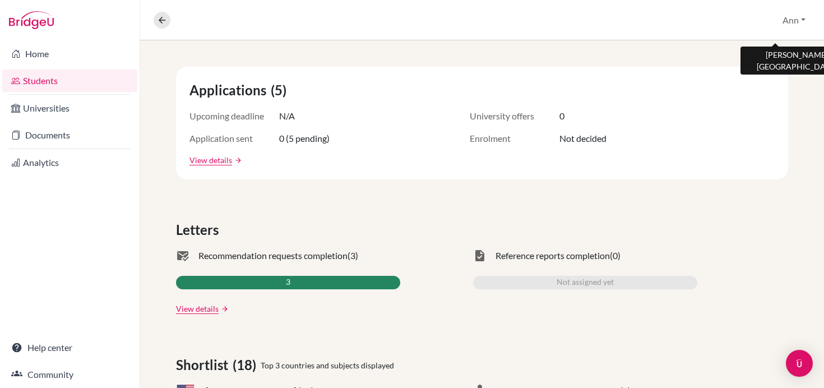
scroll to position [219, 0]
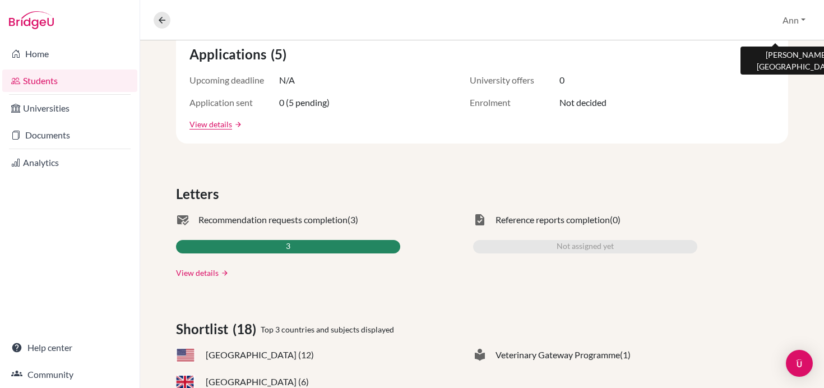
click at [192, 271] on link "View details" at bounding box center [197, 273] width 43 height 12
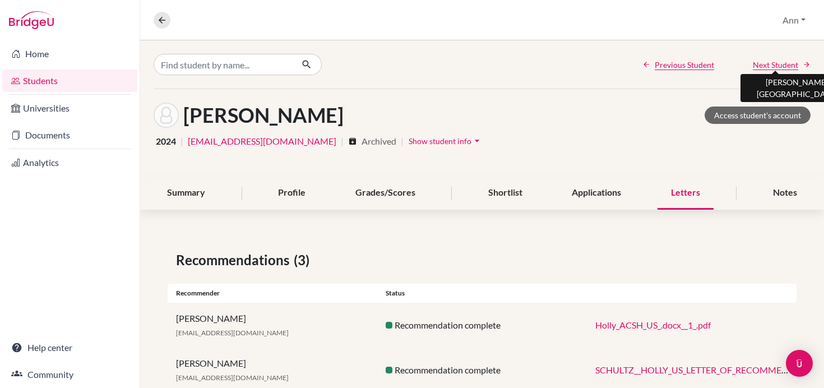
click at [634, 325] on link "Holly_ACSH_US_.docx__1_.pdf" at bounding box center [652, 325] width 115 height 11
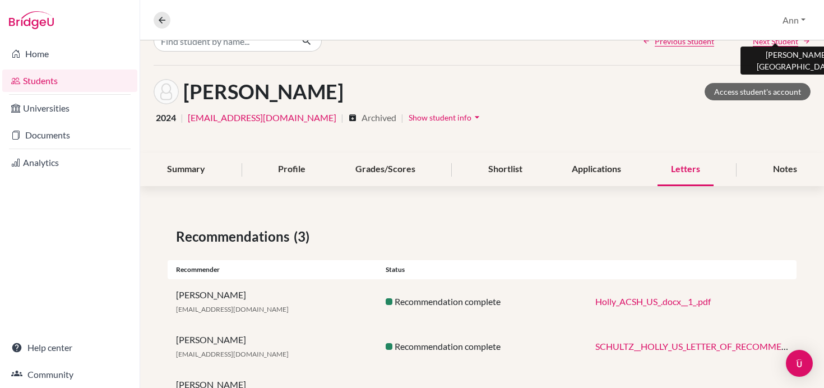
scroll to position [76, 0]
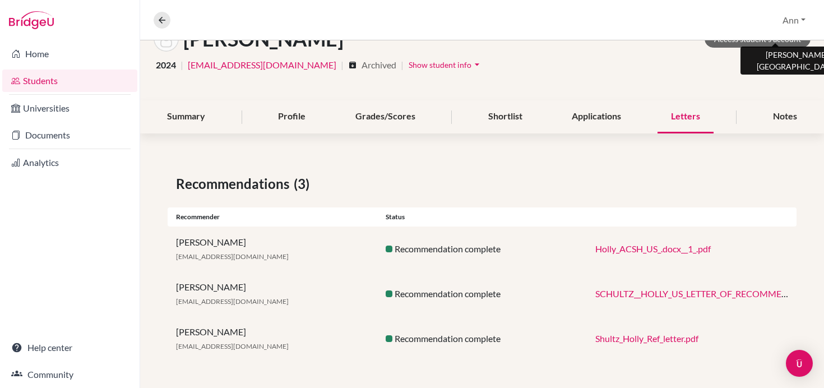
click at [655, 290] on link "SCHULTZ__HOLLY_US_LETTER_OF_RECOMMENDATION.pdf" at bounding box center [716, 293] width 242 height 11
click at [643, 338] on link "Shultz_Holly_Ref_letter.pdf" at bounding box center [646, 338] width 103 height 11
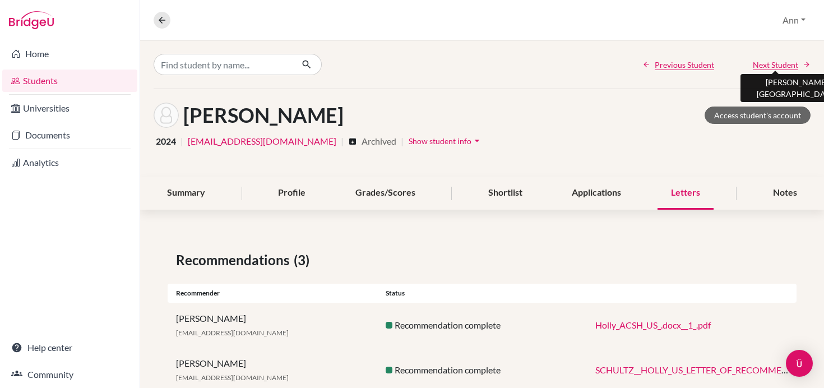
click at [792, 63] on span "Next Student" at bounding box center [775, 65] width 45 height 12
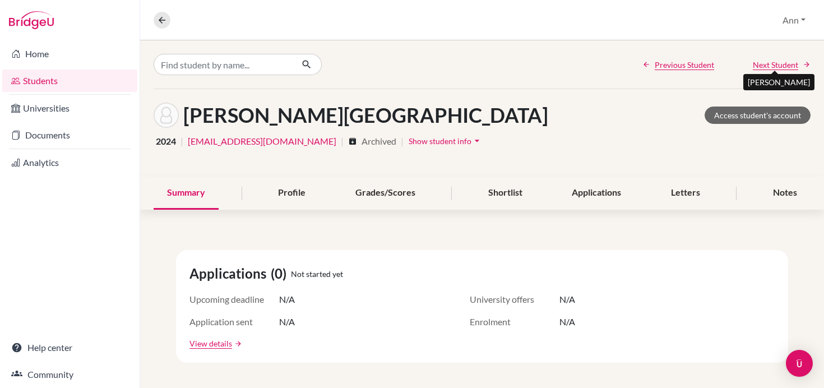
click at [779, 65] on span "Next Student" at bounding box center [775, 65] width 45 height 12
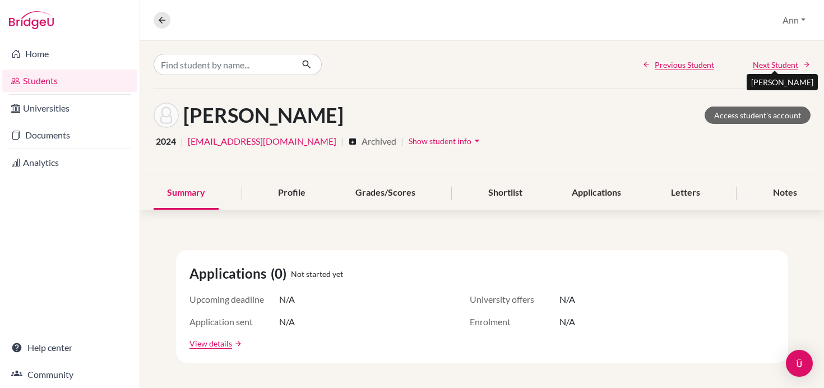
click at [774, 64] on span "Next Student" at bounding box center [775, 65] width 45 height 12
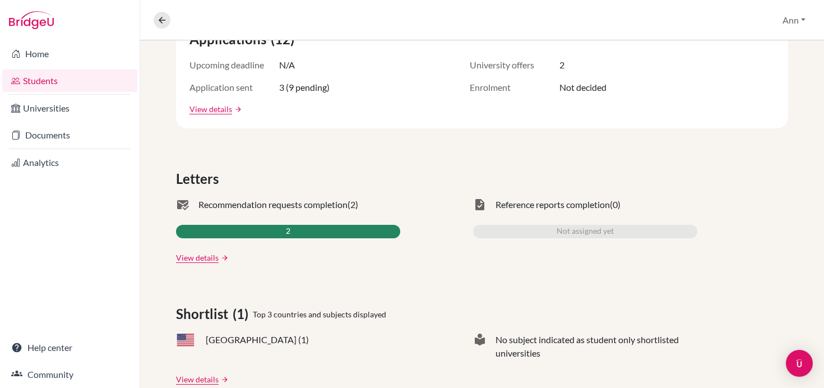
scroll to position [235, 0]
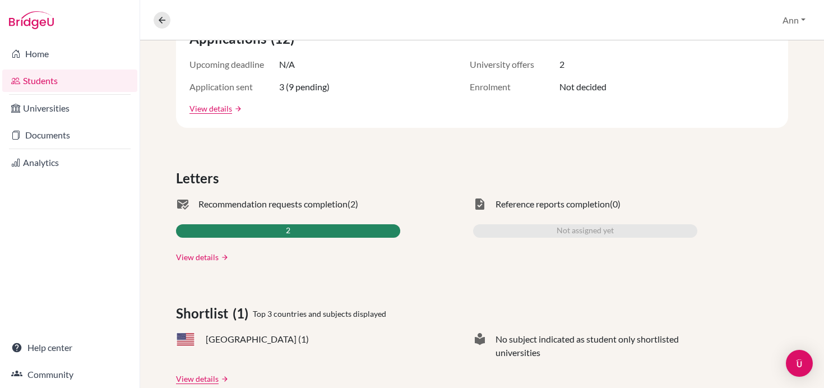
click at [194, 257] on link "View details" at bounding box center [197, 257] width 43 height 12
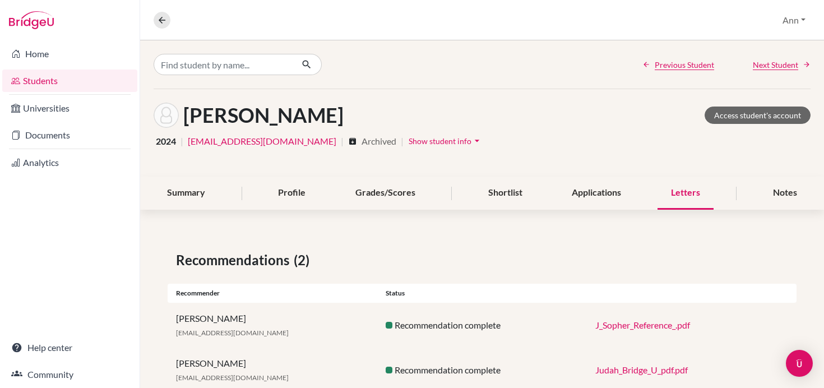
click at [645, 327] on link "J_Sopher_Reference_.pdf" at bounding box center [642, 325] width 95 height 11
click at [620, 369] on link "Judah_Bridge_U_pdf.pdf" at bounding box center [641, 369] width 93 height 11
click at [775, 64] on span "Next Student" at bounding box center [775, 65] width 45 height 12
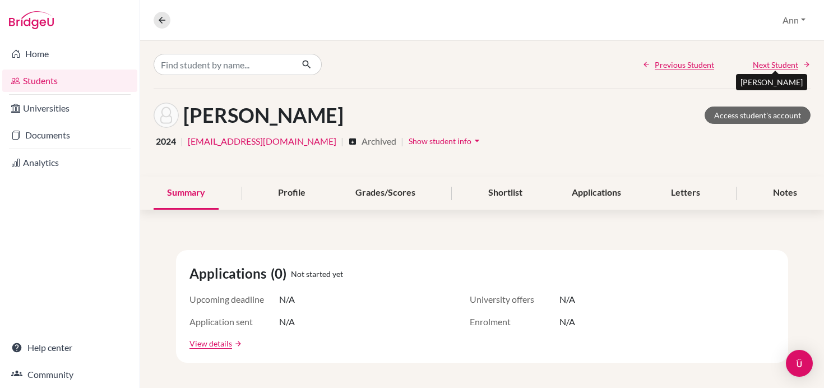
click at [772, 64] on span "Next Student" at bounding box center [775, 65] width 45 height 12
click at [766, 63] on span "Next Student" at bounding box center [775, 65] width 45 height 12
click at [775, 63] on span "Next Student" at bounding box center [775, 65] width 45 height 12
click at [792, 64] on span "Next Student" at bounding box center [775, 65] width 45 height 12
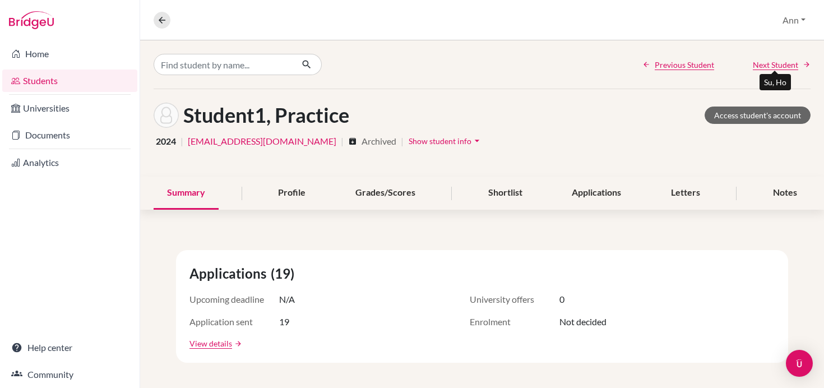
click at [788, 64] on span "Next Student" at bounding box center [775, 65] width 45 height 12
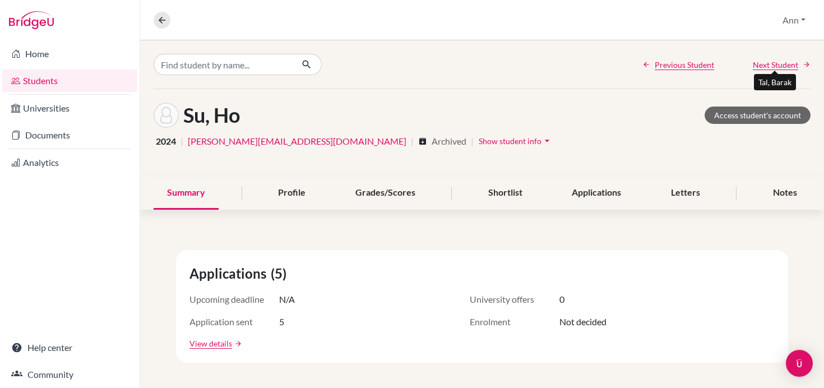
click at [779, 63] on span "Next Student" at bounding box center [775, 65] width 45 height 12
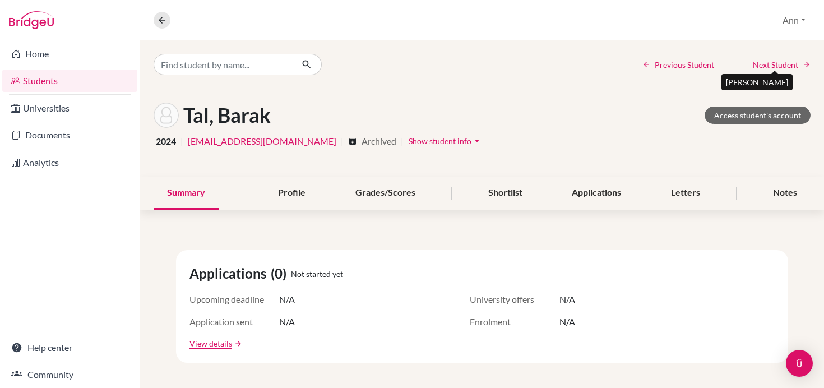
click at [771, 64] on span "Next Student" at bounding box center [775, 65] width 45 height 12
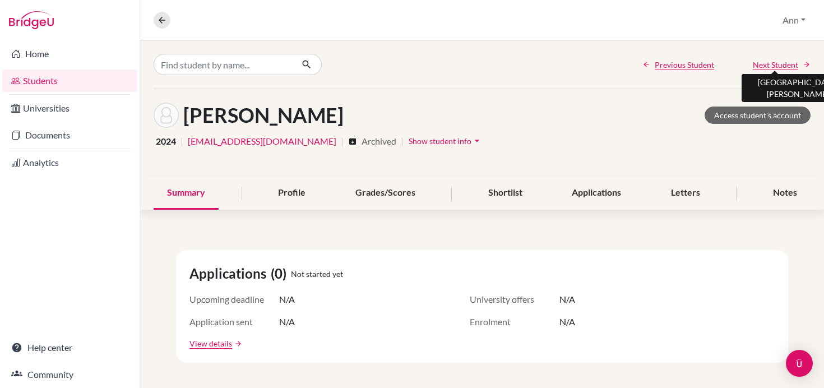
click at [779, 64] on span "Next Student" at bounding box center [775, 65] width 45 height 12
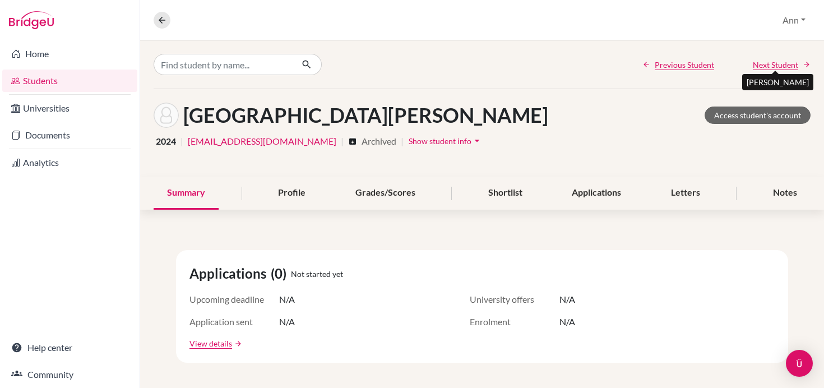
click at [780, 64] on span "Next Student" at bounding box center [775, 65] width 45 height 12
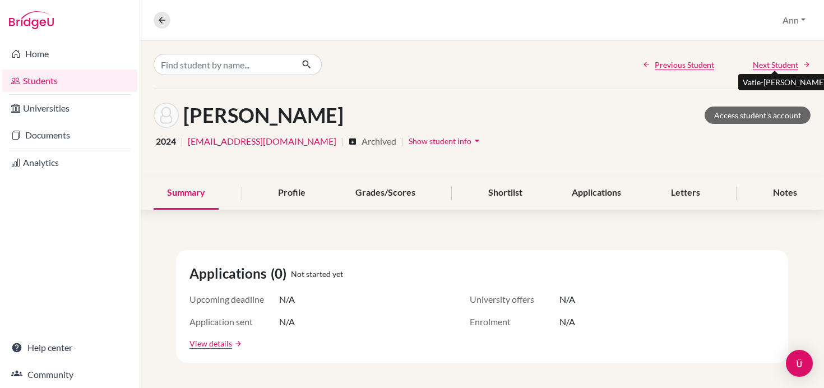
click at [778, 65] on span "Next Student" at bounding box center [775, 65] width 45 height 12
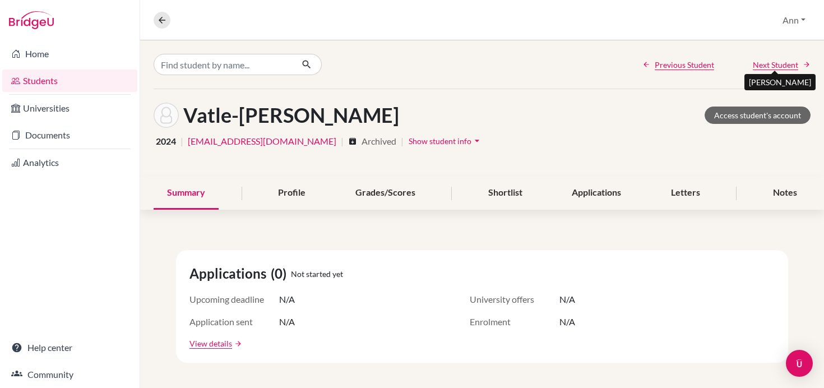
click at [788, 64] on span "Next Student" at bounding box center [775, 65] width 45 height 12
click at [775, 63] on span "Next Student" at bounding box center [775, 65] width 45 height 12
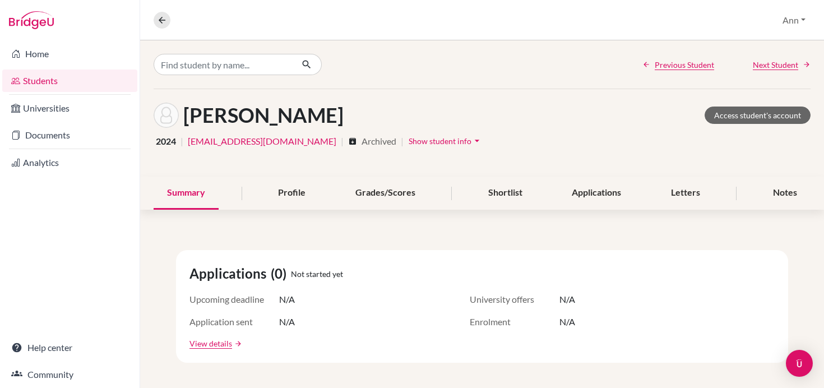
click at [775, 65] on span "Next Student" at bounding box center [775, 65] width 45 height 12
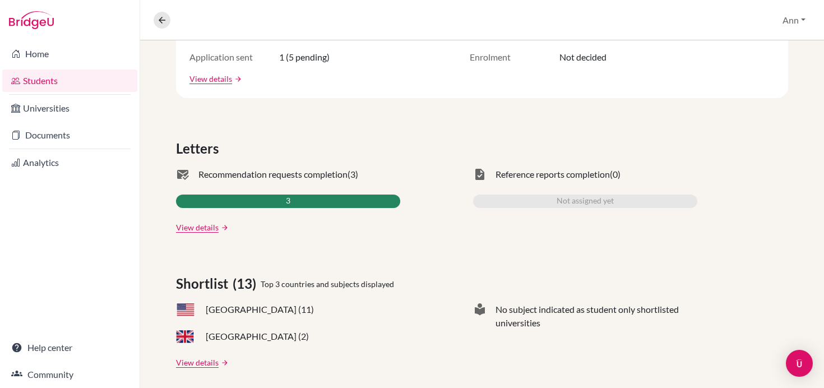
scroll to position [271, 0]
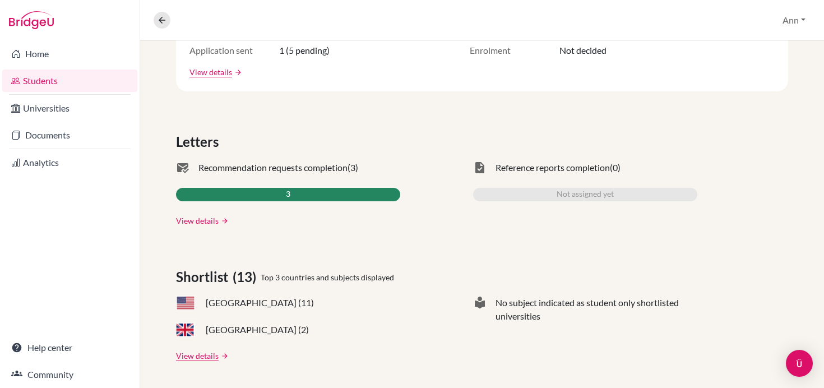
click at [193, 221] on link "View details" at bounding box center [197, 221] width 43 height 12
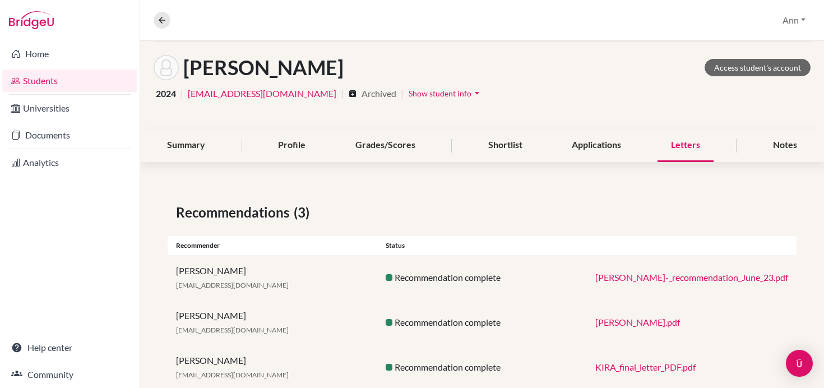
scroll to position [76, 0]
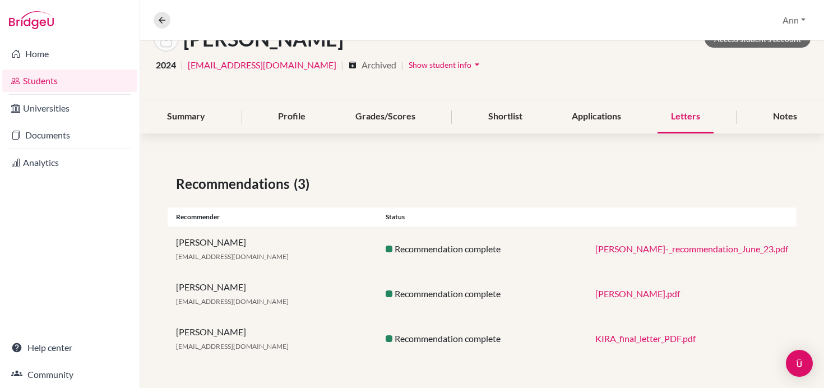
click at [651, 247] on link "Kira_Zlatanova_-_recommendation_June_23.pdf" at bounding box center [691, 248] width 193 height 11
click at [627, 292] on link "Kira_Zlatanova_ACSH_.pdf" at bounding box center [637, 293] width 85 height 11
click at [637, 338] on link "KIRA_final_letter_PDF.pdf" at bounding box center [645, 338] width 100 height 11
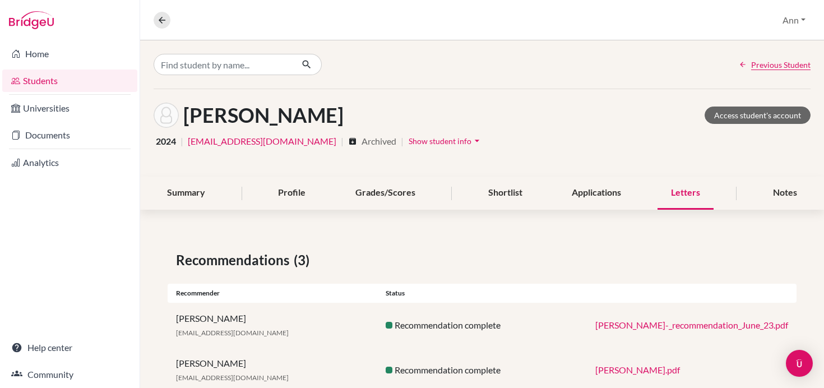
click at [35, 80] on link "Students" at bounding box center [69, 81] width 135 height 22
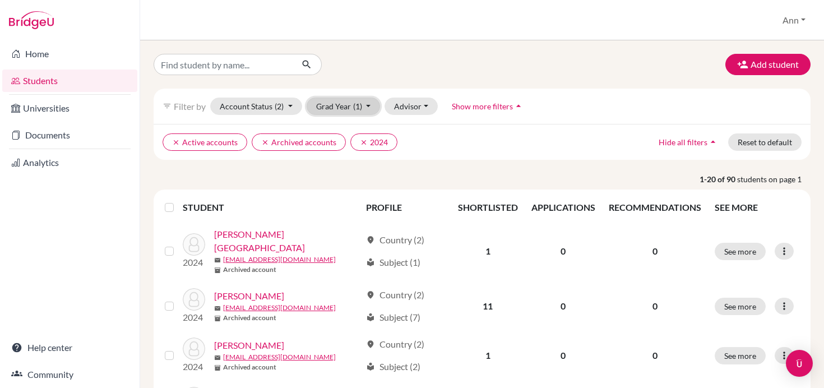
click at [369, 105] on button "Grad Year (1)" at bounding box center [344, 106] width 74 height 17
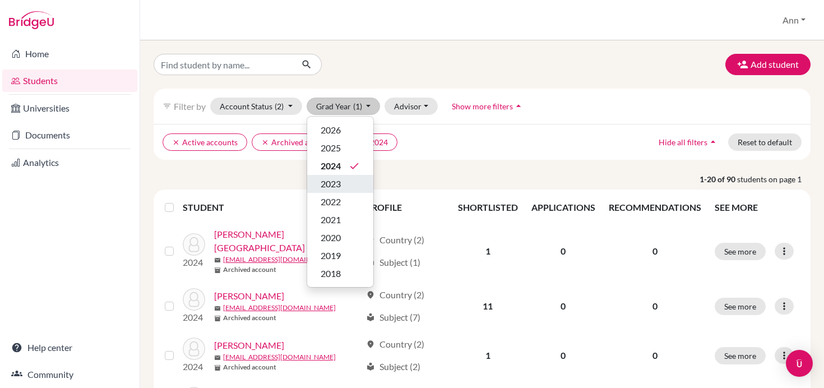
click at [336, 183] on span "2023" at bounding box center [331, 183] width 20 height 13
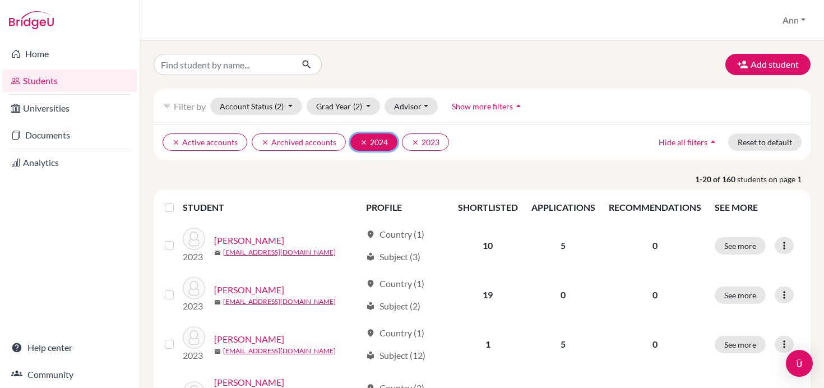
click at [360, 140] on icon "clear" at bounding box center [364, 142] width 8 height 8
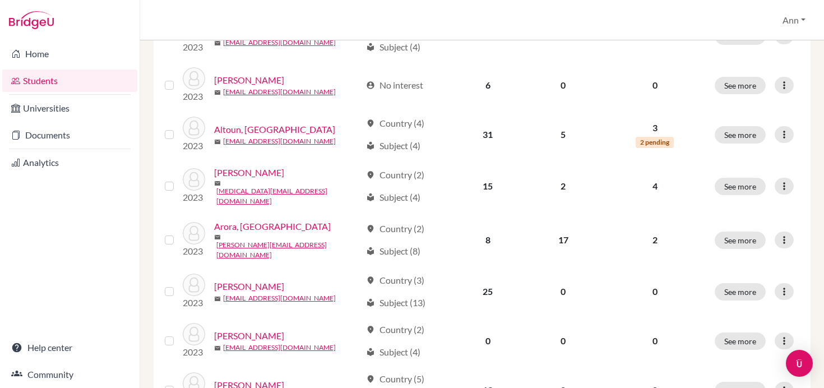
scroll to position [375, 0]
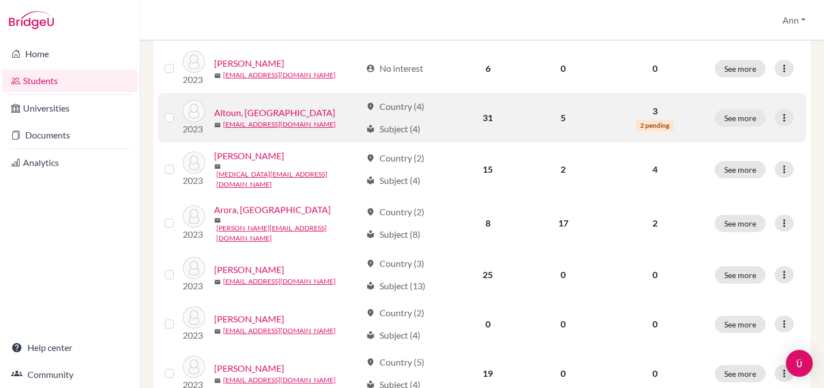
click at [244, 111] on link "Altoun, [GEOGRAPHIC_DATA]" at bounding box center [274, 112] width 121 height 13
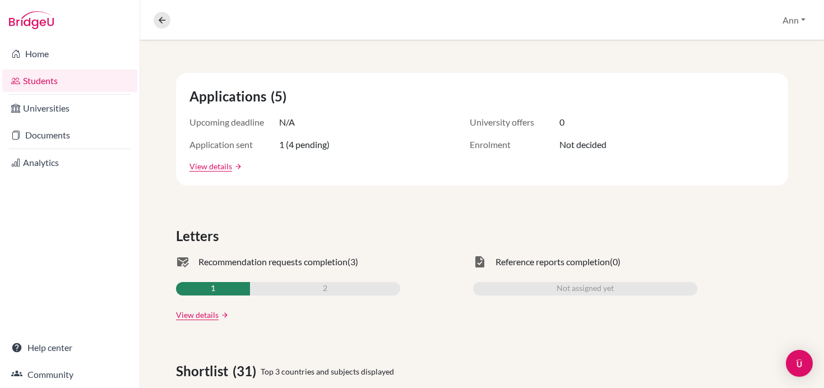
scroll to position [225, 0]
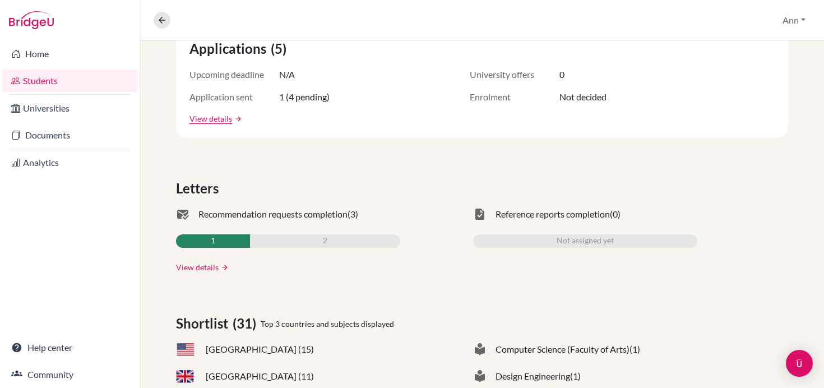
click at [198, 265] on link "View details" at bounding box center [197, 267] width 43 height 12
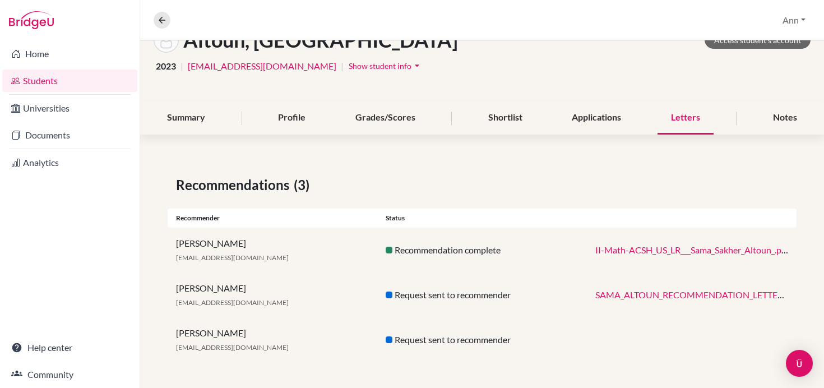
scroll to position [76, 0]
click at [675, 246] on link "II-Math-ACSH_US_LR___Sama_Sakher_Altoun_.pdf" at bounding box center [692, 248] width 194 height 11
click at [658, 291] on link "SAMA_ALTOUN_RECOMMENDATION_LETTER.pdf" at bounding box center [696, 293] width 202 height 11
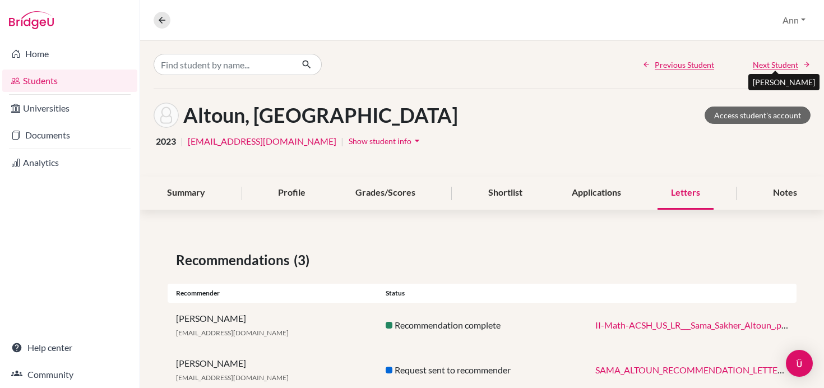
click at [778, 64] on span "Next Student" at bounding box center [775, 65] width 45 height 12
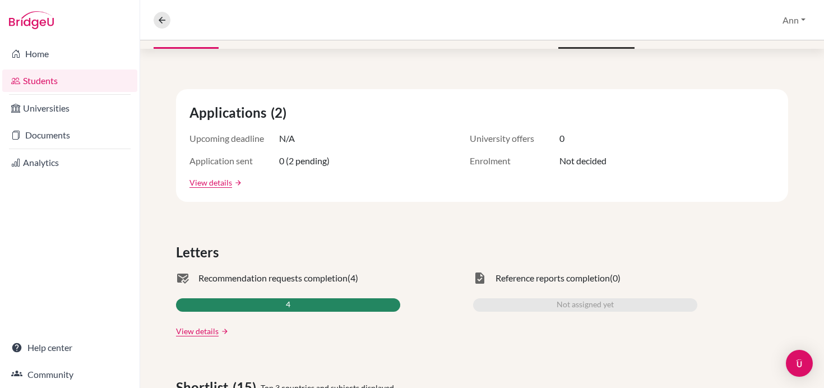
scroll to position [182, 0]
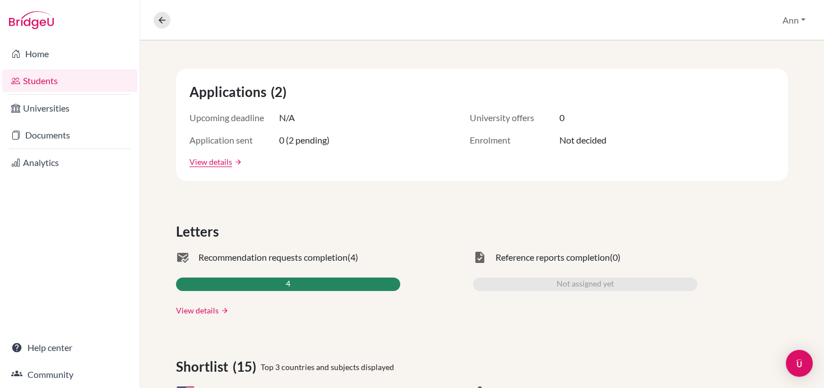
click at [204, 308] on link "View details" at bounding box center [197, 310] width 43 height 12
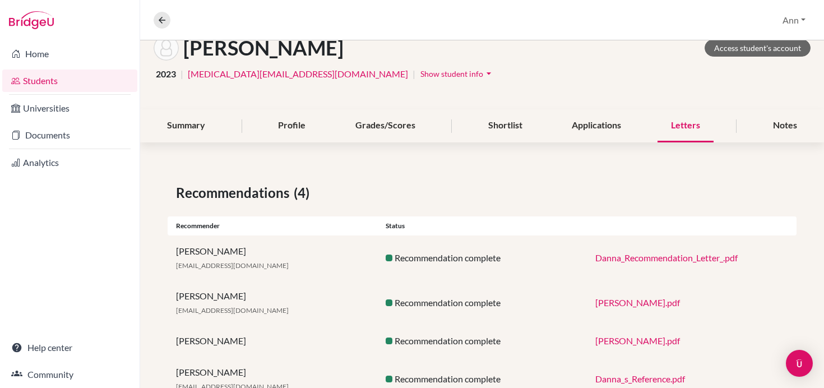
scroll to position [73, 0]
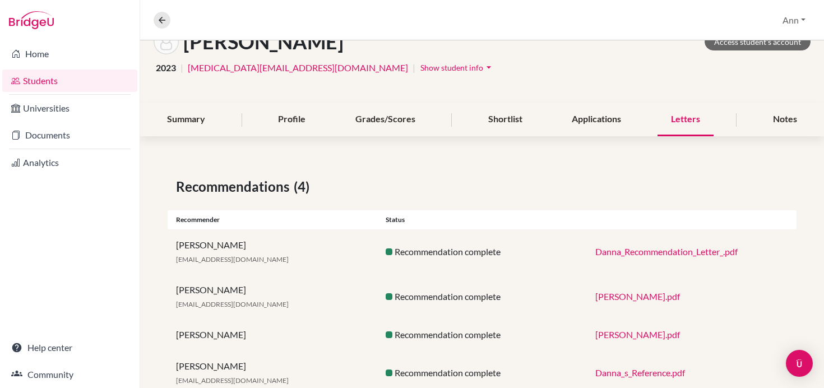
click at [685, 250] on link "Danna_Recommendation_Letter_.pdf" at bounding box center [666, 251] width 142 height 11
click at [612, 300] on link "[PERSON_NAME].pdf" at bounding box center [637, 296] width 85 height 11
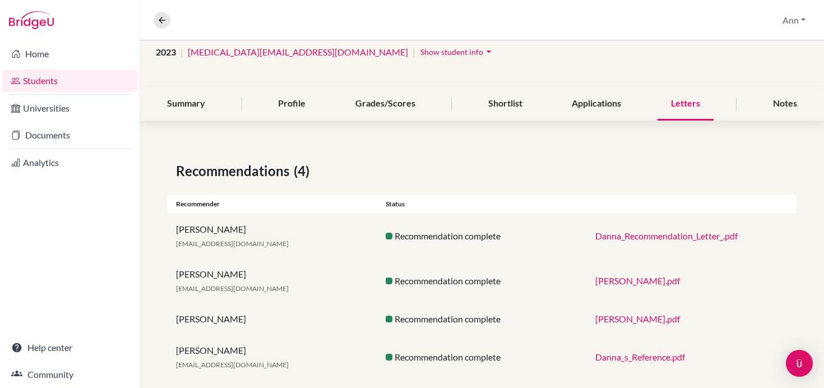
scroll to position [108, 0]
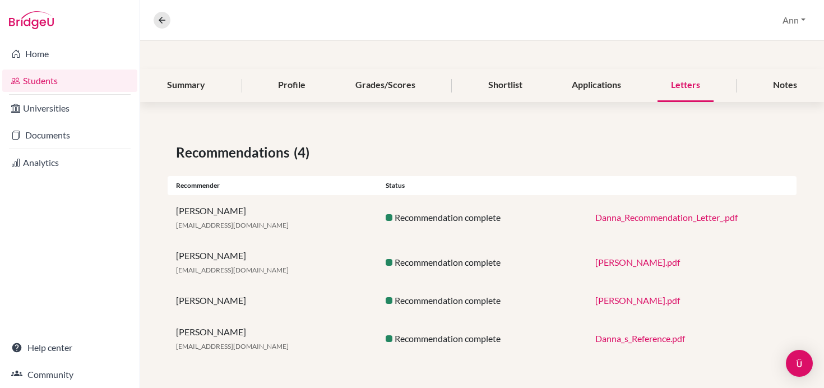
click at [636, 341] on link "Danna_s_Reference.pdf" at bounding box center [640, 338] width 90 height 11
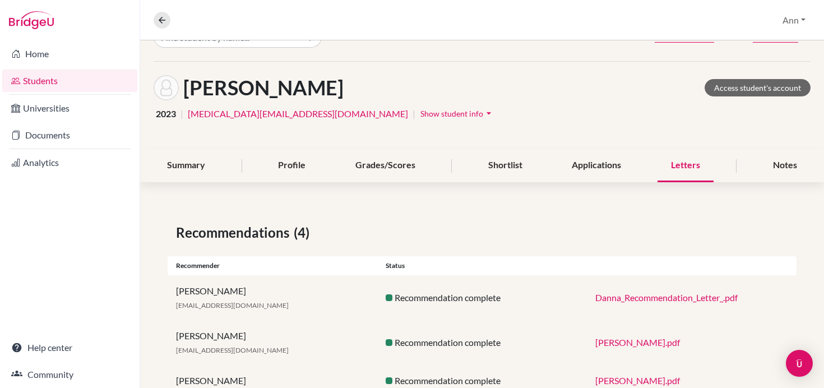
scroll to position [0, 0]
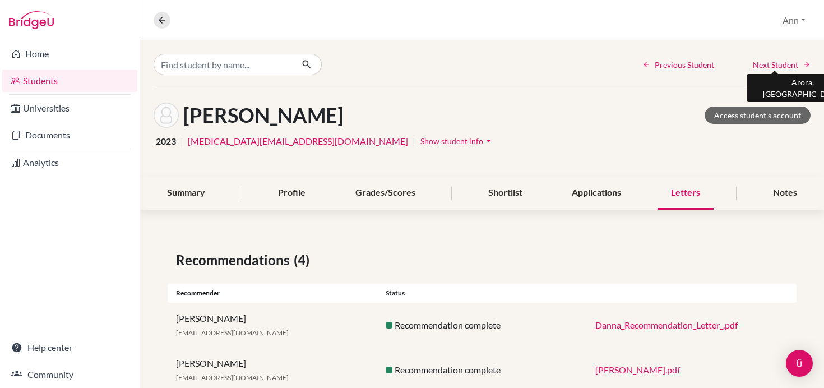
click at [784, 64] on span "Next Student" at bounding box center [775, 65] width 45 height 12
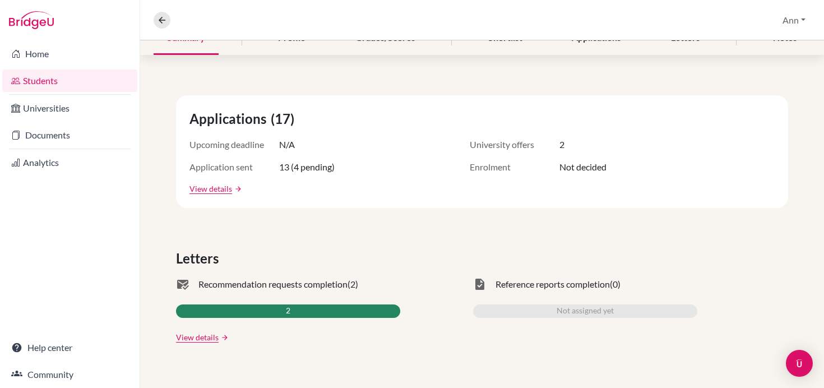
scroll to position [168, 0]
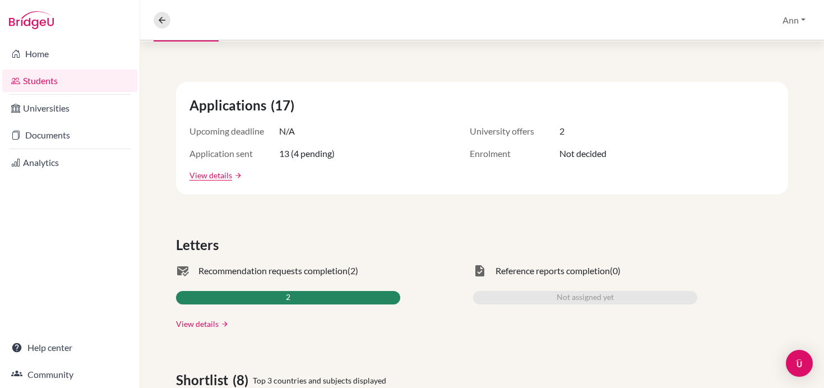
click at [198, 324] on link "View details" at bounding box center [197, 324] width 43 height 12
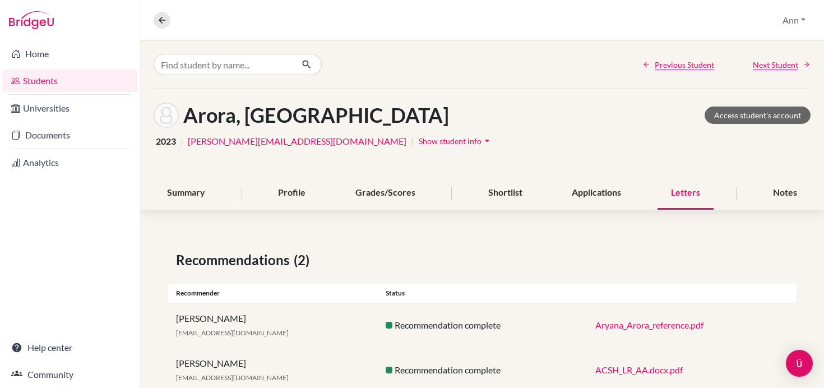
click at [651, 322] on link "Aryana_Arora_reference.pdf" at bounding box center [649, 325] width 108 height 11
click at [648, 370] on link "ACSH_LR_AA.docx.pdf" at bounding box center [638, 369] width 87 height 11
click at [777, 66] on span "Next Student" at bounding box center [775, 65] width 45 height 12
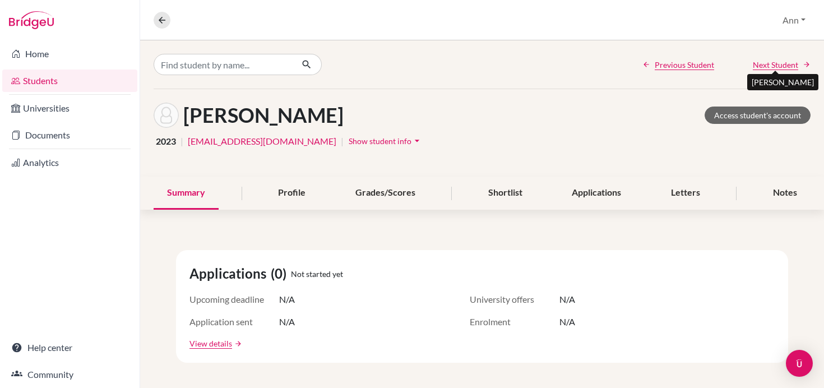
click at [778, 64] on span "Next Student" at bounding box center [775, 65] width 45 height 12
click at [782, 67] on span "Next Student" at bounding box center [775, 65] width 45 height 12
click at [780, 63] on span "Next Student" at bounding box center [775, 65] width 45 height 12
click at [778, 64] on span "Next Student" at bounding box center [775, 65] width 45 height 12
click at [780, 66] on span "Next Student" at bounding box center [775, 65] width 45 height 12
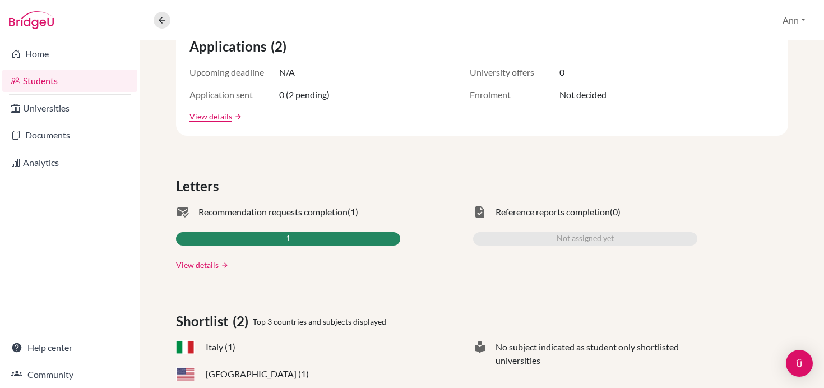
scroll to position [229, 0]
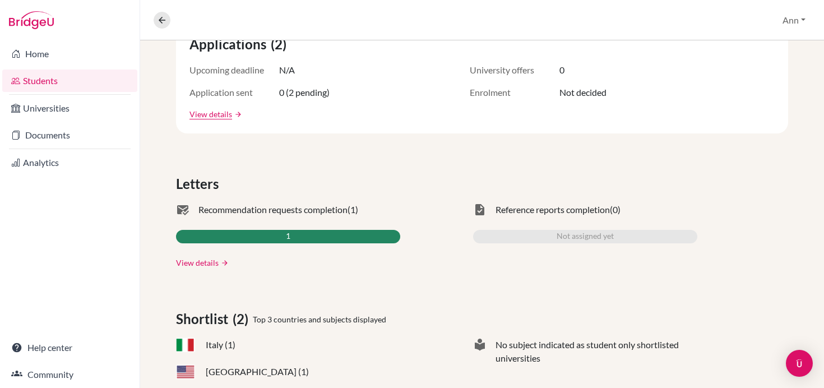
click at [199, 262] on link "View details" at bounding box center [197, 263] width 43 height 12
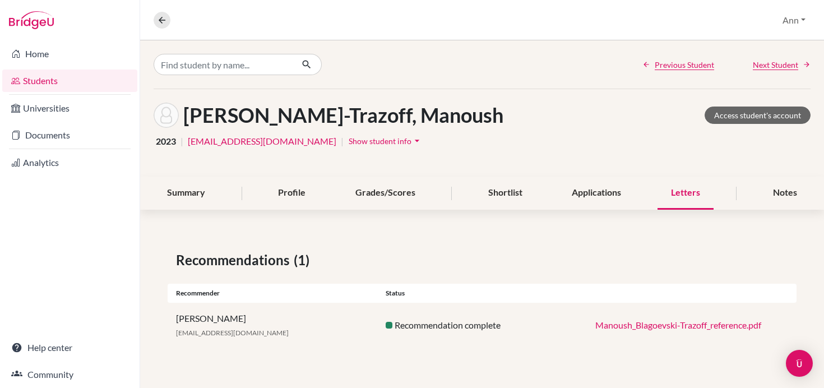
click at [669, 323] on link "Manoush_Blagoevski-Trazoff_reference.pdf" at bounding box center [678, 325] width 166 height 11
click at [775, 64] on span "Next Student" at bounding box center [775, 65] width 45 height 12
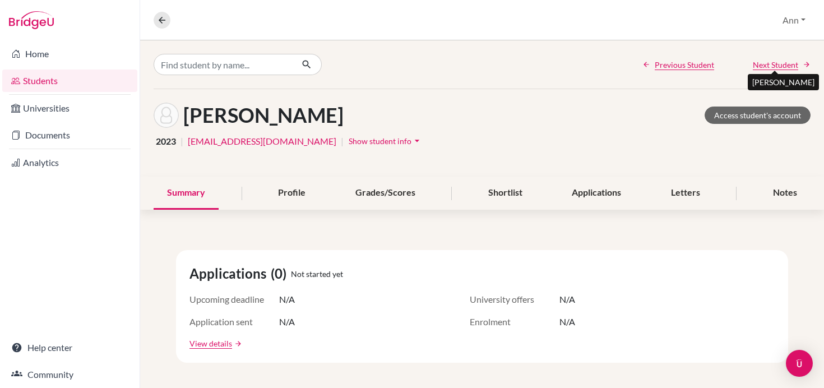
click at [761, 66] on span "Next Student" at bounding box center [775, 65] width 45 height 12
click at [775, 65] on span "Next Student" at bounding box center [775, 65] width 45 height 12
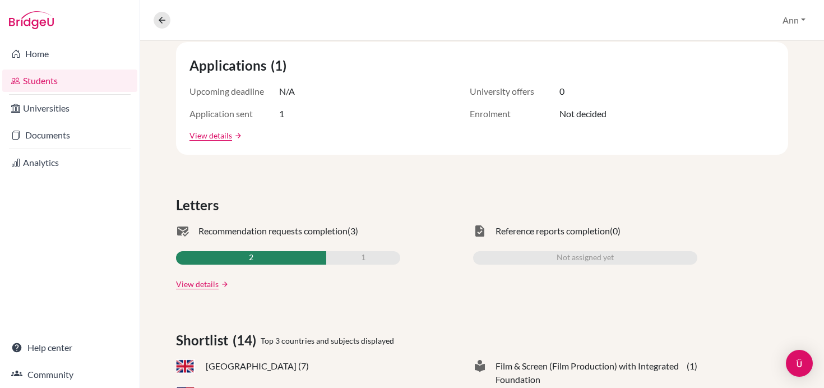
scroll to position [216, 0]
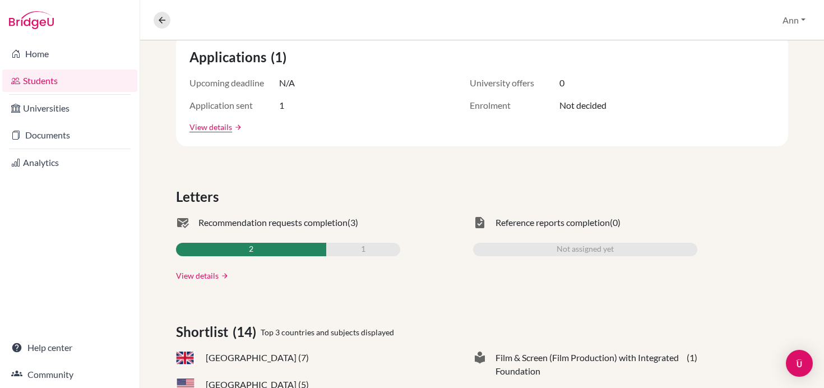
click at [202, 275] on link "View details" at bounding box center [197, 276] width 43 height 12
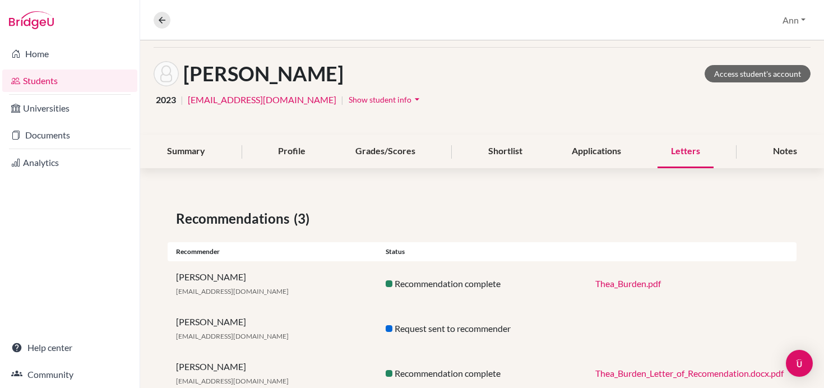
scroll to position [76, 0]
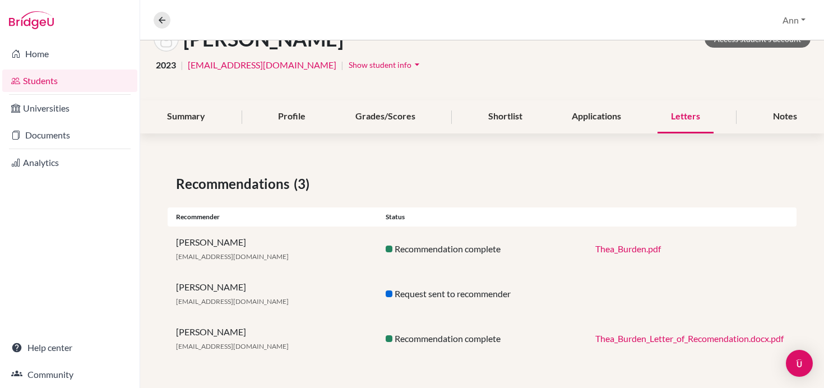
click at [634, 247] on link "Thea_Burden.pdf" at bounding box center [628, 248] width 66 height 11
click at [656, 338] on link "Thea_Burden_Letter_of_Recomendation.docx.pdf" at bounding box center [689, 338] width 188 height 11
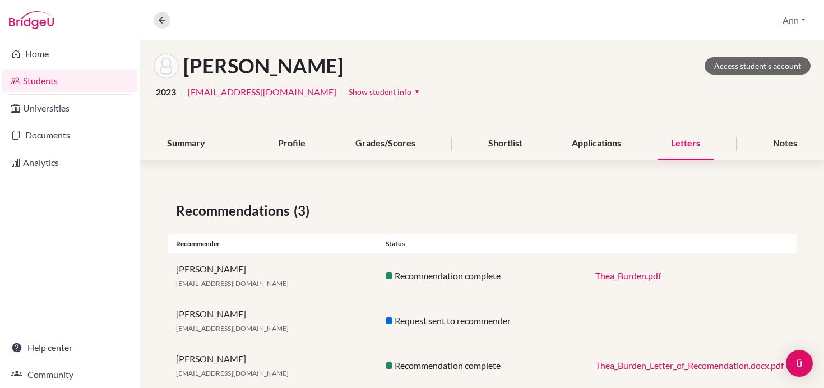
scroll to position [0, 0]
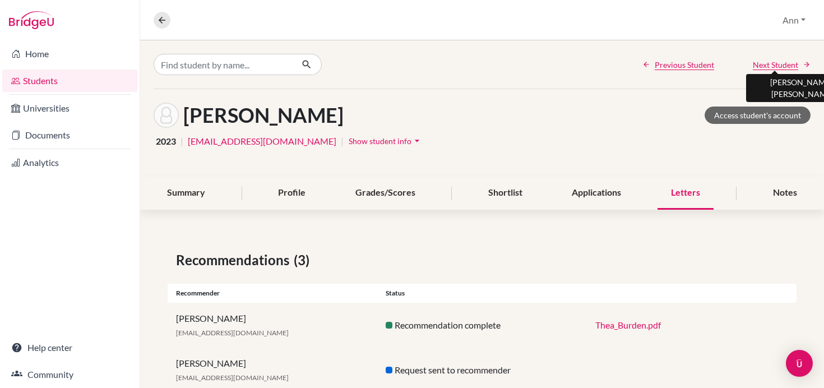
click at [765, 63] on span "Next Student" at bounding box center [775, 65] width 45 height 12
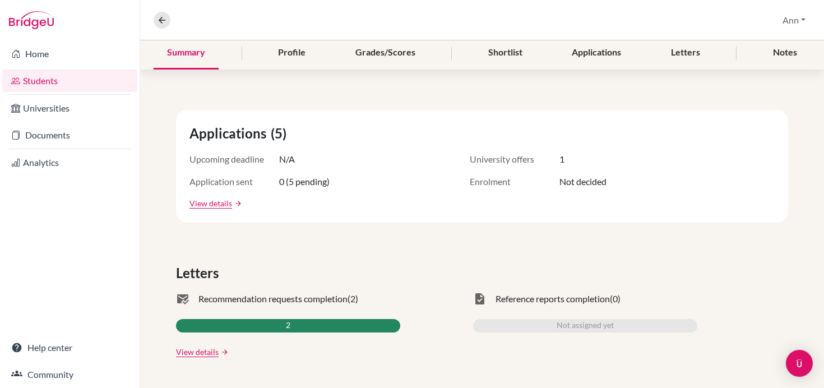
scroll to position [170, 0]
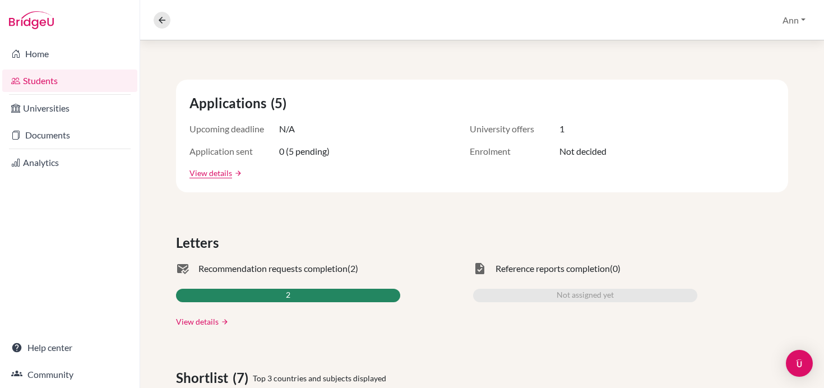
click at [200, 322] on link "View details" at bounding box center [197, 322] width 43 height 12
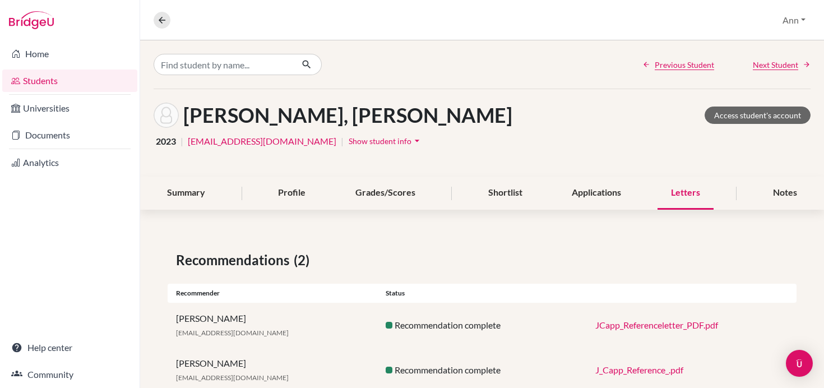
scroll to position [31, 0]
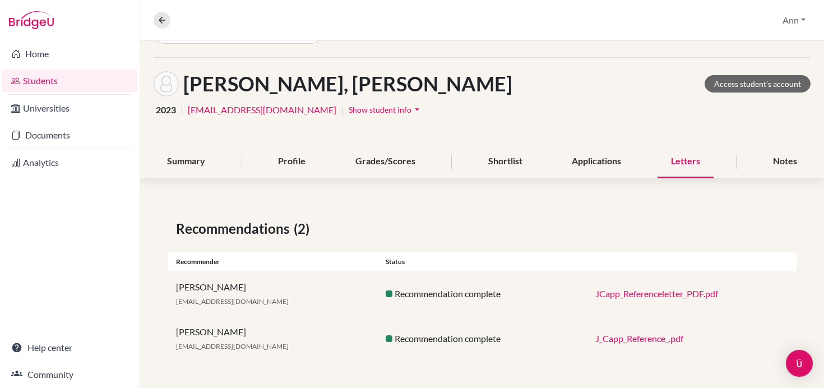
click at [645, 292] on link "JCapp_Referenceletter_PDF.pdf" at bounding box center [656, 293] width 123 height 11
click at [635, 338] on link "J_Capp_Reference_.pdf" at bounding box center [639, 338] width 88 height 11
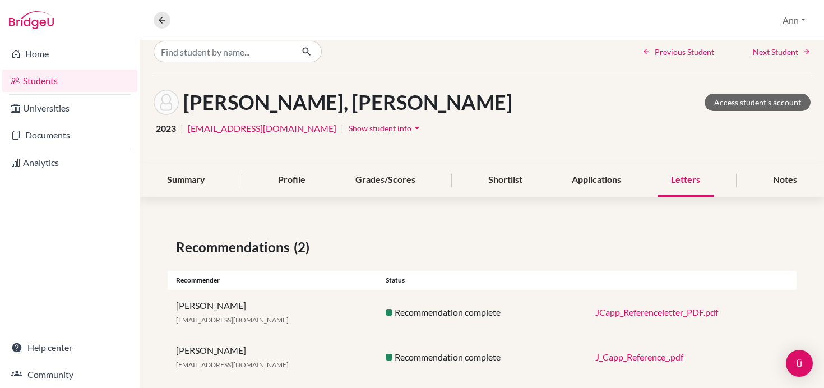
scroll to position [0, 0]
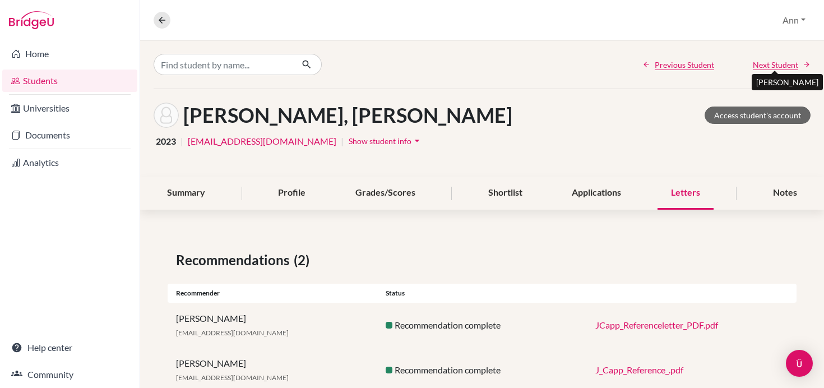
click at [764, 64] on span "Next Student" at bounding box center [775, 65] width 45 height 12
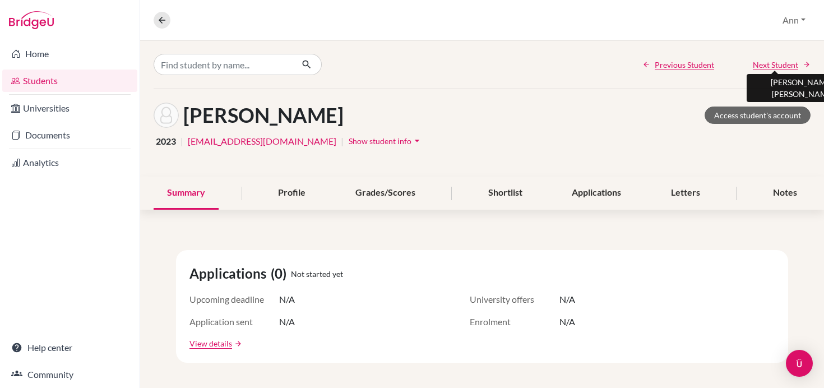
click at [778, 63] on span "Next Student" at bounding box center [775, 65] width 45 height 12
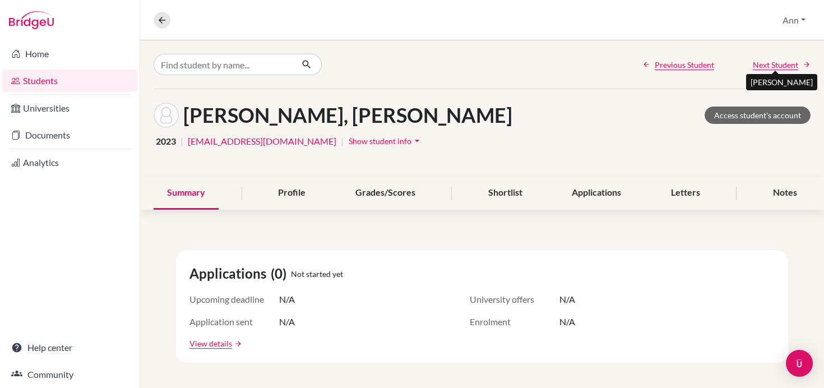
click at [762, 65] on span "Next Student" at bounding box center [775, 65] width 45 height 12
click at [775, 64] on span "Next Student" at bounding box center [775, 65] width 45 height 12
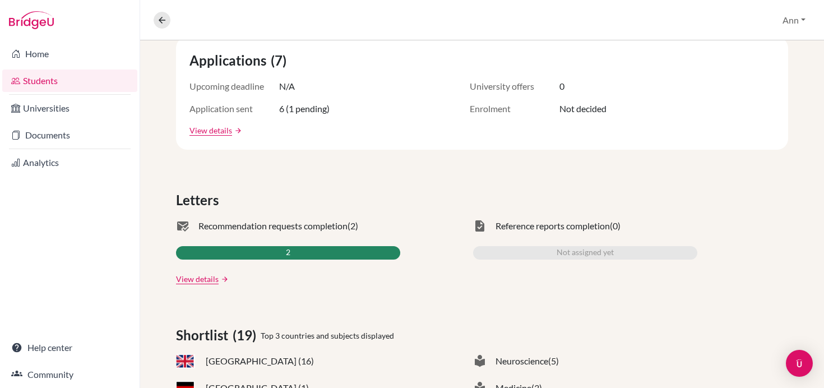
scroll to position [218, 0]
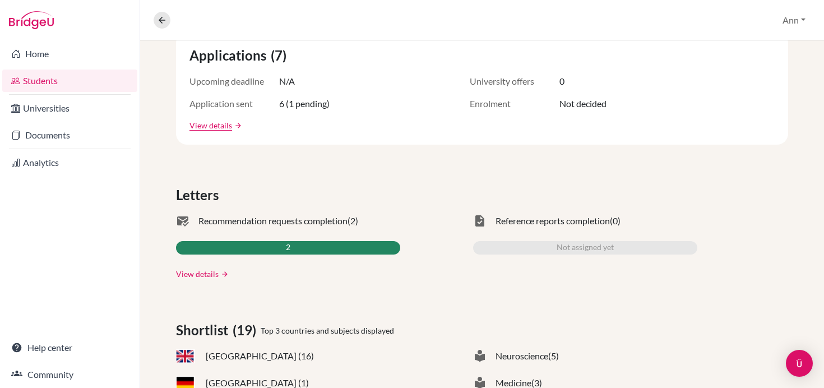
click at [193, 272] on link "View details" at bounding box center [197, 274] width 43 height 12
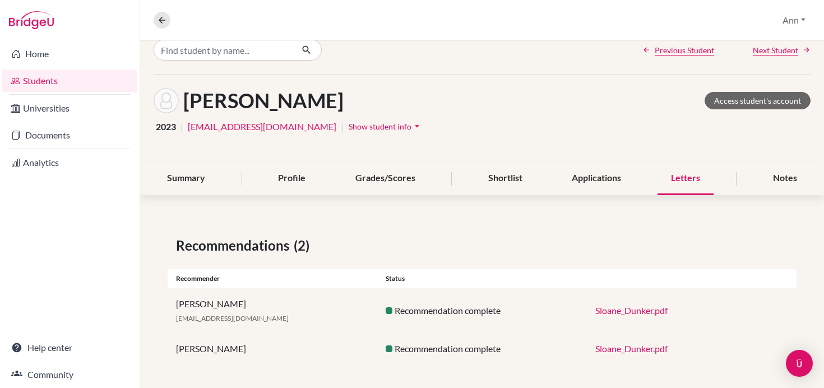
scroll to position [18, 0]
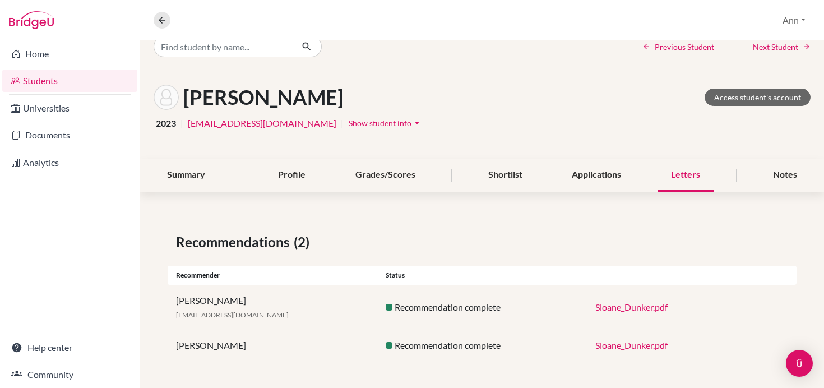
click at [630, 309] on link "Sloane_Dunker.pdf" at bounding box center [631, 307] width 72 height 11
click at [780, 45] on span "Next Student" at bounding box center [775, 47] width 45 height 12
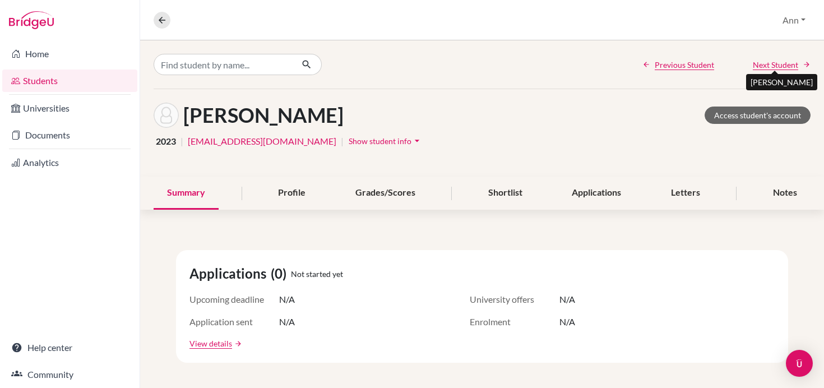
click at [768, 64] on span "Next Student" at bounding box center [775, 65] width 45 height 12
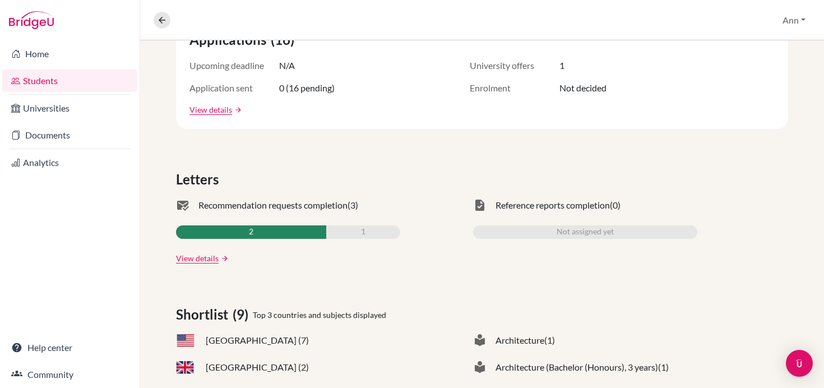
scroll to position [260, 0]
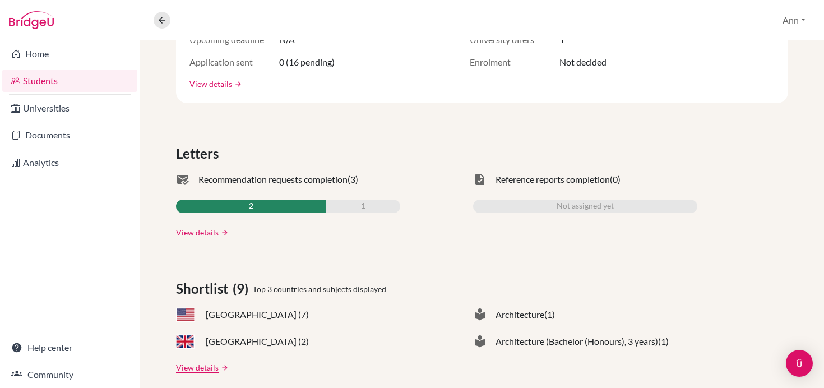
click at [198, 230] on link "View details" at bounding box center [197, 233] width 43 height 12
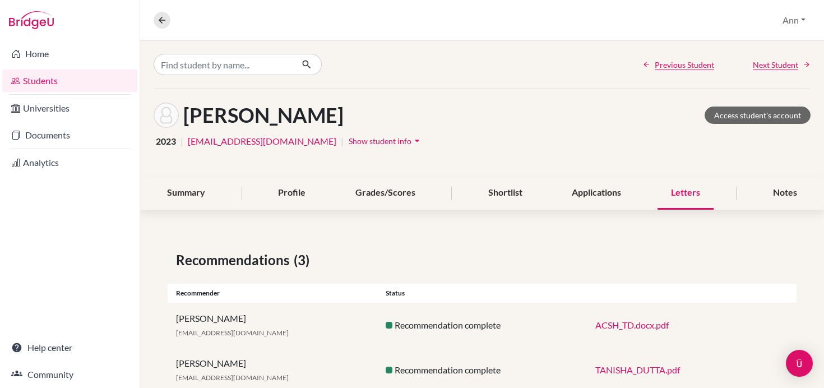
click at [638, 323] on link "ACSH_TD.docx.pdf" at bounding box center [631, 325] width 73 height 11
click at [630, 368] on link "TANISHA_DUTTA.pdf" at bounding box center [637, 369] width 85 height 11
